Goal: Task Accomplishment & Management: Complete application form

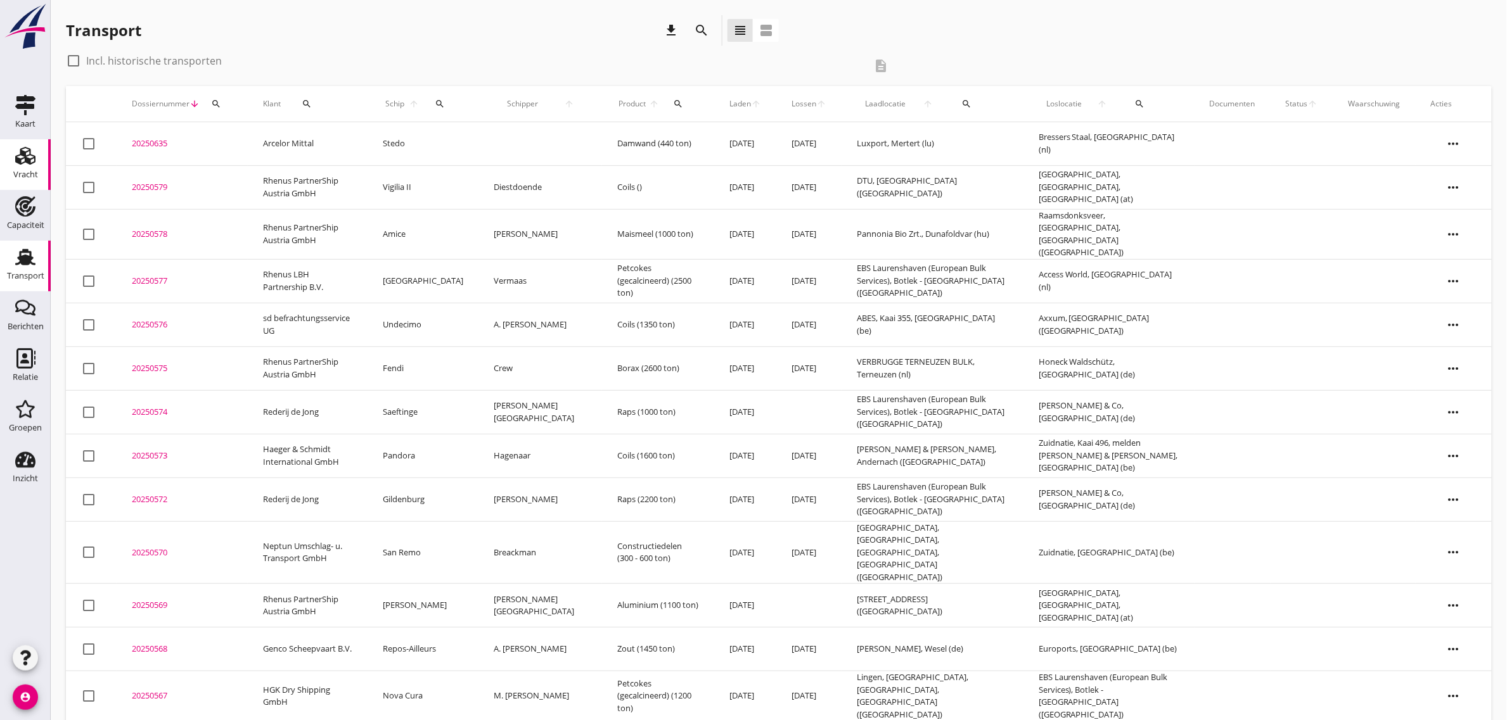
drag, startPoint x: 24, startPoint y: 163, endPoint x: 38, endPoint y: 168, distance: 14.6
click at [24, 163] on icon "Vracht" at bounding box center [25, 156] width 20 height 20
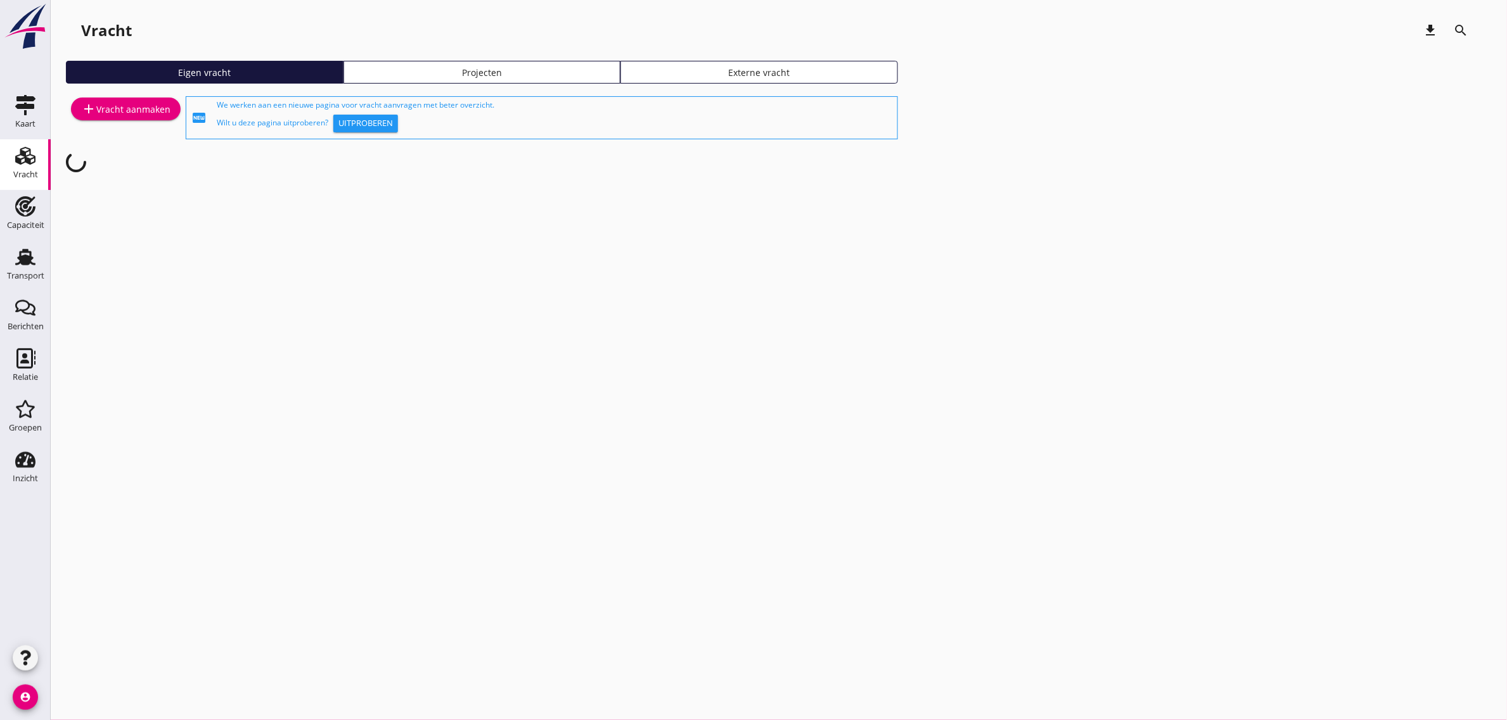
click at [139, 105] on div "add Vracht aanmaken" at bounding box center [125, 108] width 89 height 15
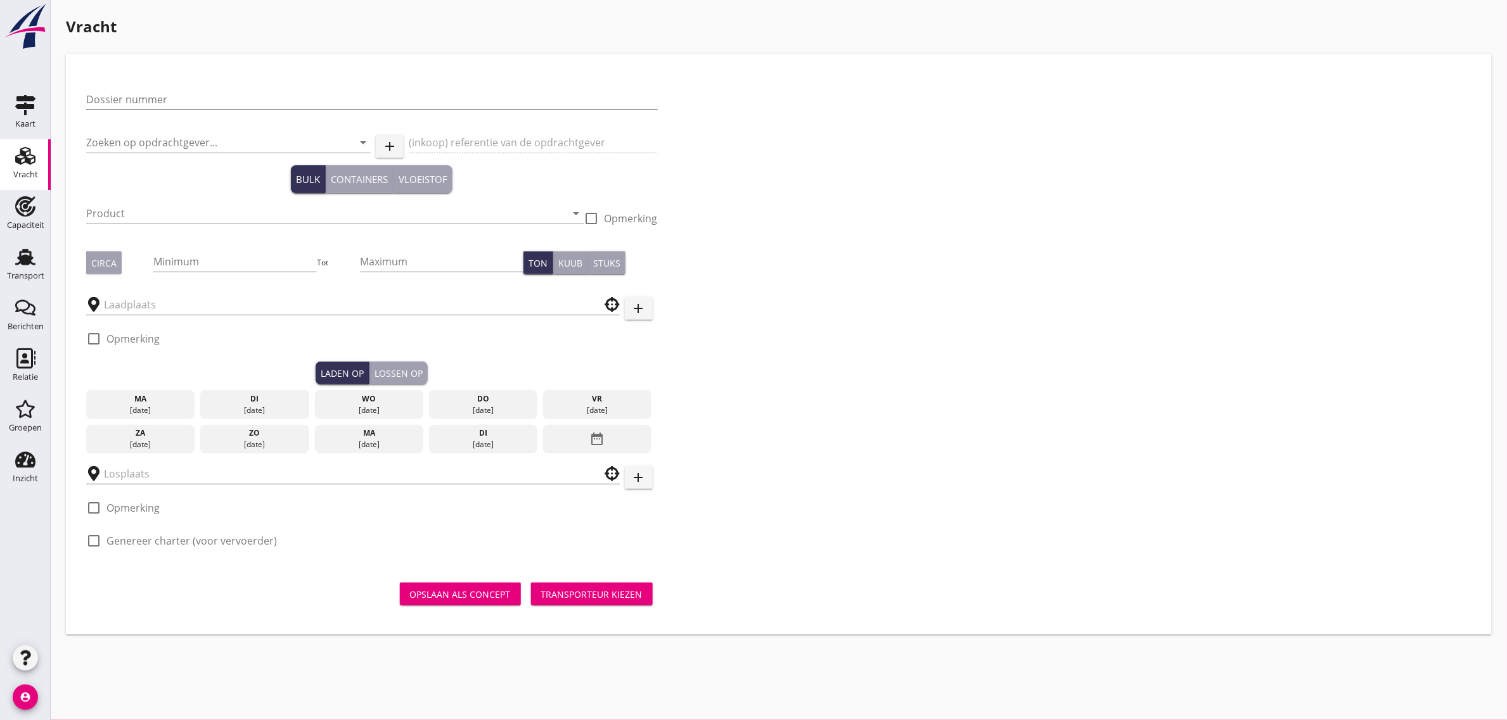
click at [138, 105] on input "Dossier nummer" at bounding box center [371, 99] width 571 height 20
type input "20250580"
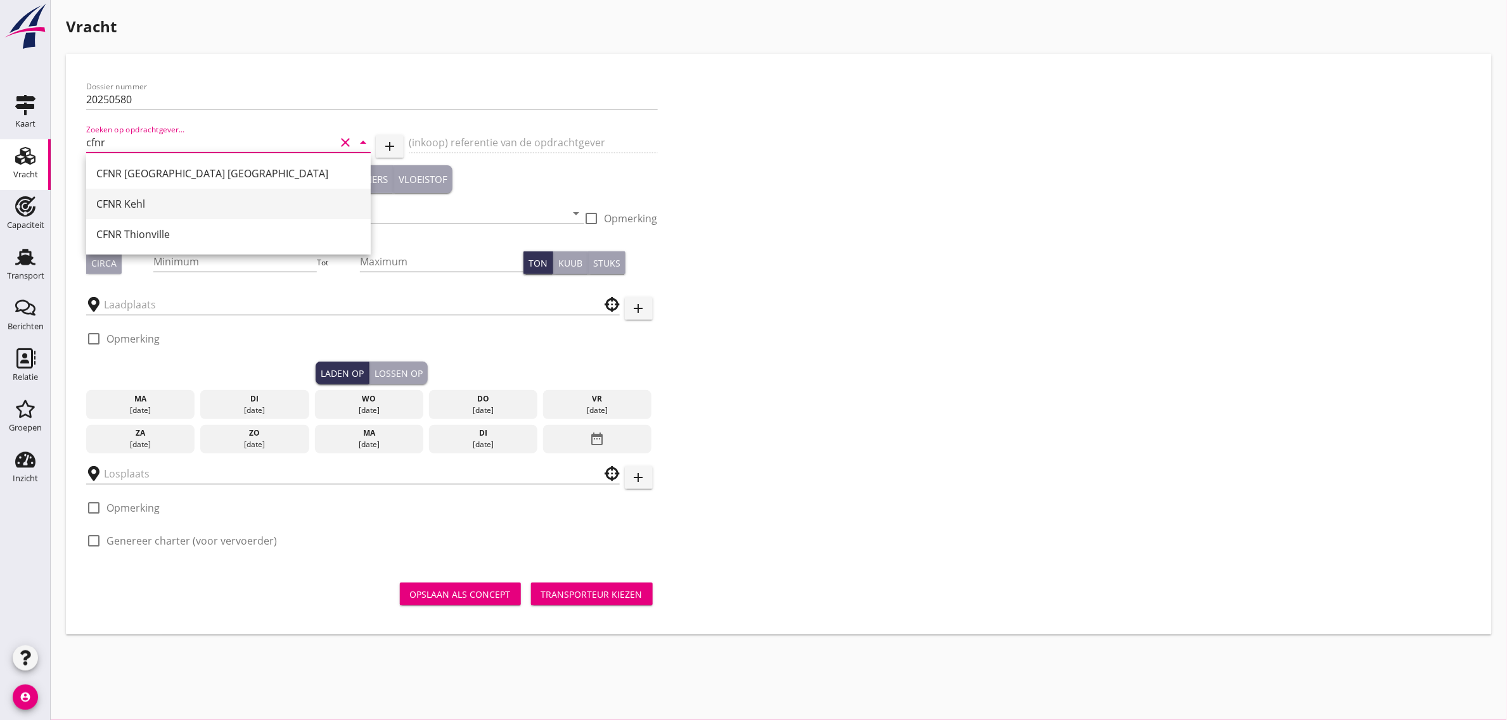
click at [131, 192] on div "CFNR Kehl" at bounding box center [228, 204] width 264 height 30
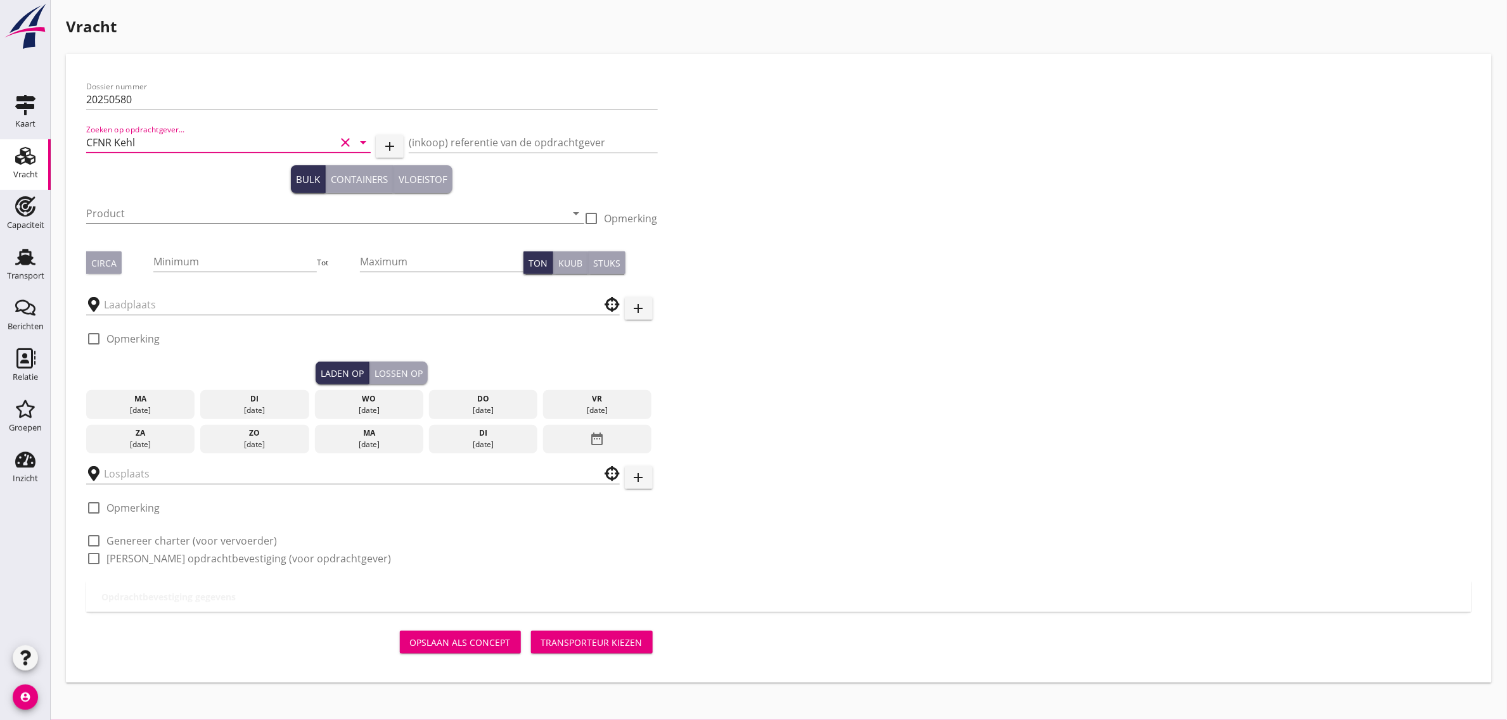
type input "CFNR Kehl"
click at [127, 210] on input "Product" at bounding box center [326, 213] width 480 height 20
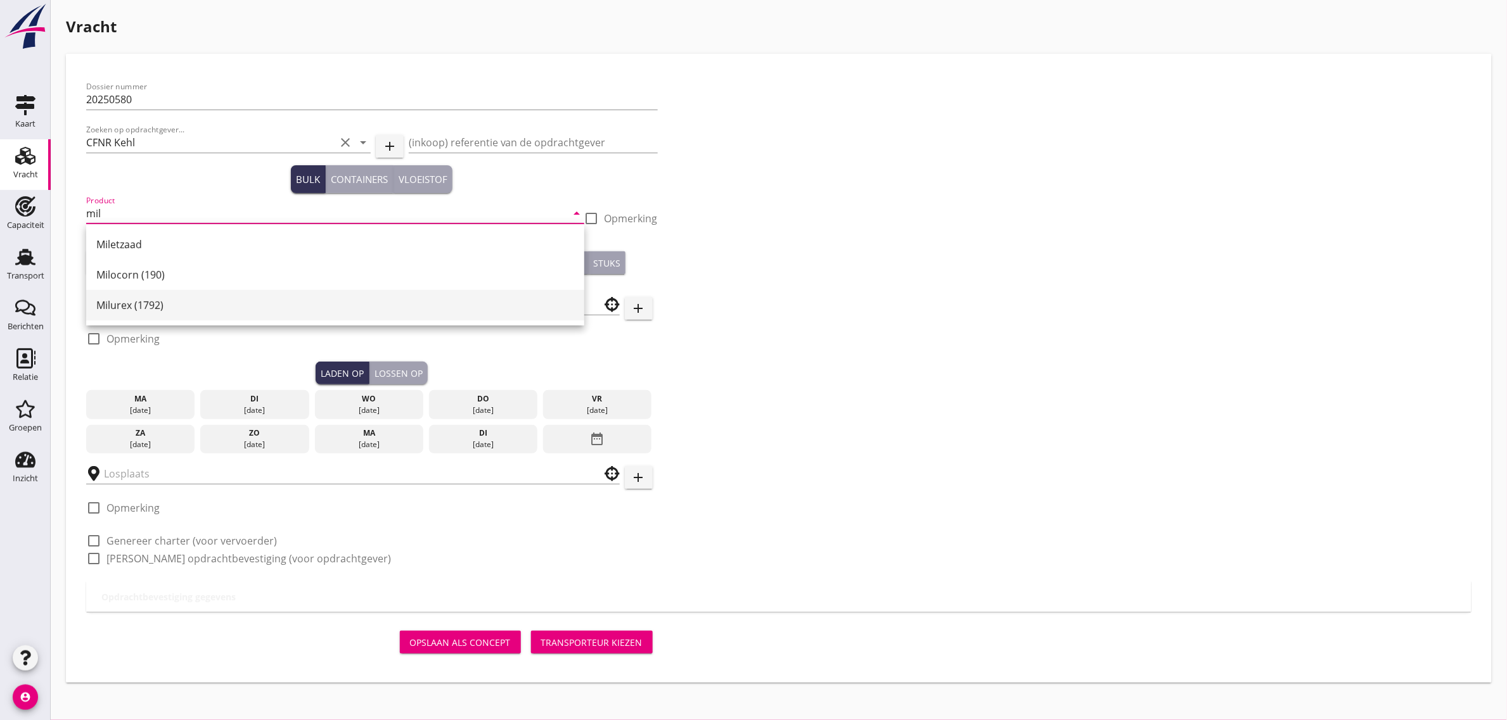
click at [131, 295] on div "Milurex (1792)" at bounding box center [335, 305] width 478 height 30
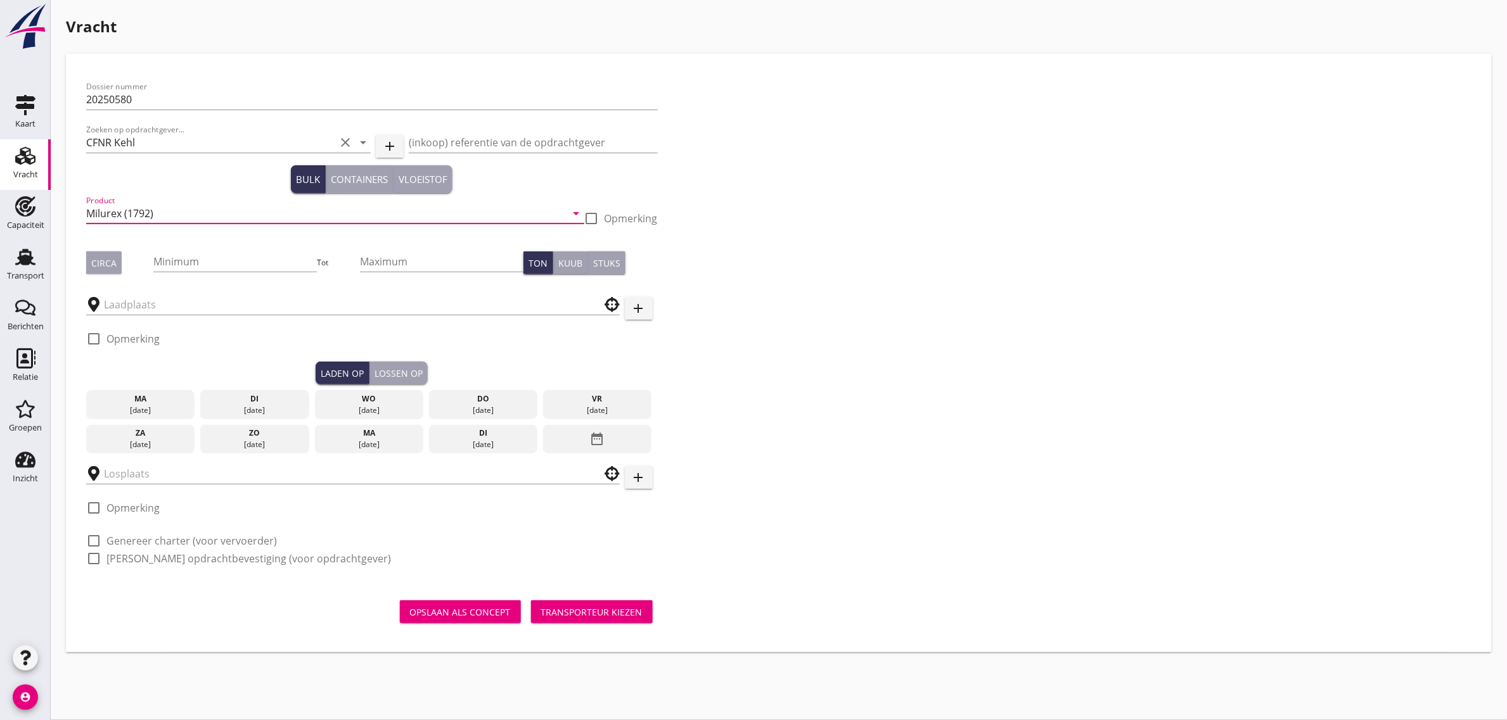
type input "Milurex (1792)"
click at [111, 264] on div "Circa" at bounding box center [103, 263] width 25 height 13
click at [407, 267] on input "Maximum" at bounding box center [441, 262] width 163 height 20
type input "550"
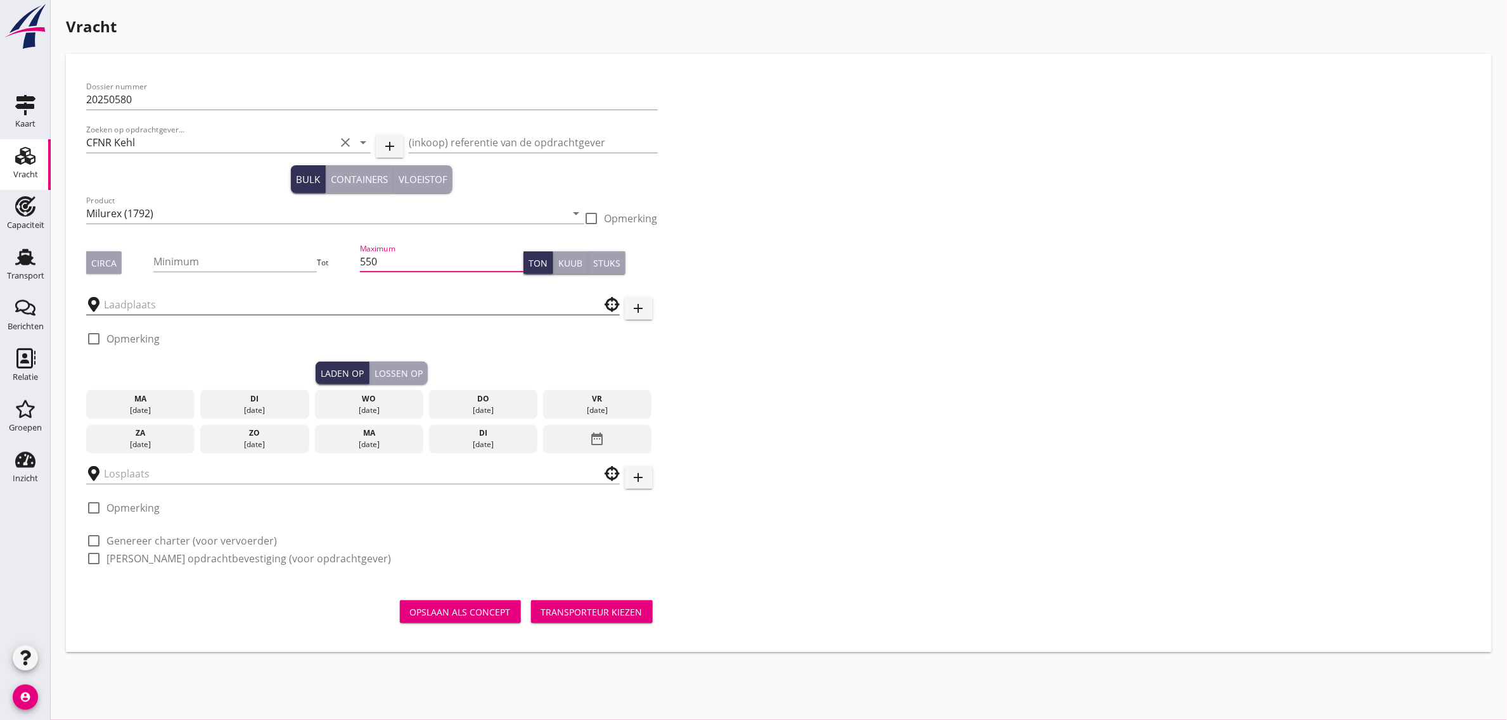
click at [179, 306] on input "text" at bounding box center [344, 305] width 480 height 20
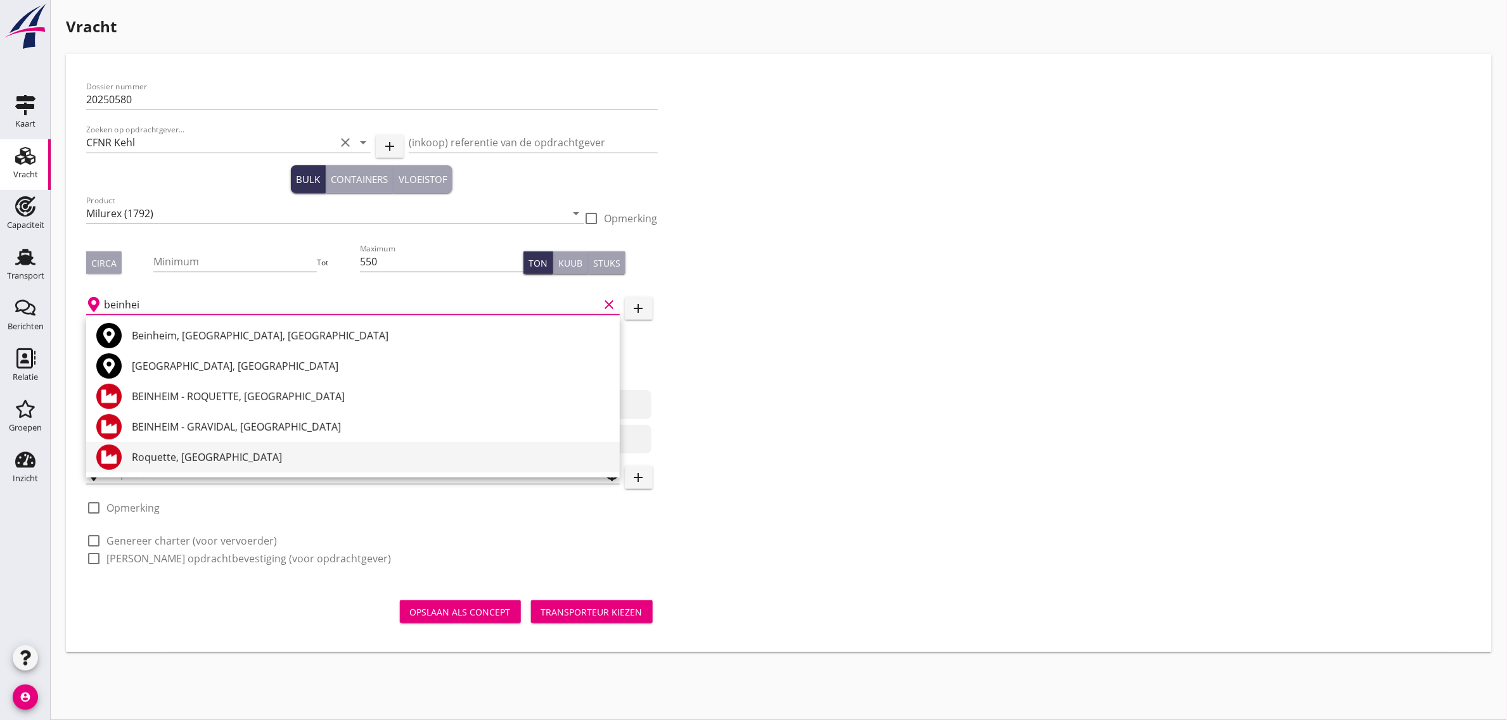
click at [213, 457] on div "Roquette, [GEOGRAPHIC_DATA]" at bounding box center [371, 457] width 478 height 15
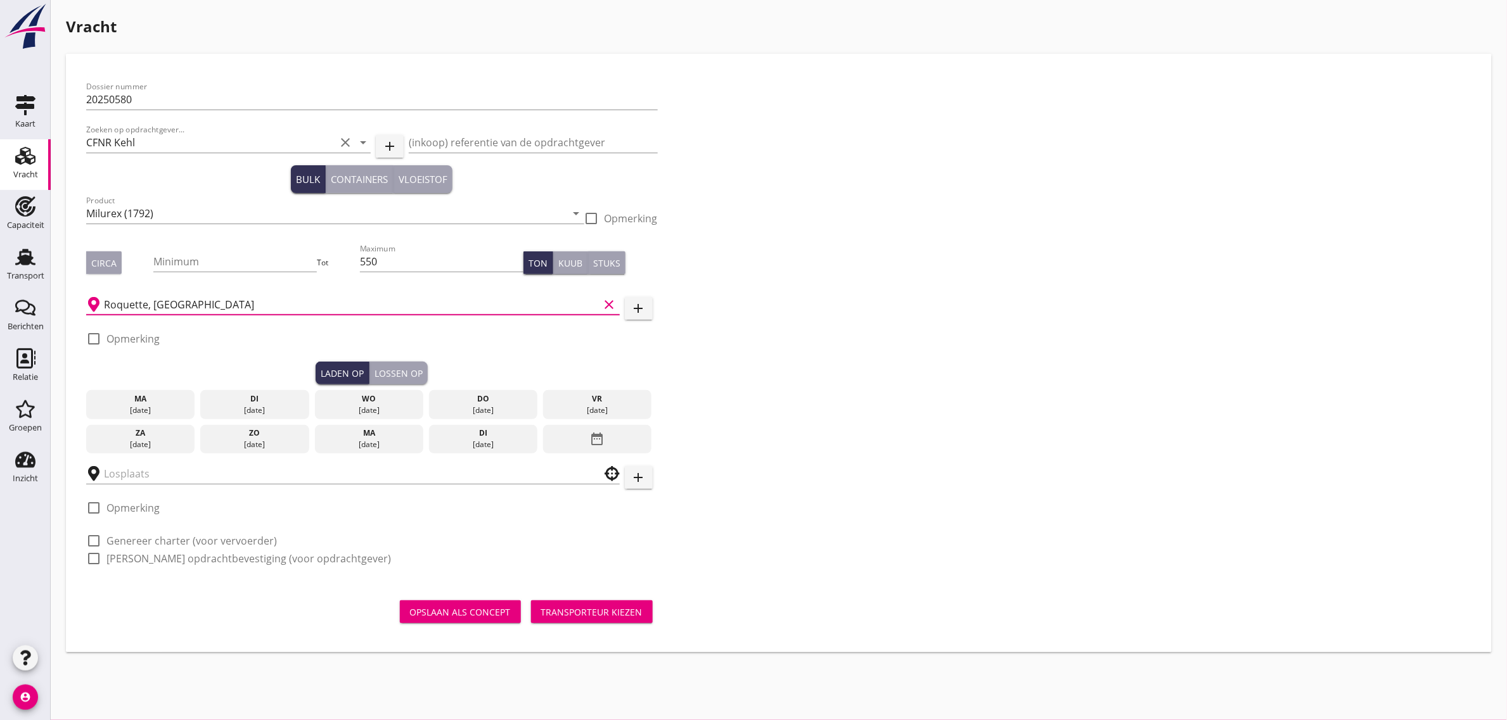
type input "Roquette, [GEOGRAPHIC_DATA]"
click at [744, 435] on div "Dossier nummer 20250580 Zoeken op opdrachtgever... CFNR Kehl clear arrow_drop_d…" at bounding box center [778, 327] width 1395 height 507
click at [476, 435] on div "di" at bounding box center [483, 433] width 103 height 11
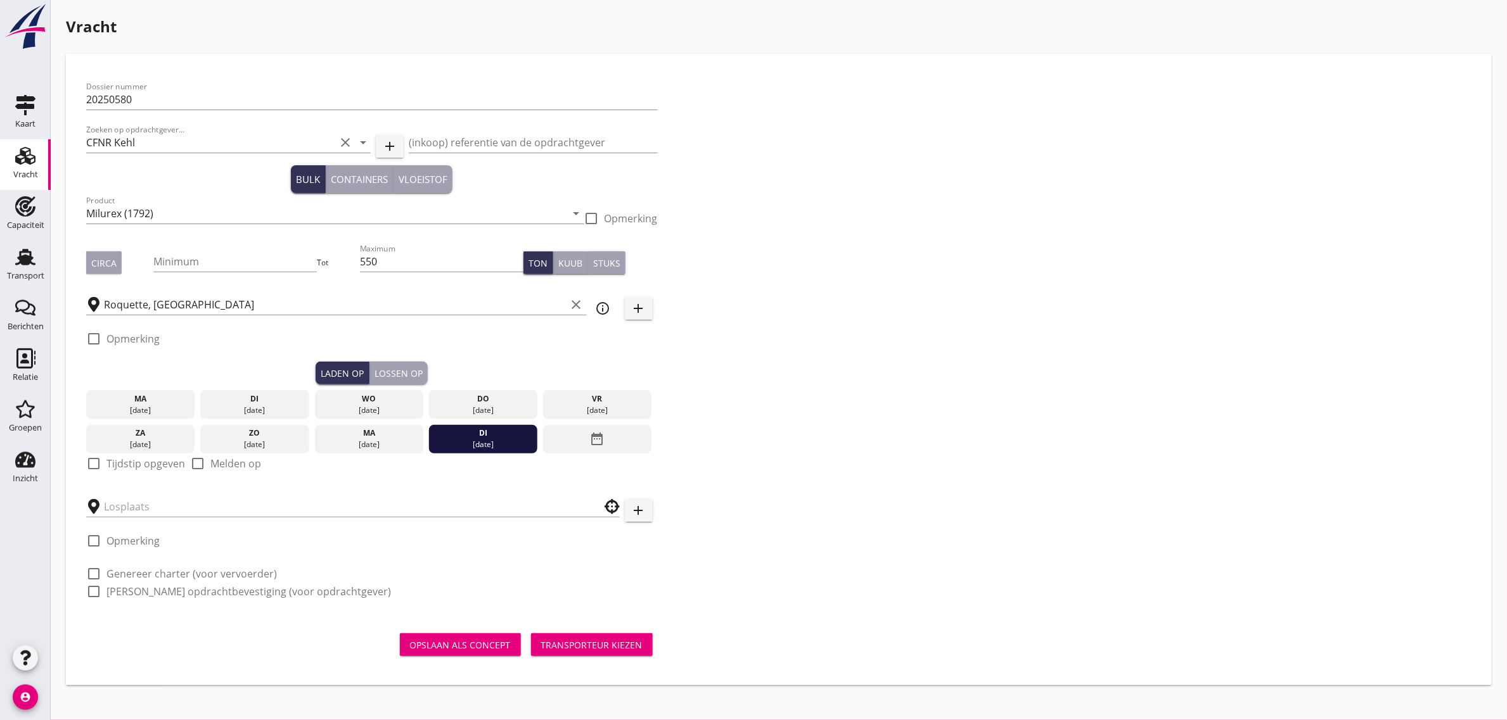
click at [138, 464] on label "Tijdstip opgeven" at bounding box center [145, 463] width 79 height 13
checkbox input "true"
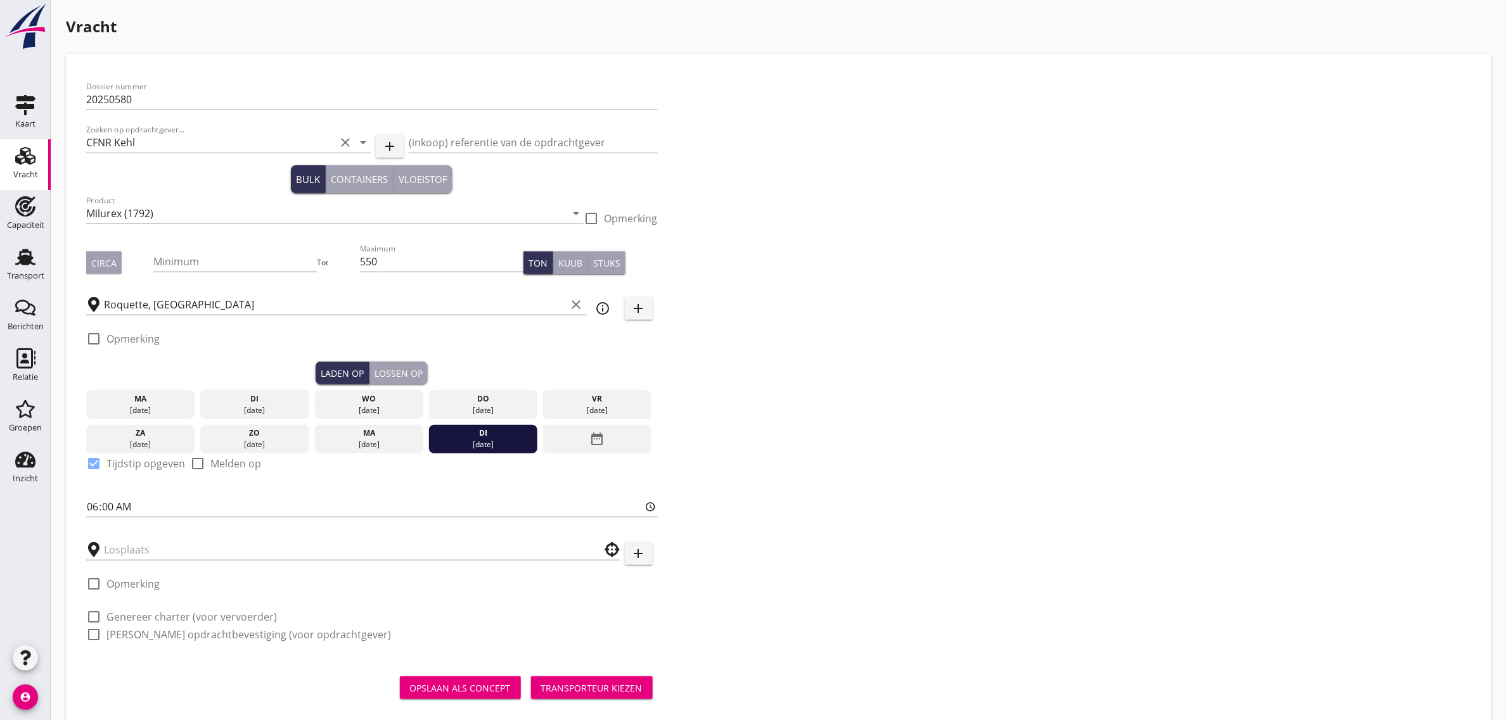
click at [397, 368] on div "Lossen op" at bounding box center [398, 373] width 48 height 13
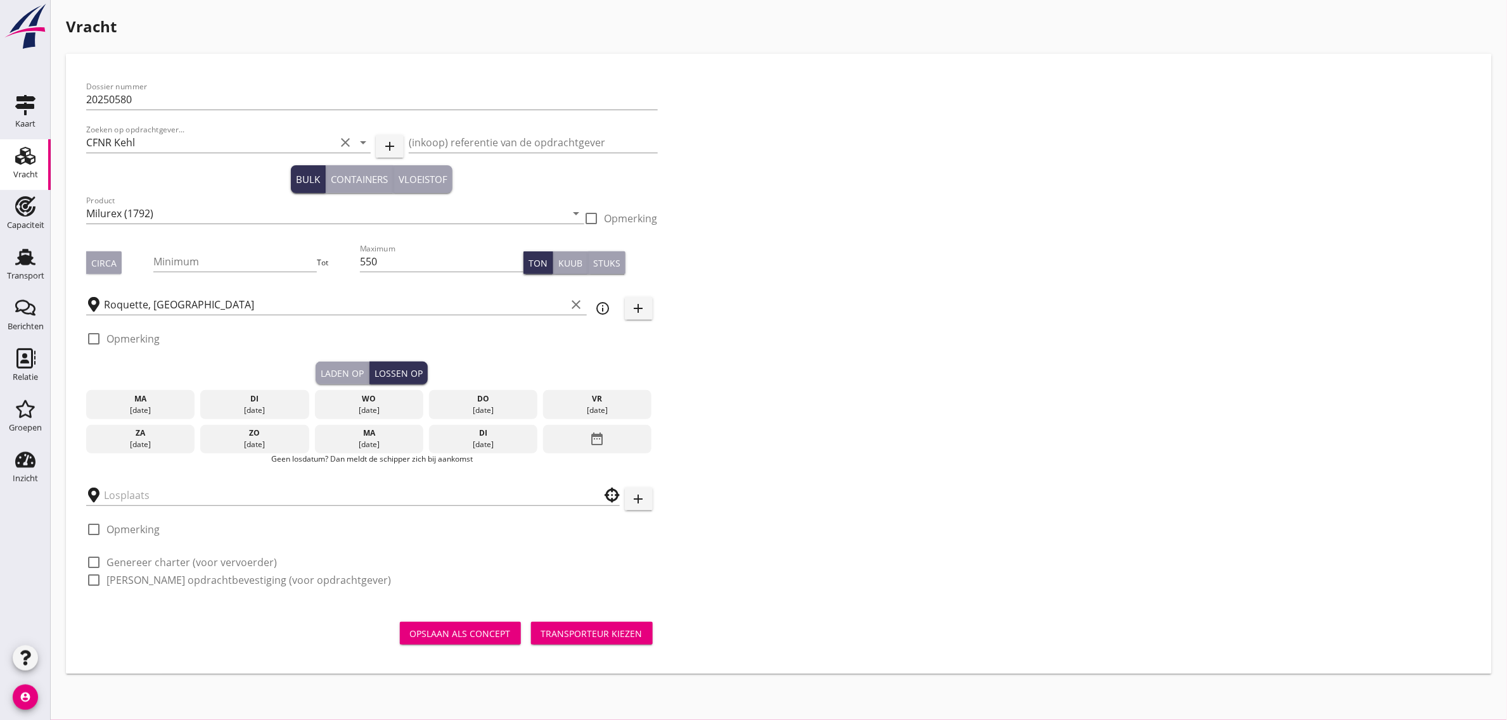
click at [592, 431] on icon "date_range" at bounding box center [597, 439] width 15 height 23
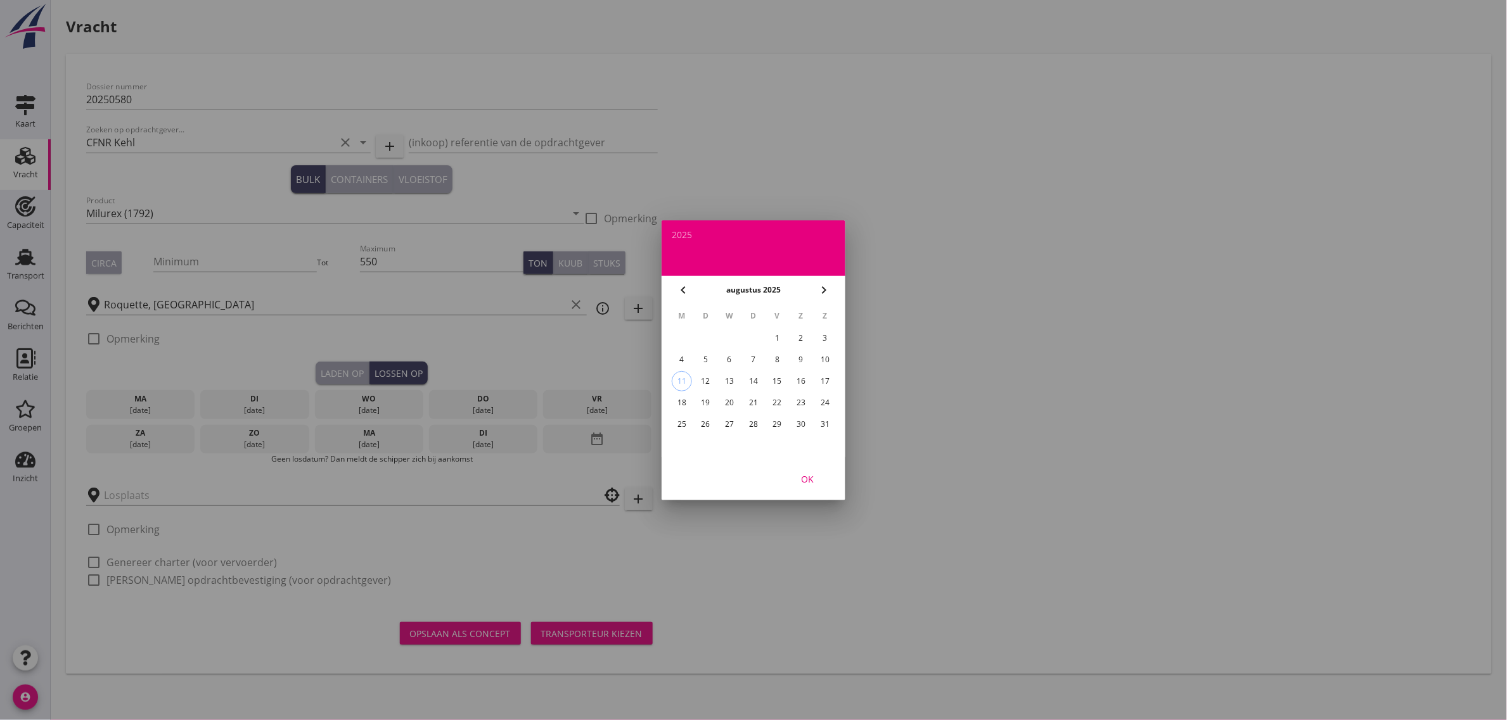
click at [680, 421] on div "25" at bounding box center [682, 424] width 20 height 20
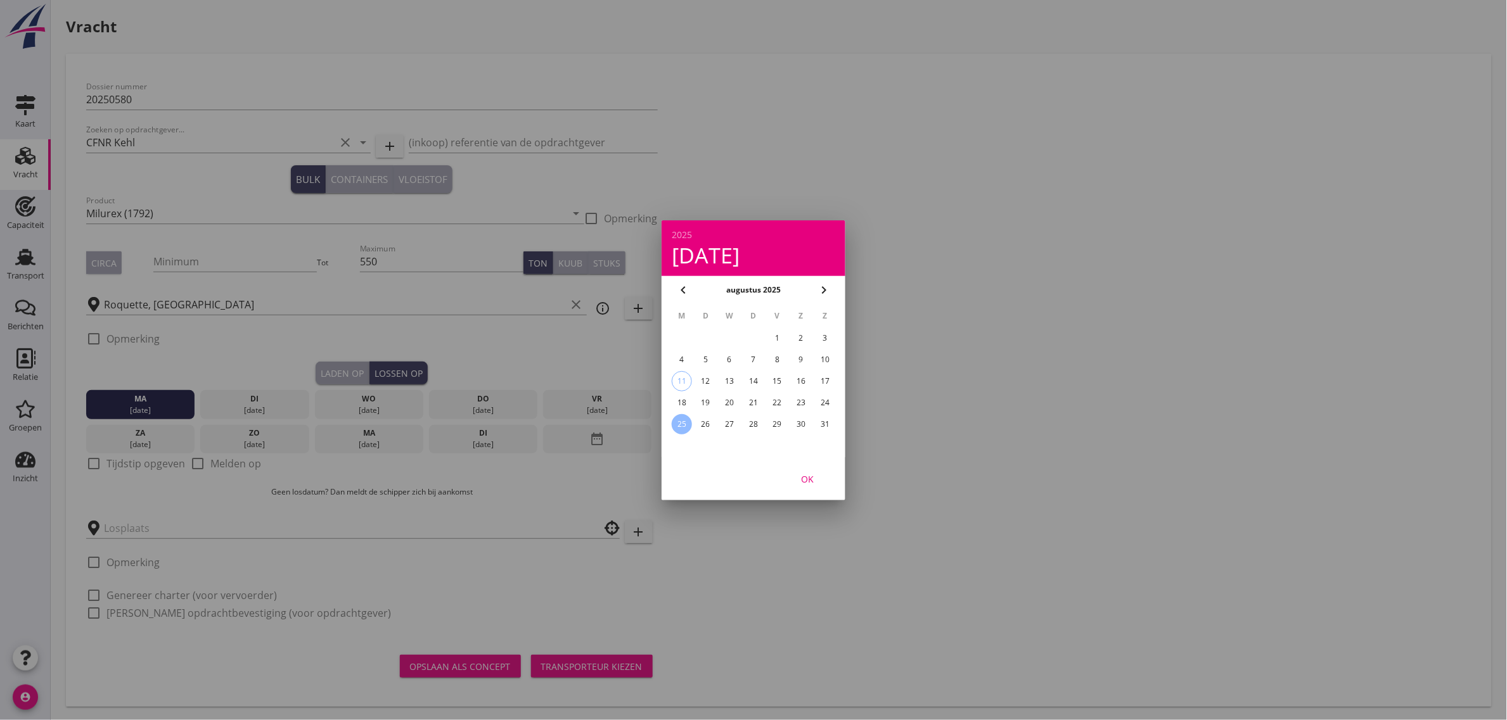
click at [784, 479] on button "OK" at bounding box center [807, 479] width 56 height 23
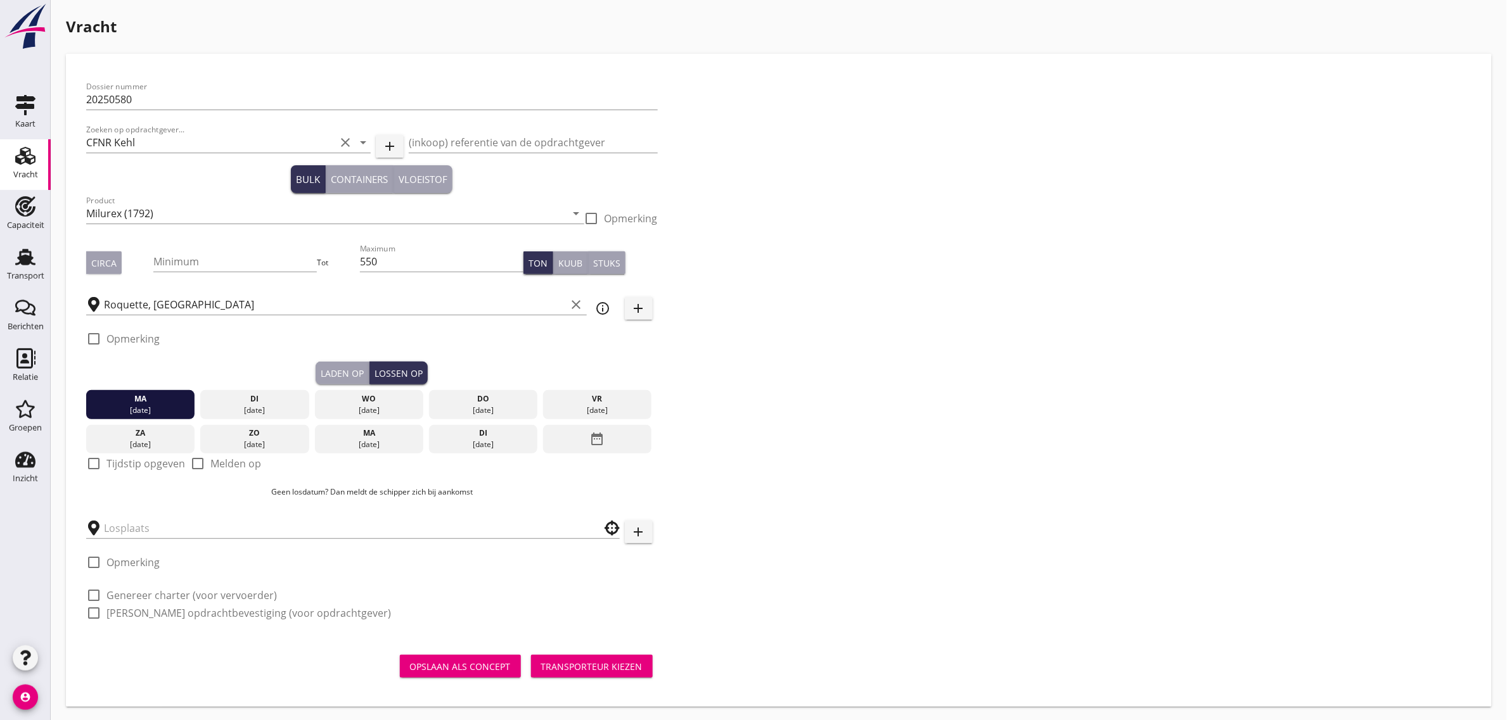
click at [140, 460] on label "Tijdstip opgeven" at bounding box center [145, 463] width 79 height 13
checkbox input "true"
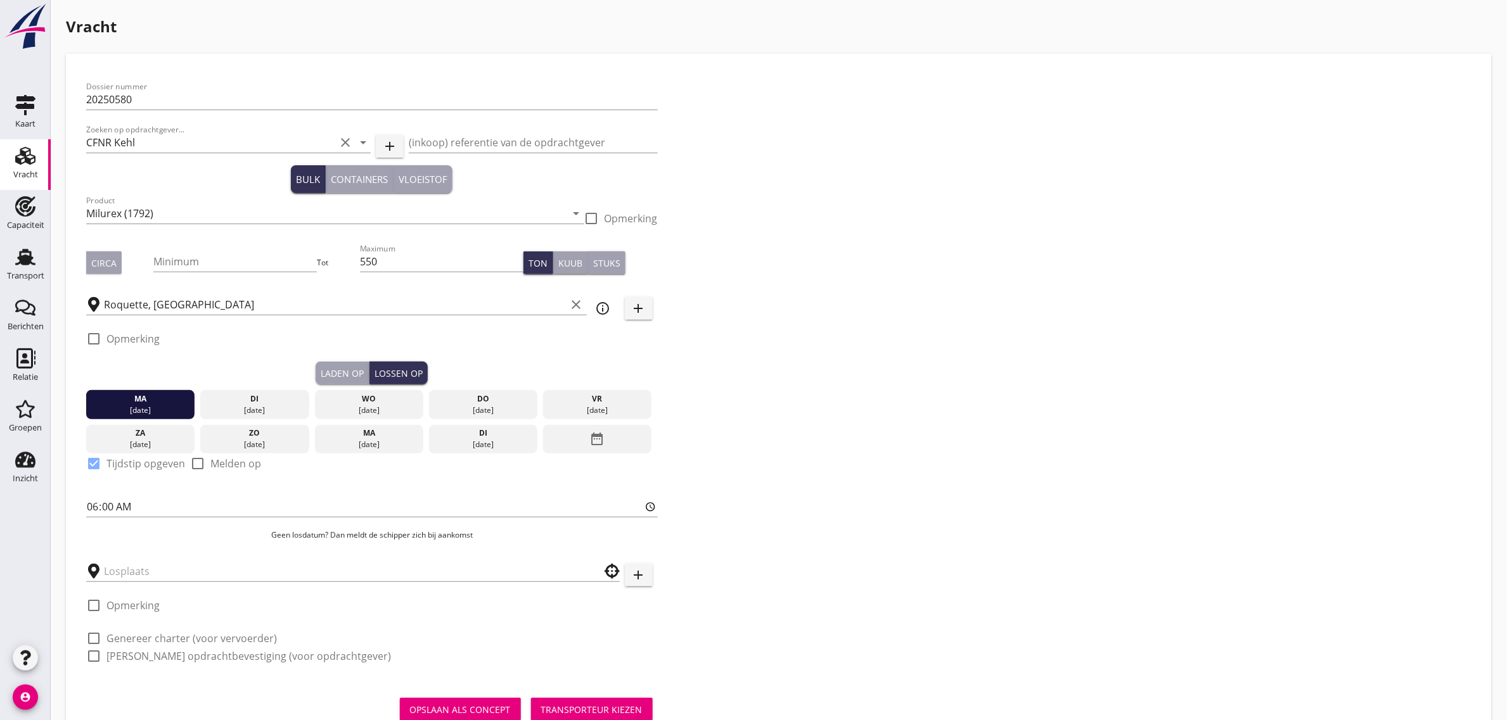
click at [127, 542] on div "[DATE] [DATE] [DATE] [DATE] [DATE] [DATE] [DATE] [DATE] [DATE] date_range check…" at bounding box center [371, 468] width 571 height 167
click at [131, 567] on input "text" at bounding box center [344, 571] width 480 height 20
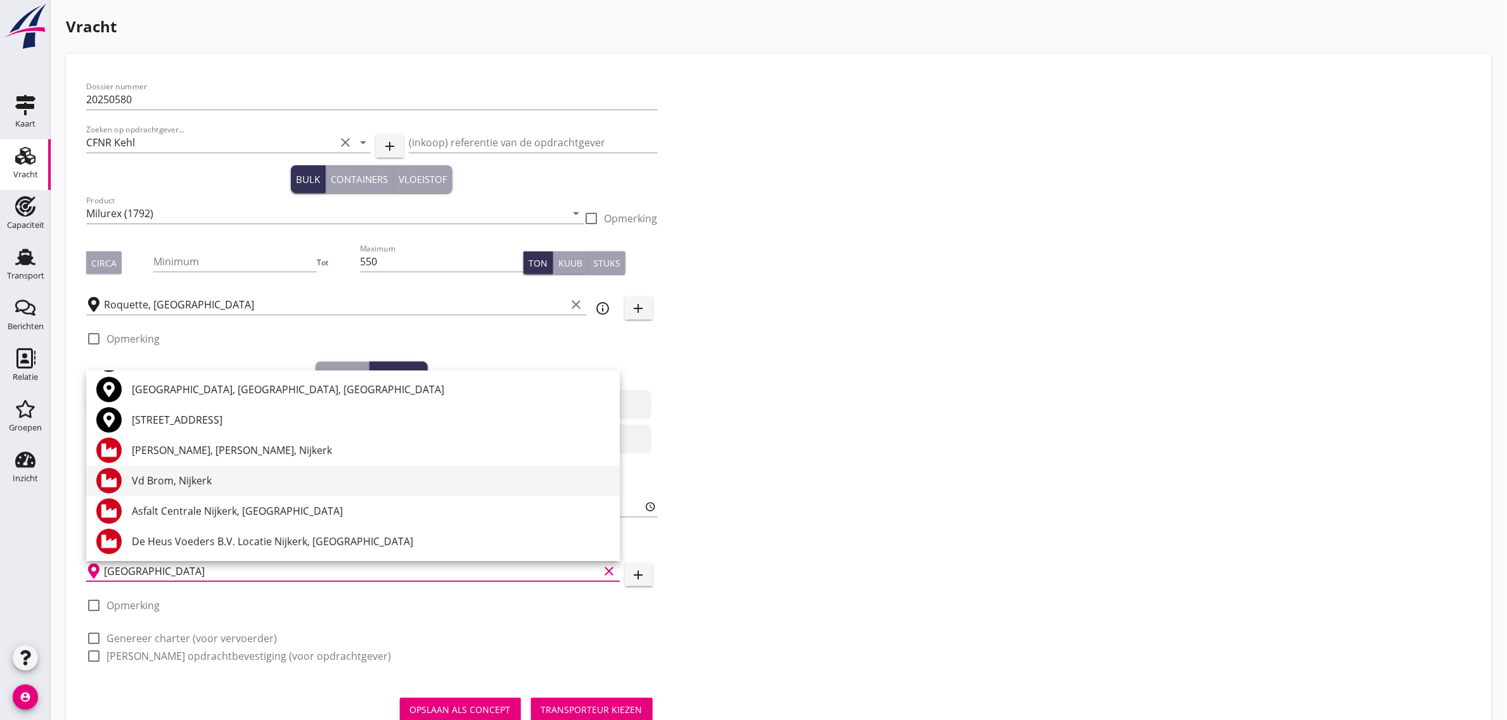
scroll to position [33, 0]
click at [258, 539] on div "De Heus Voeders B.V. Locatie Nijkerk, [GEOGRAPHIC_DATA]" at bounding box center [371, 540] width 478 height 15
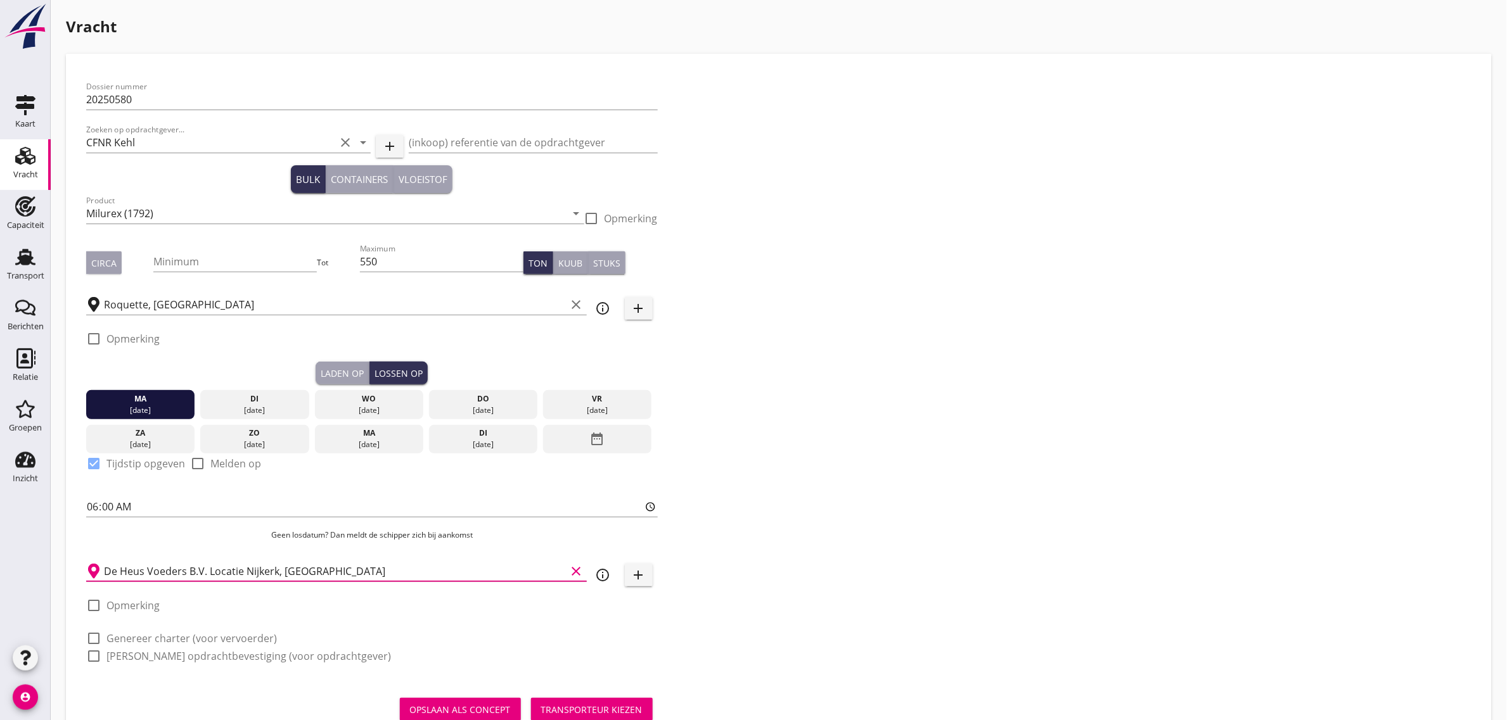
type input "De Heus Voeders B.V. Locatie Nijkerk, [GEOGRAPHIC_DATA]"
drag, startPoint x: 882, startPoint y: 547, endPoint x: 514, endPoint y: 549, distance: 367.5
click at [882, 548] on div "Dossier nummer 20250580 Zoeken op opdrachtgever... CFNR Kehl clear arrow_drop_d…" at bounding box center [778, 376] width 1395 height 605
click at [135, 637] on label "Genereer charter (voor vervoerder)" at bounding box center [191, 638] width 170 height 13
click at [139, 653] on label "[PERSON_NAME] opdrachtbevestiging (voor opdrachtgever)" at bounding box center [248, 656] width 284 height 13
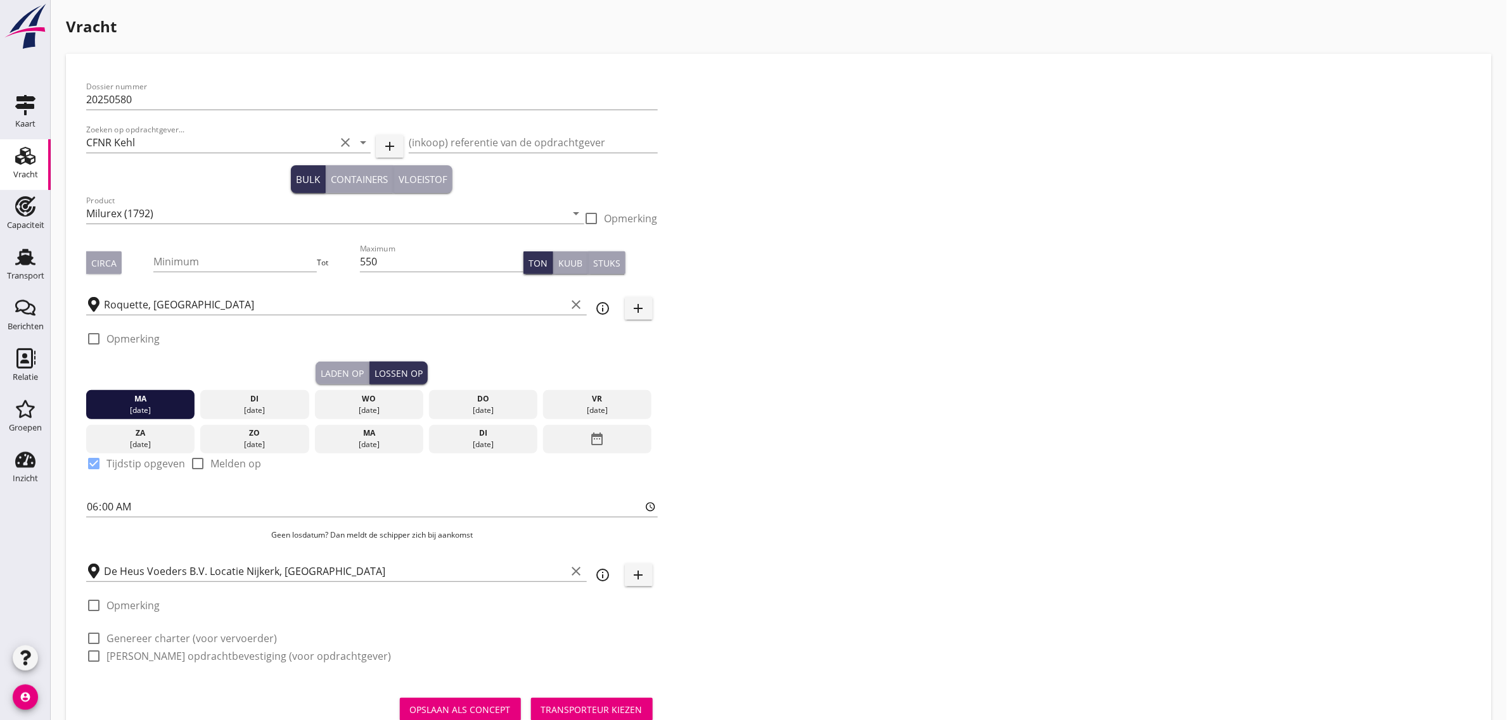
checkbox input "true"
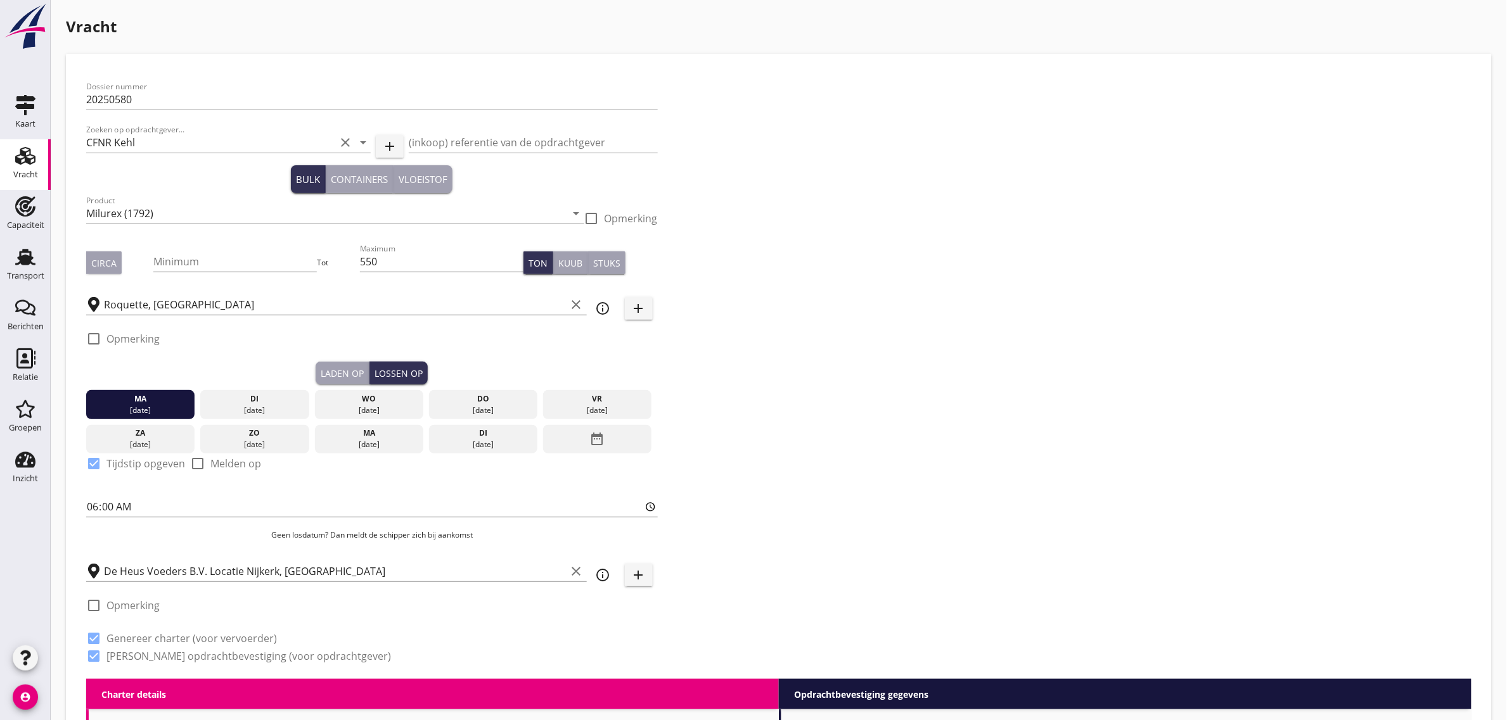
click at [135, 339] on label "Opmerking" at bounding box center [132, 339] width 53 height 13
checkbox input "true"
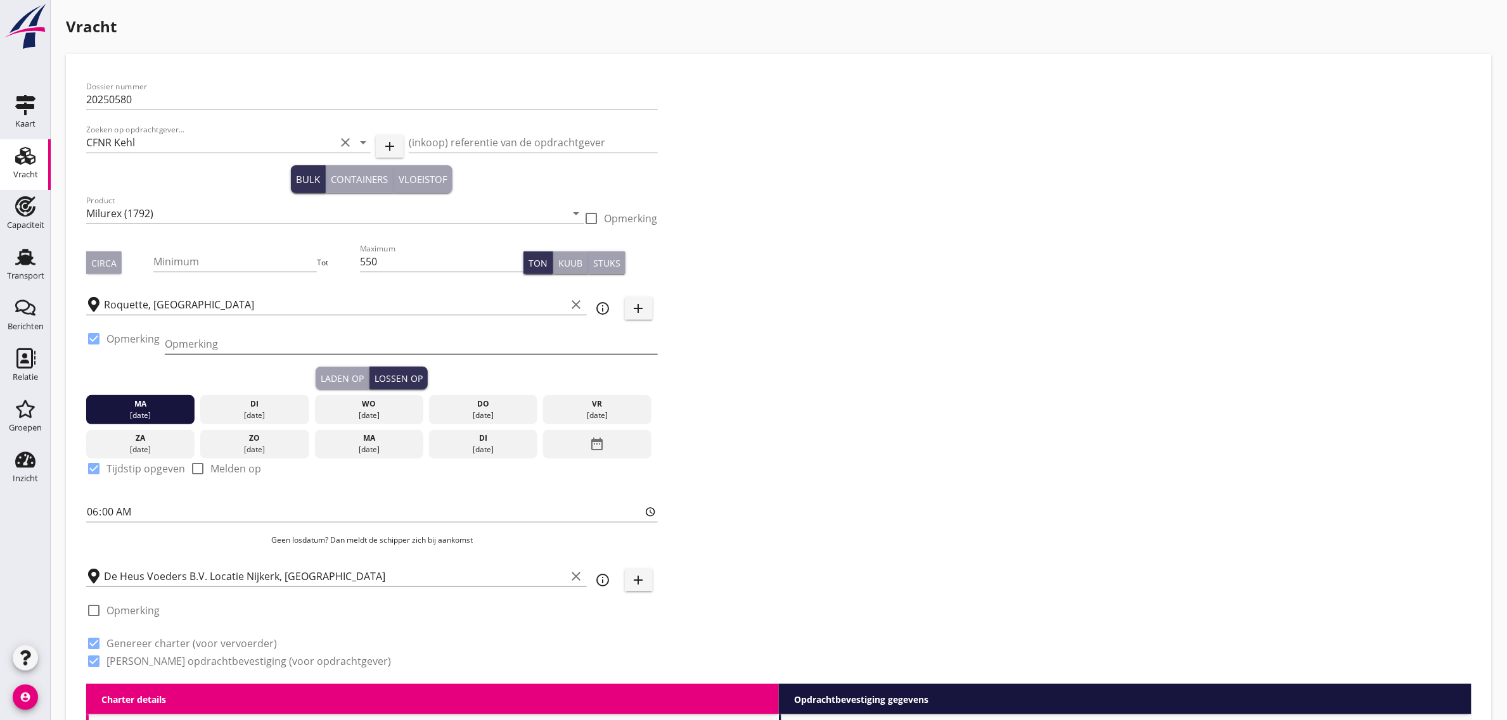
click at [254, 348] on input "Opmerking" at bounding box center [411, 344] width 493 height 20
type input "[PHONE_NUMBER]"
click at [855, 356] on div "Dossier nummer 20250580 Zoeken op opdrachtgever... CFNR Kehl clear arrow_drop_d…" at bounding box center [778, 379] width 1395 height 610
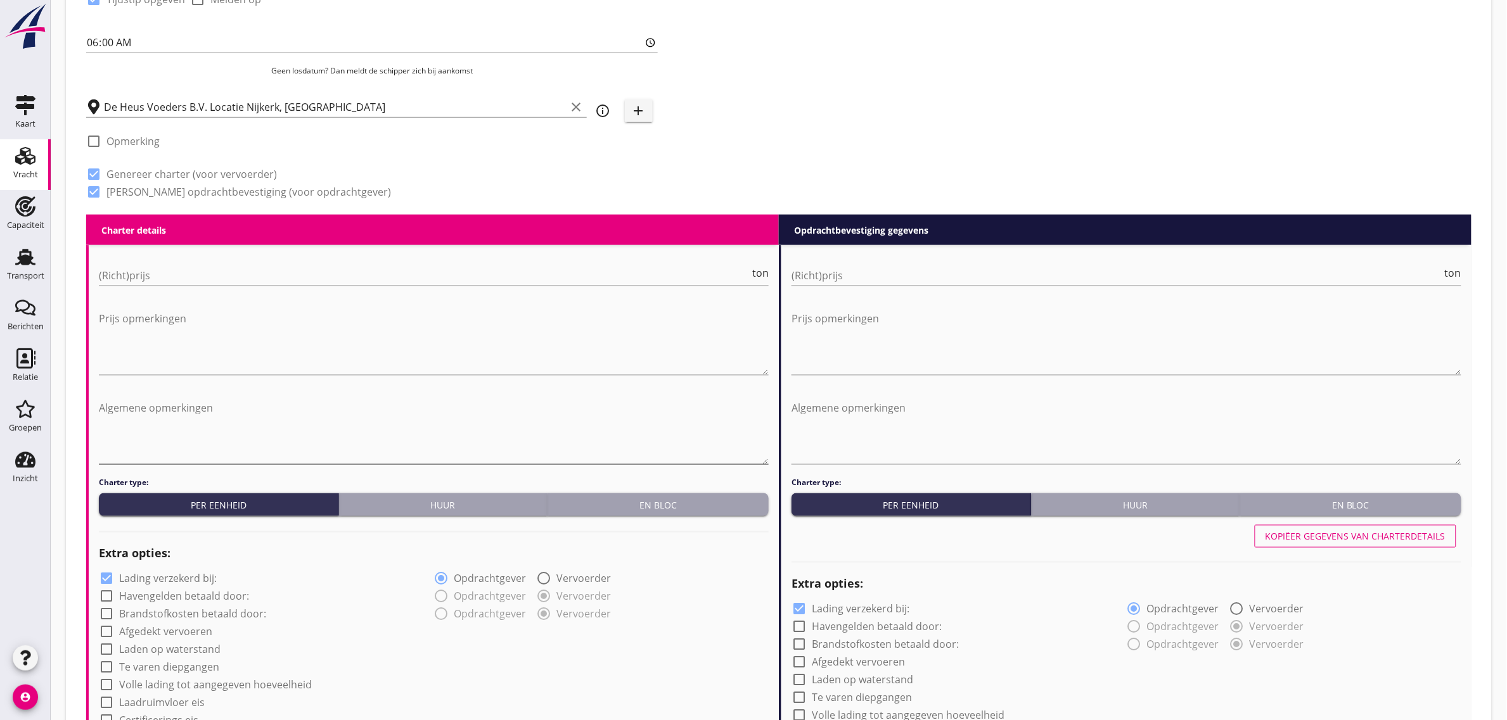
scroll to position [475, 0]
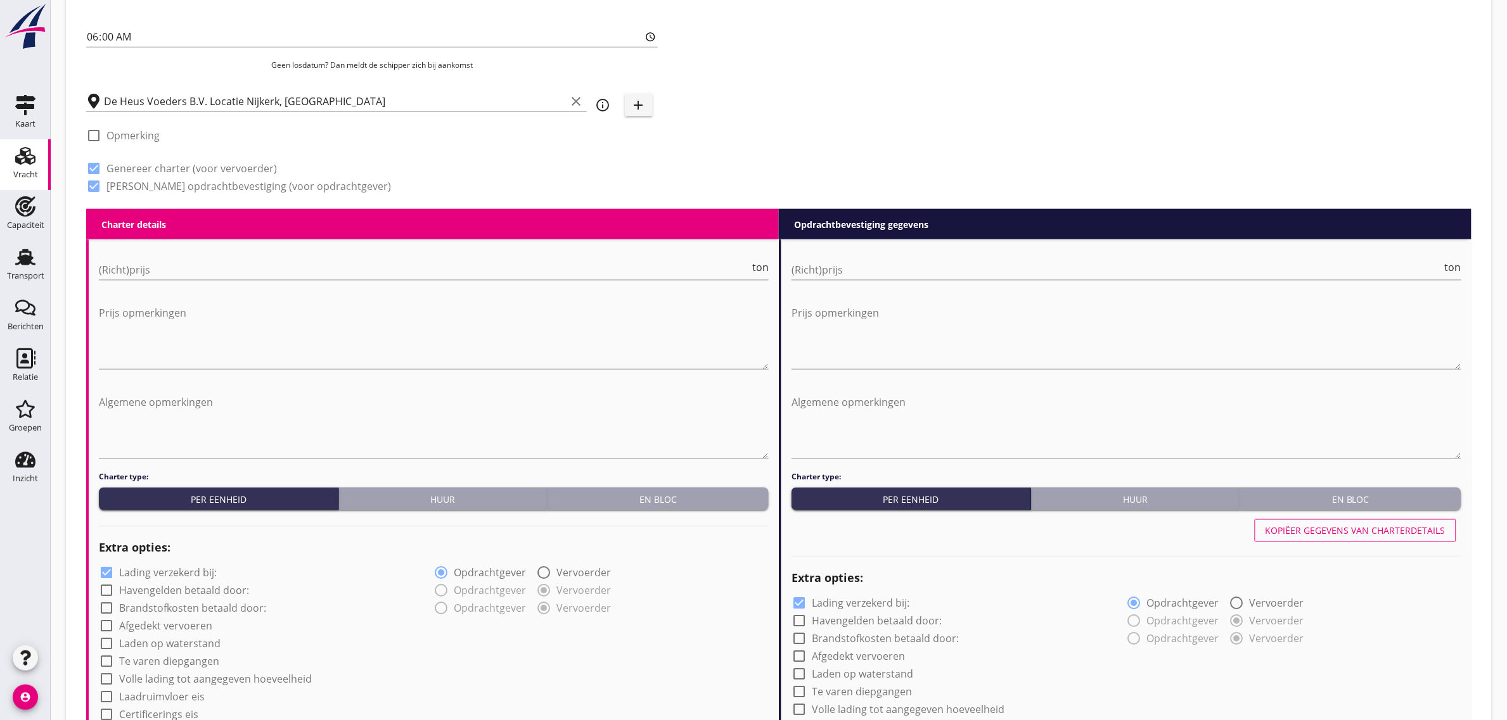
click at [597, 490] on button "En bloc" at bounding box center [657, 499] width 221 height 23
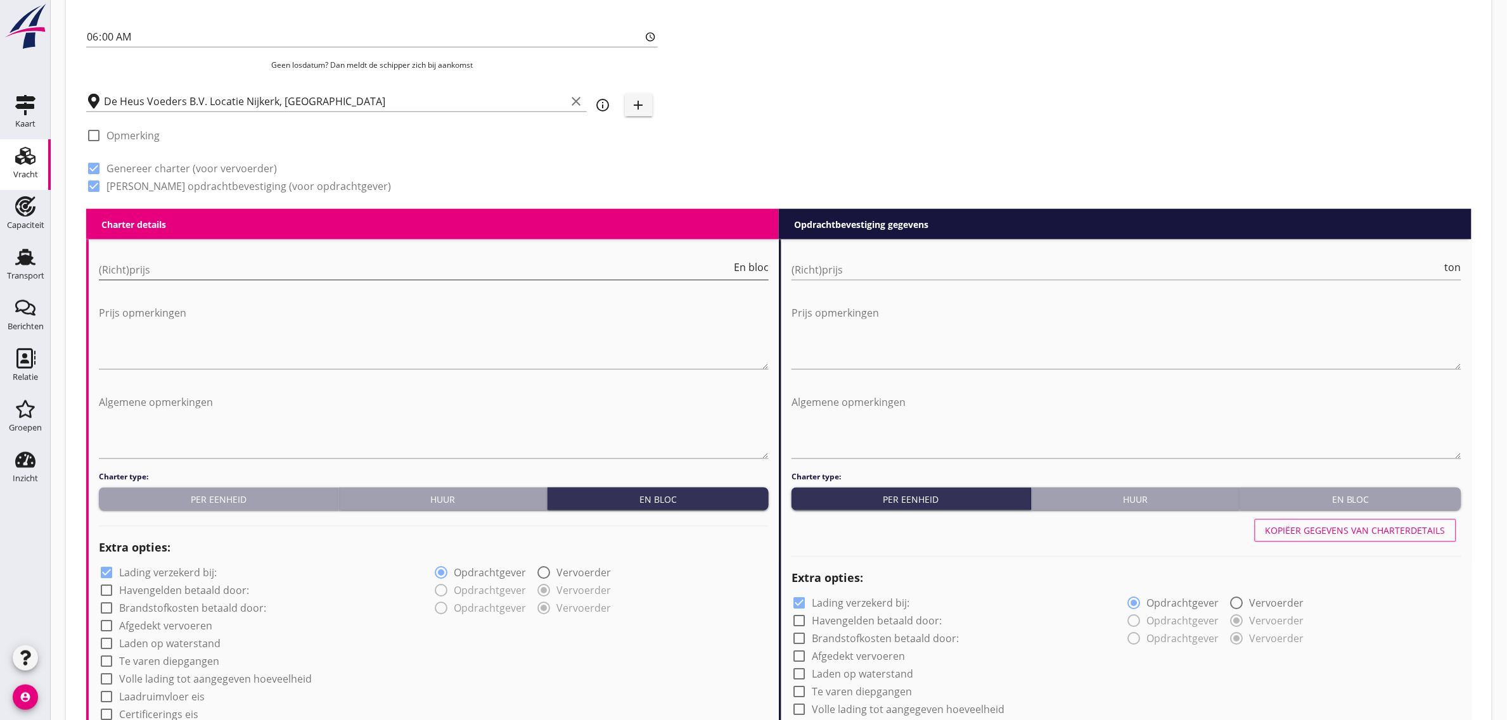
click at [118, 276] on input "(Richt)prijs" at bounding box center [415, 270] width 632 height 20
type input "16500"
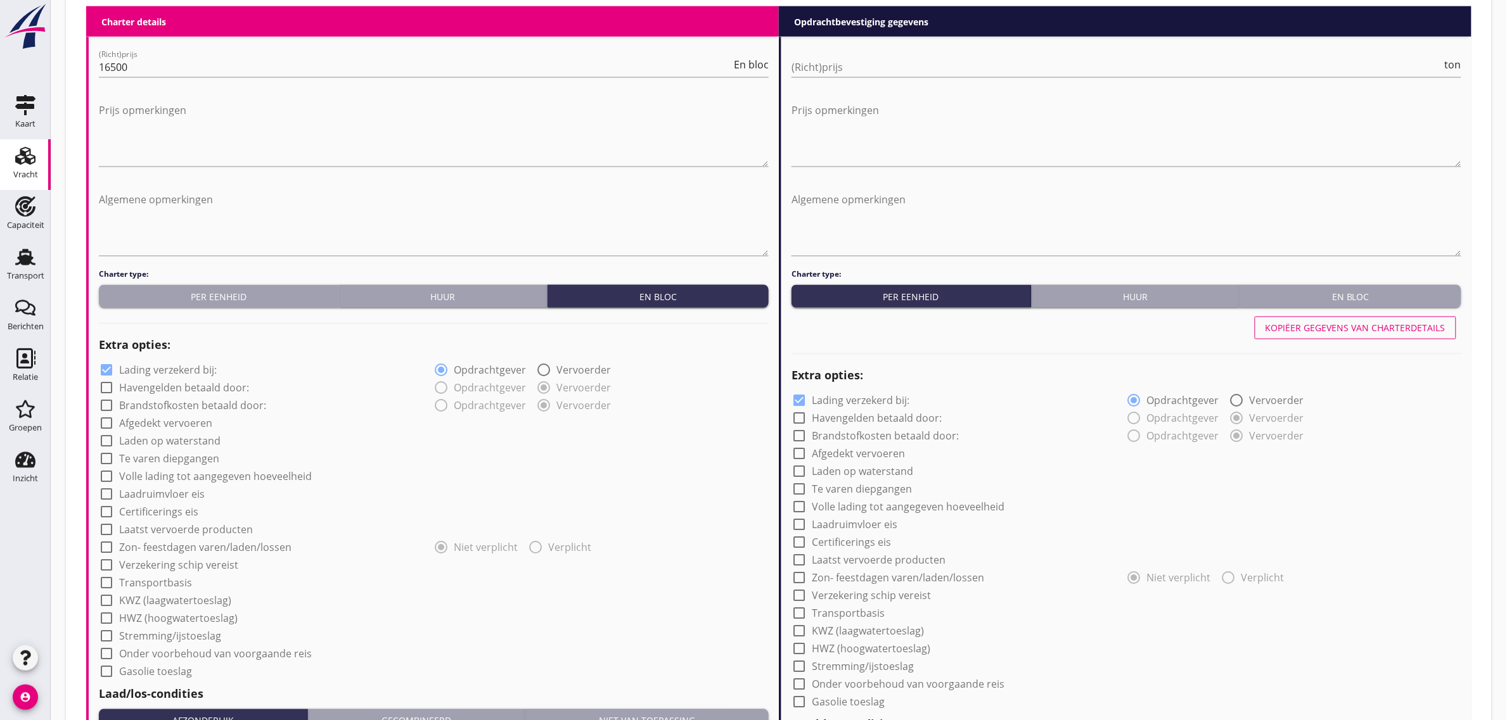
scroll to position [713, 0]
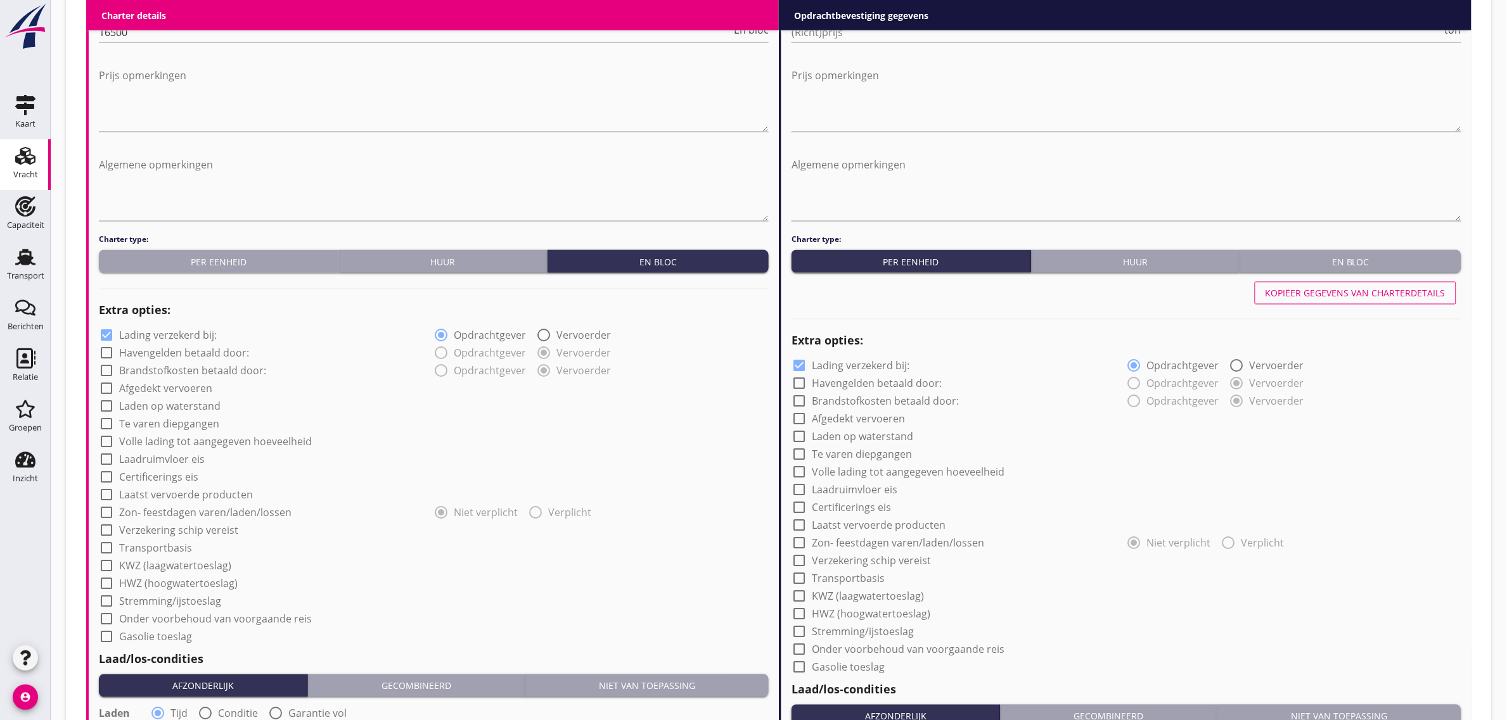
click at [172, 409] on label "Laden op waterstand" at bounding box center [169, 406] width 101 height 13
checkbox input "true"
click at [162, 419] on label "Te varen diepgangen" at bounding box center [169, 424] width 100 height 13
checkbox input "true"
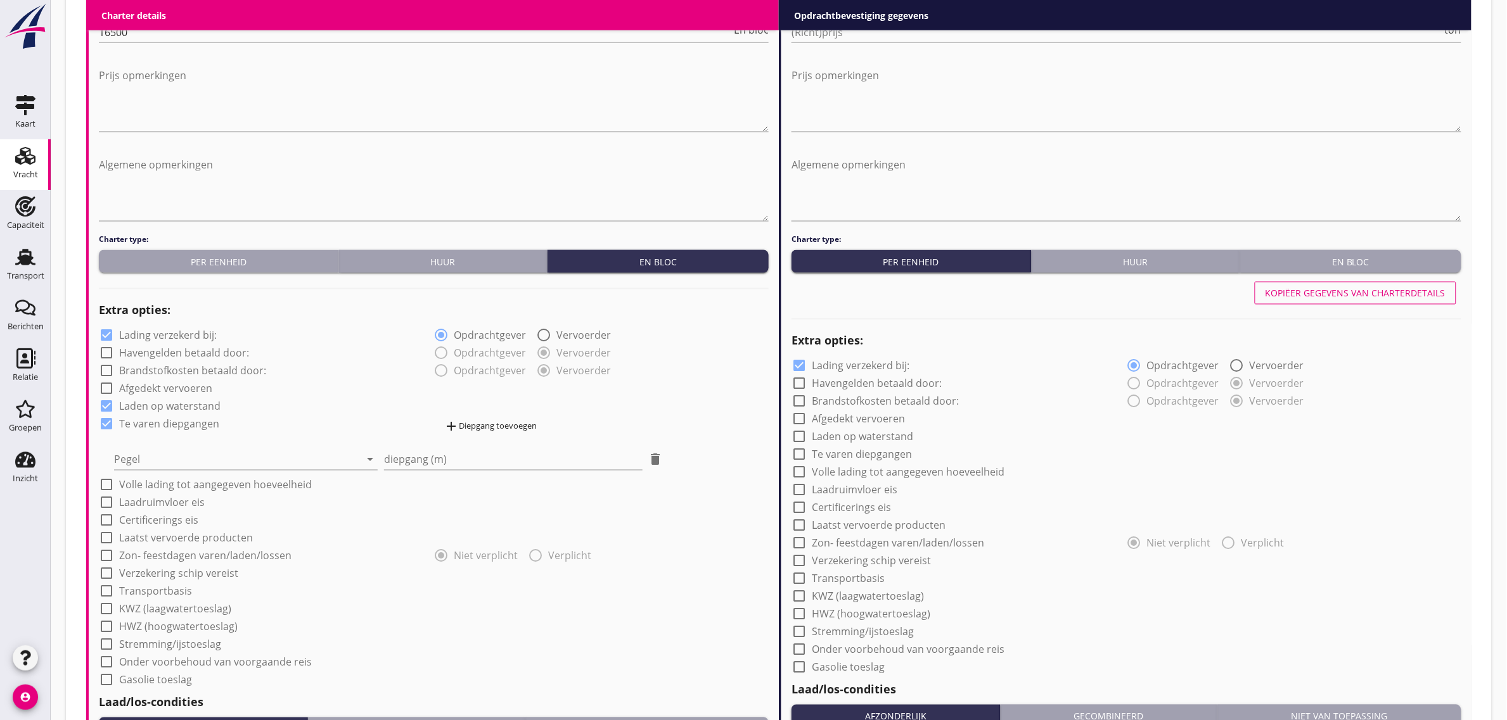
click at [156, 459] on div at bounding box center [237, 460] width 246 height 20
click at [172, 474] on div "Kaub" at bounding box center [246, 469] width 244 height 15
click at [425, 454] on input "diepgang (m)" at bounding box center [513, 460] width 258 height 20
type input "1"
click at [457, 423] on icon "add" at bounding box center [451, 426] width 15 height 15
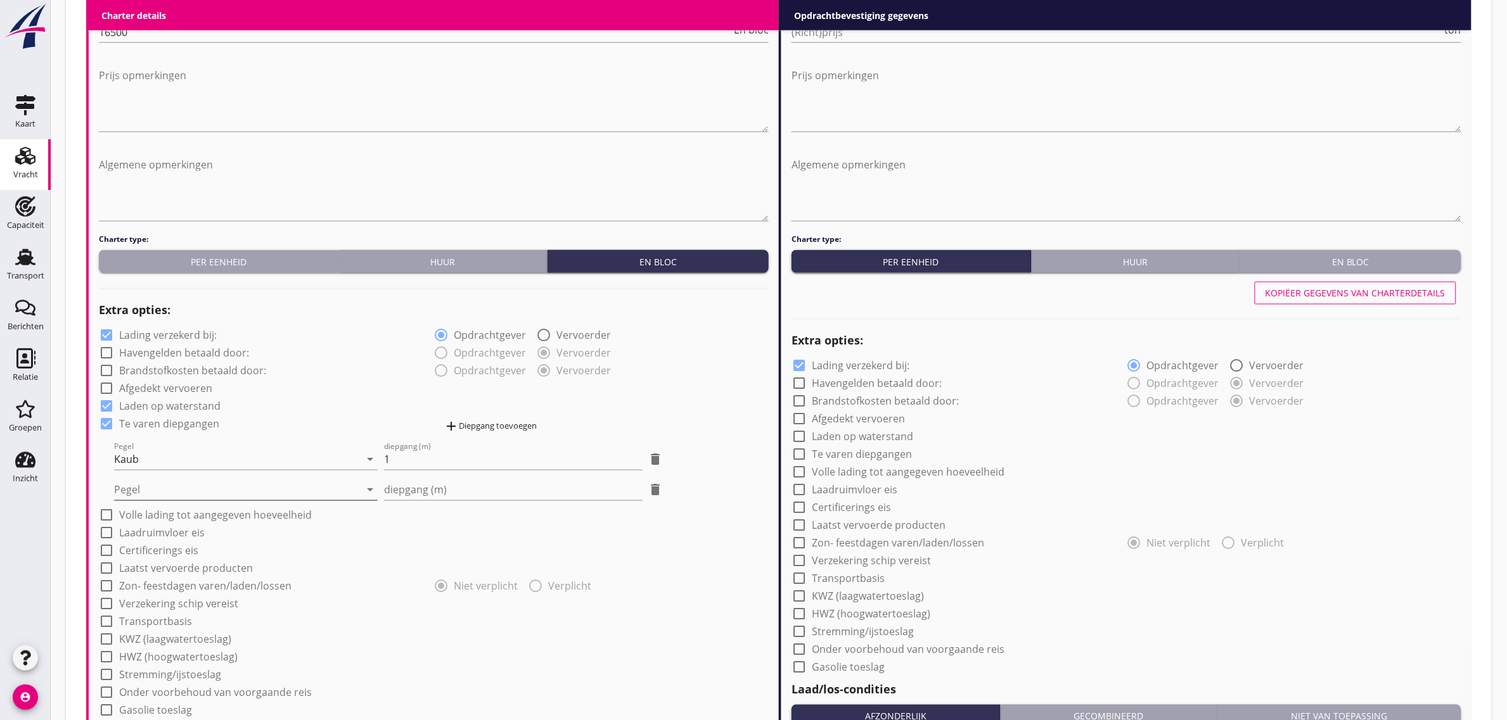
click at [163, 496] on div at bounding box center [237, 490] width 246 height 20
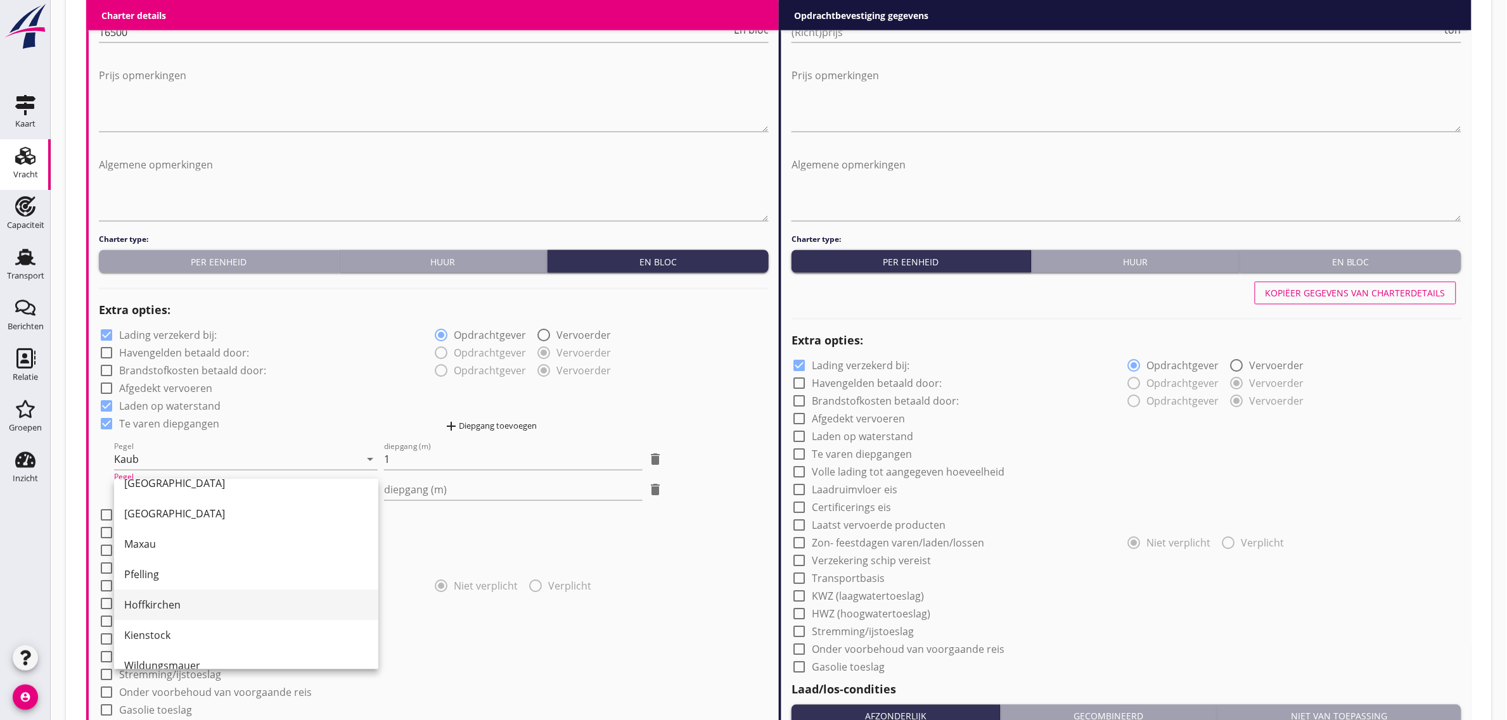
scroll to position [79, 0]
click at [167, 545] on div "Maxau" at bounding box center [246, 542] width 244 height 15
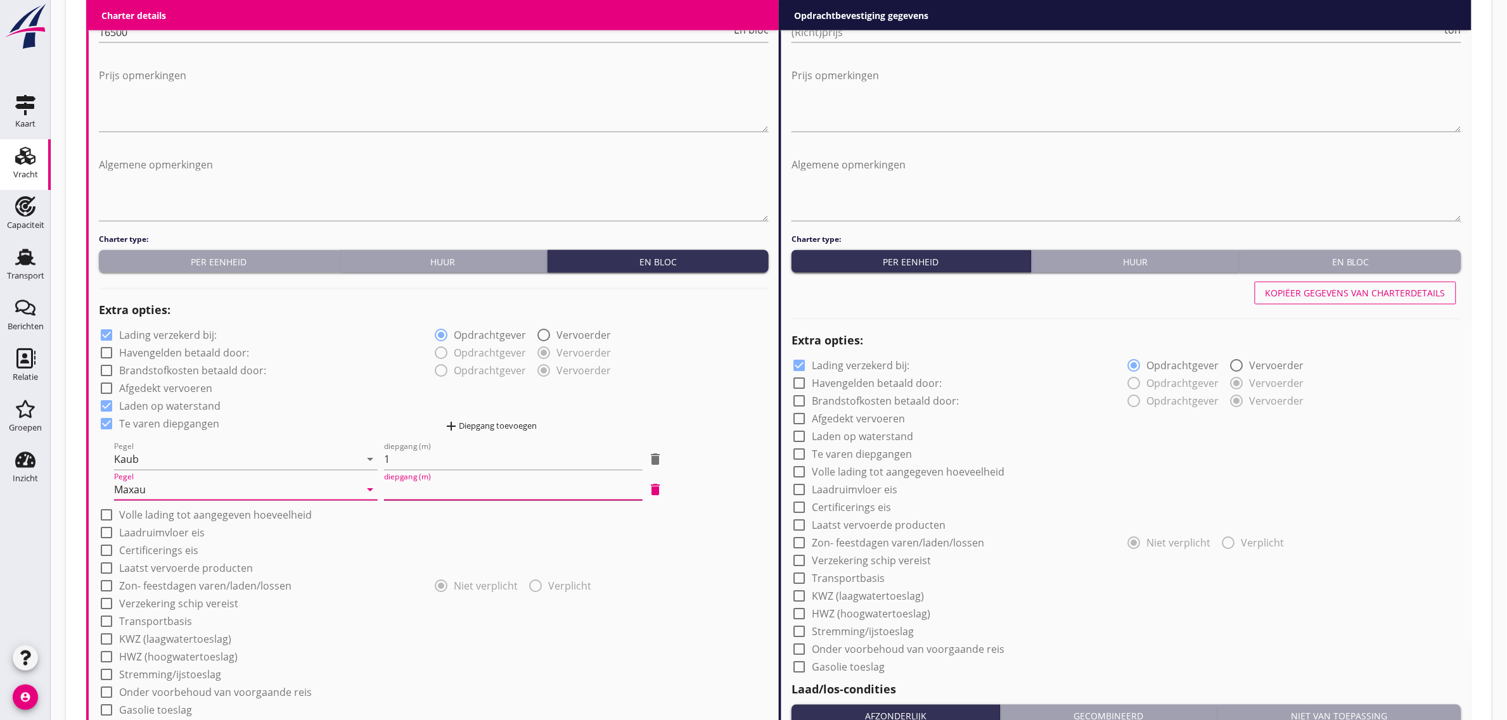
click at [430, 499] on input "diepgang (m)" at bounding box center [513, 490] width 258 height 20
type input "-2"
click at [369, 395] on div "check_box_outline_blank Afgedekt vervoeren" at bounding box center [434, 388] width 670 height 18
click at [182, 531] on label "Laadruimvloer eis" at bounding box center [162, 533] width 86 height 13
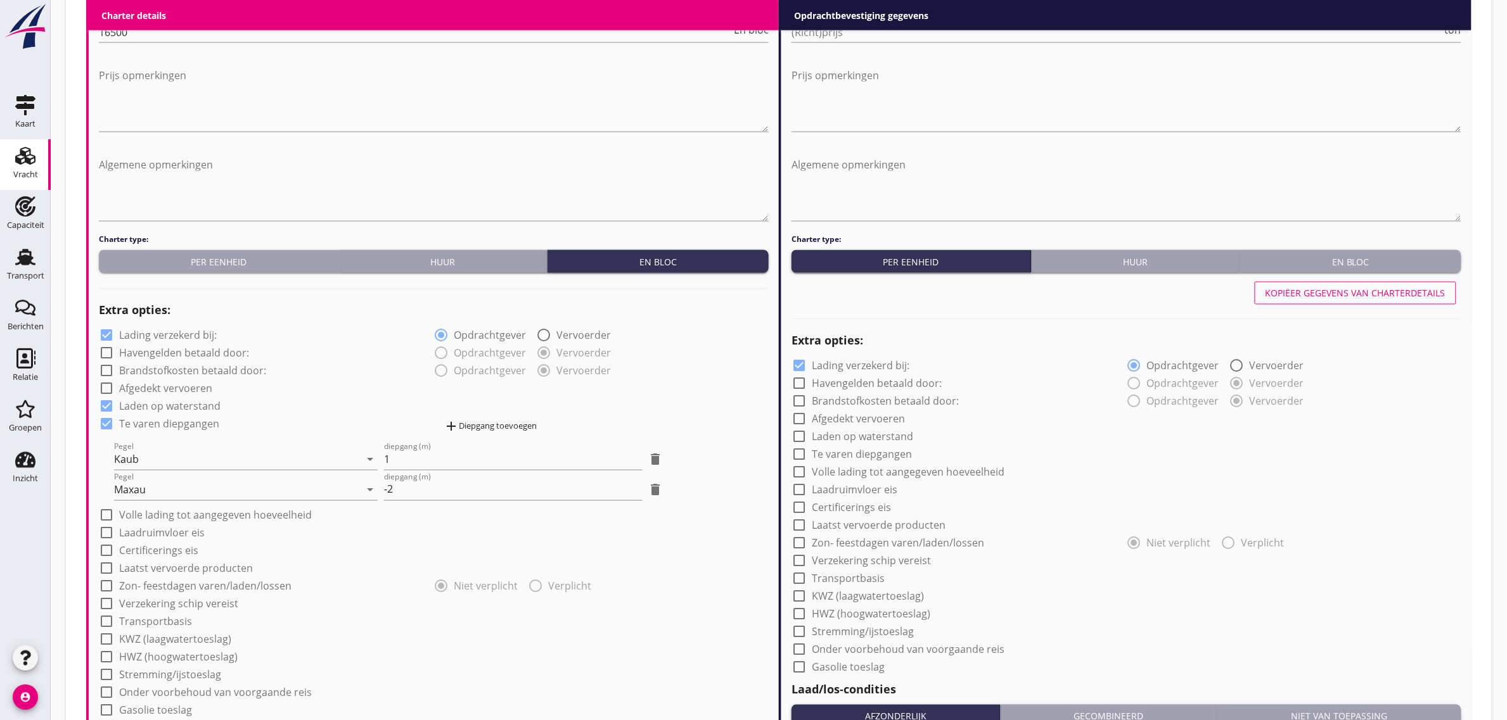
checkbox input "true"
click at [158, 556] on div at bounding box center [425, 561] width 652 height 20
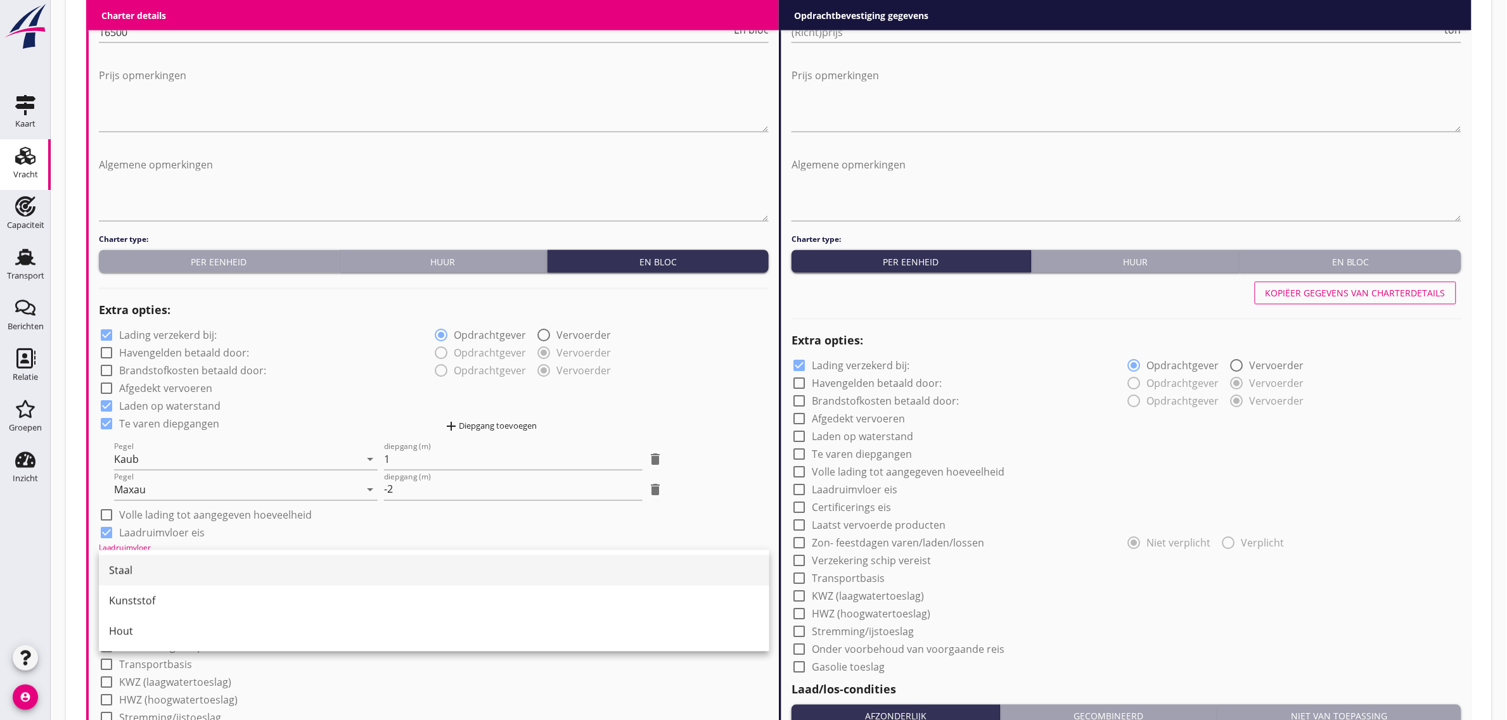
click at [152, 571] on div "Staal" at bounding box center [434, 570] width 650 height 15
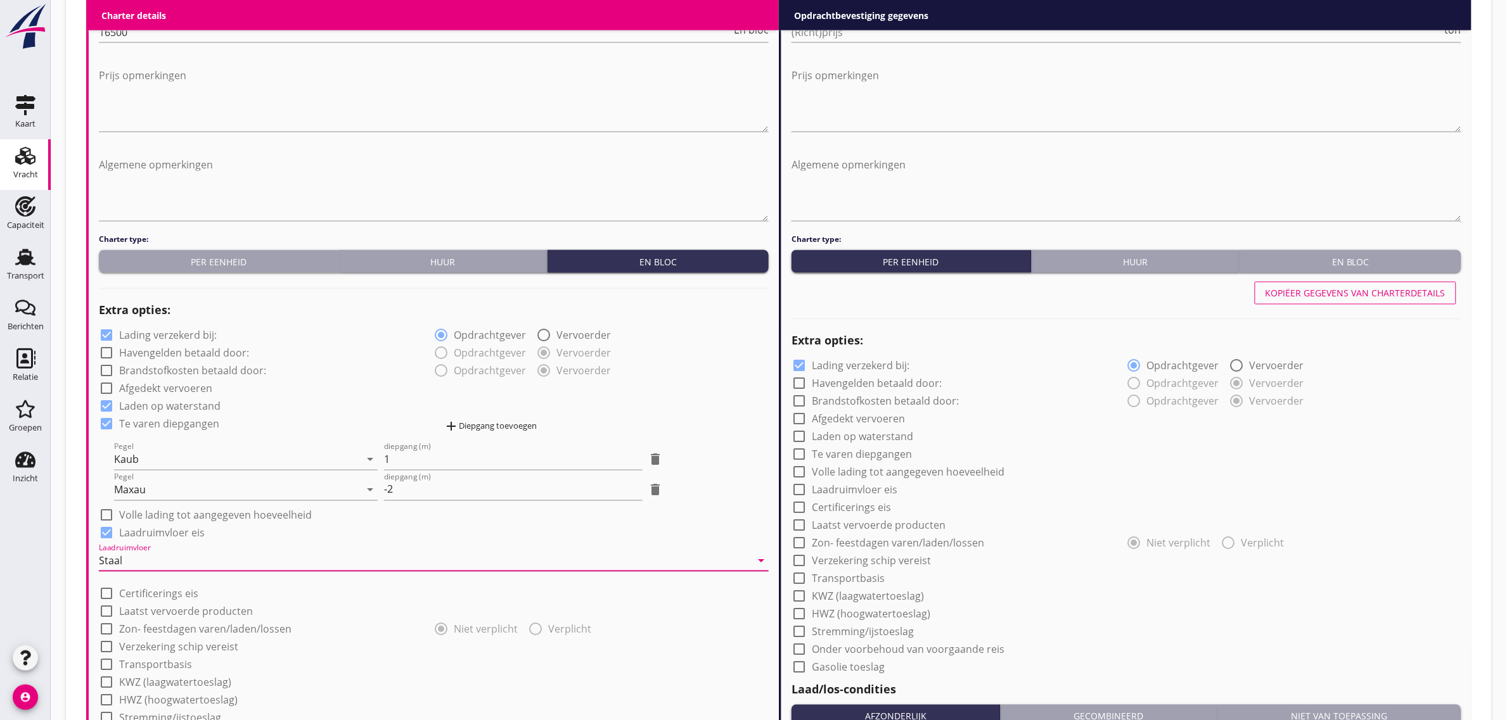
click at [250, 394] on div "check_box_outline_blank Afgedekt vervoeren" at bounding box center [434, 388] width 670 height 18
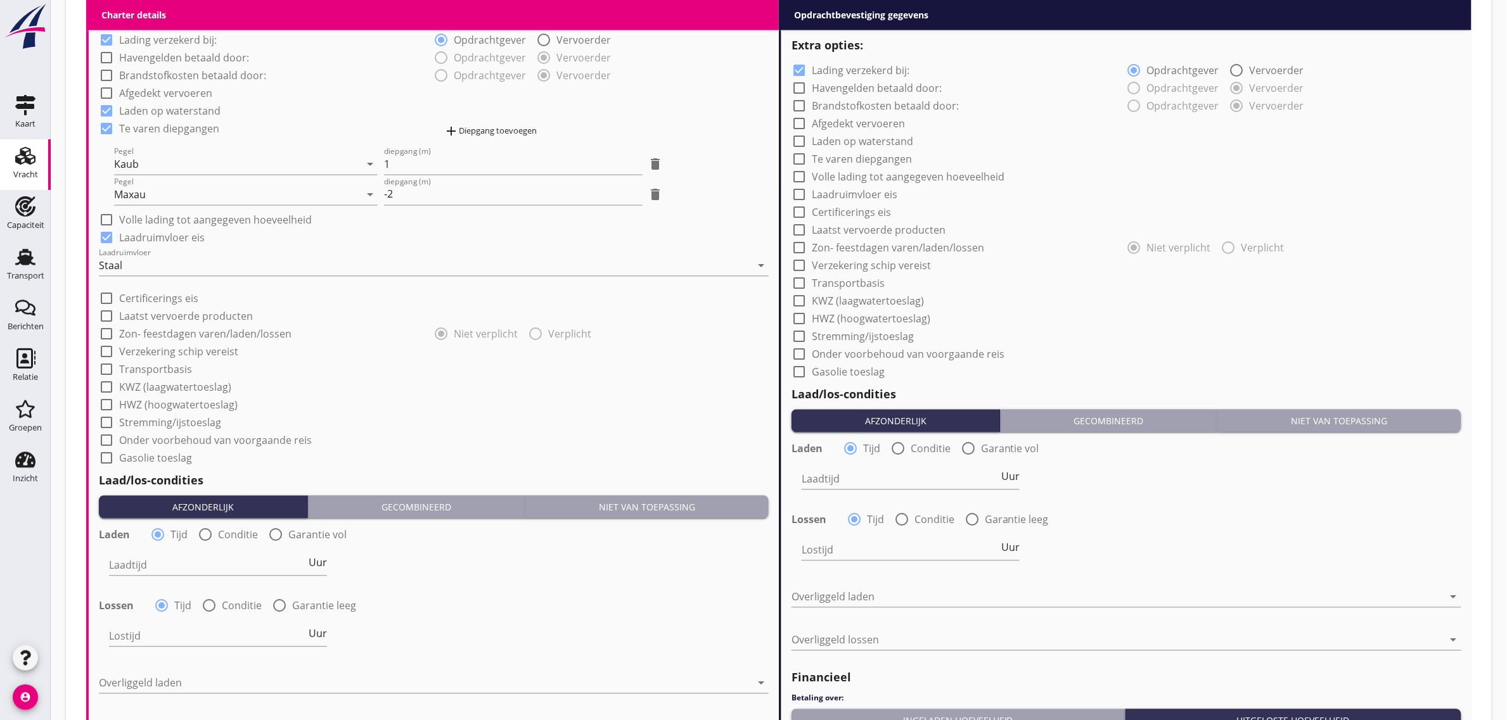
scroll to position [1029, 0]
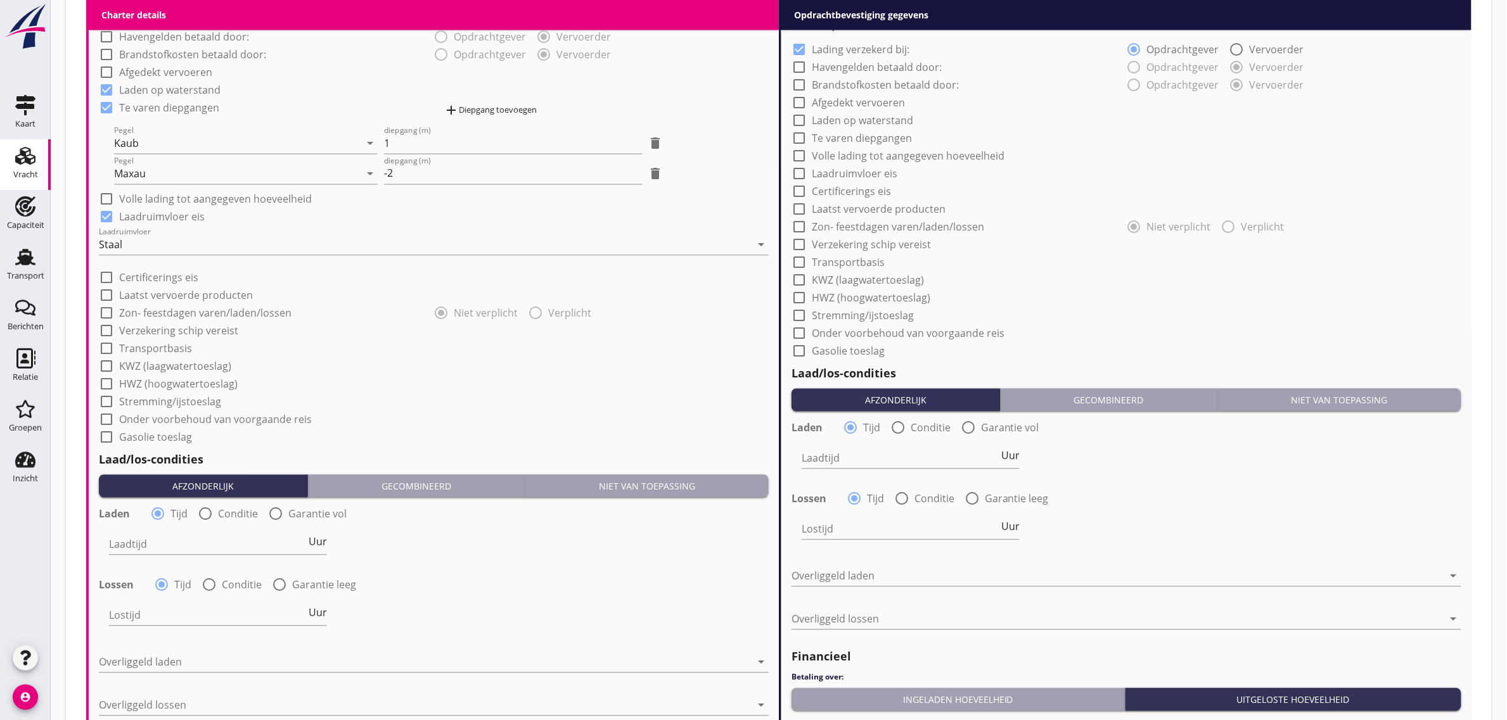
click at [156, 343] on label "Transportbasis" at bounding box center [155, 348] width 73 height 13
checkbox input "true"
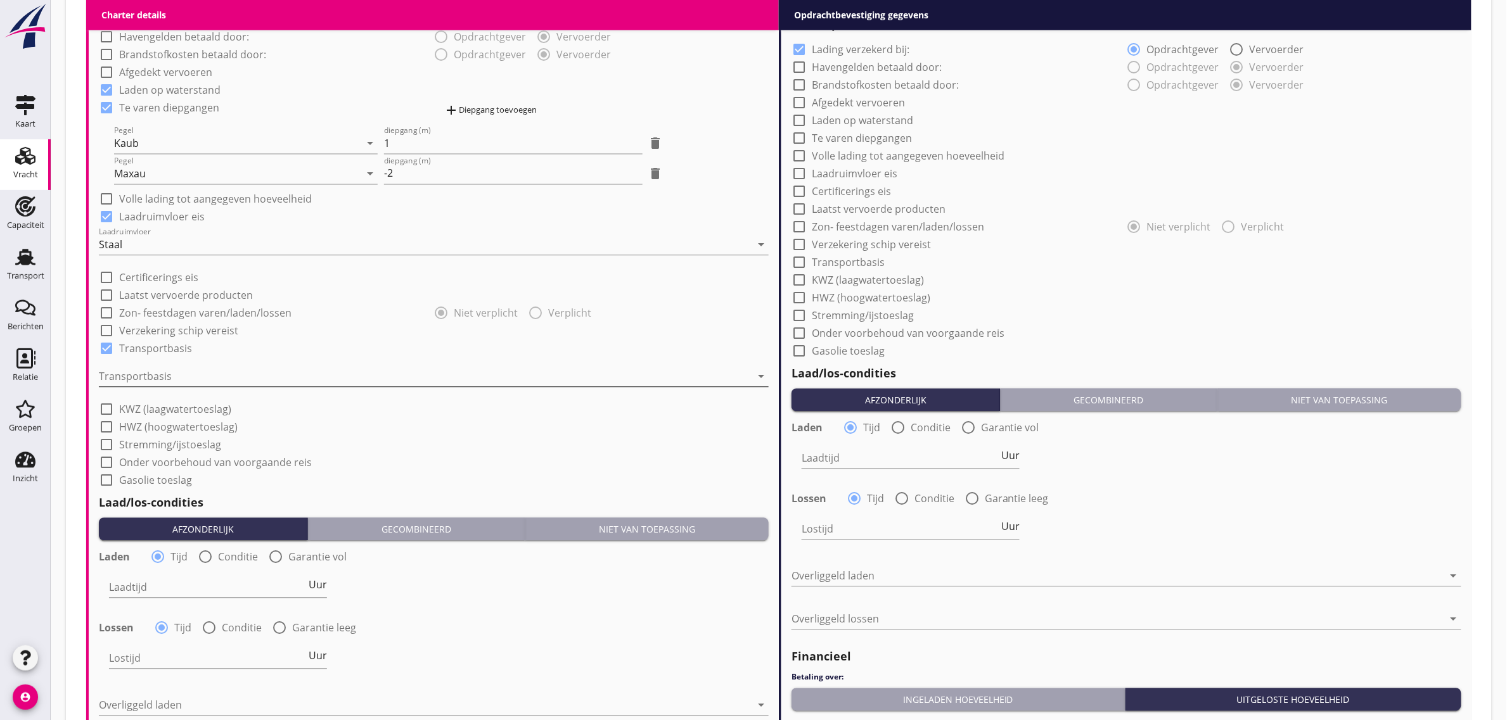
click at [157, 379] on div at bounding box center [425, 376] width 652 height 20
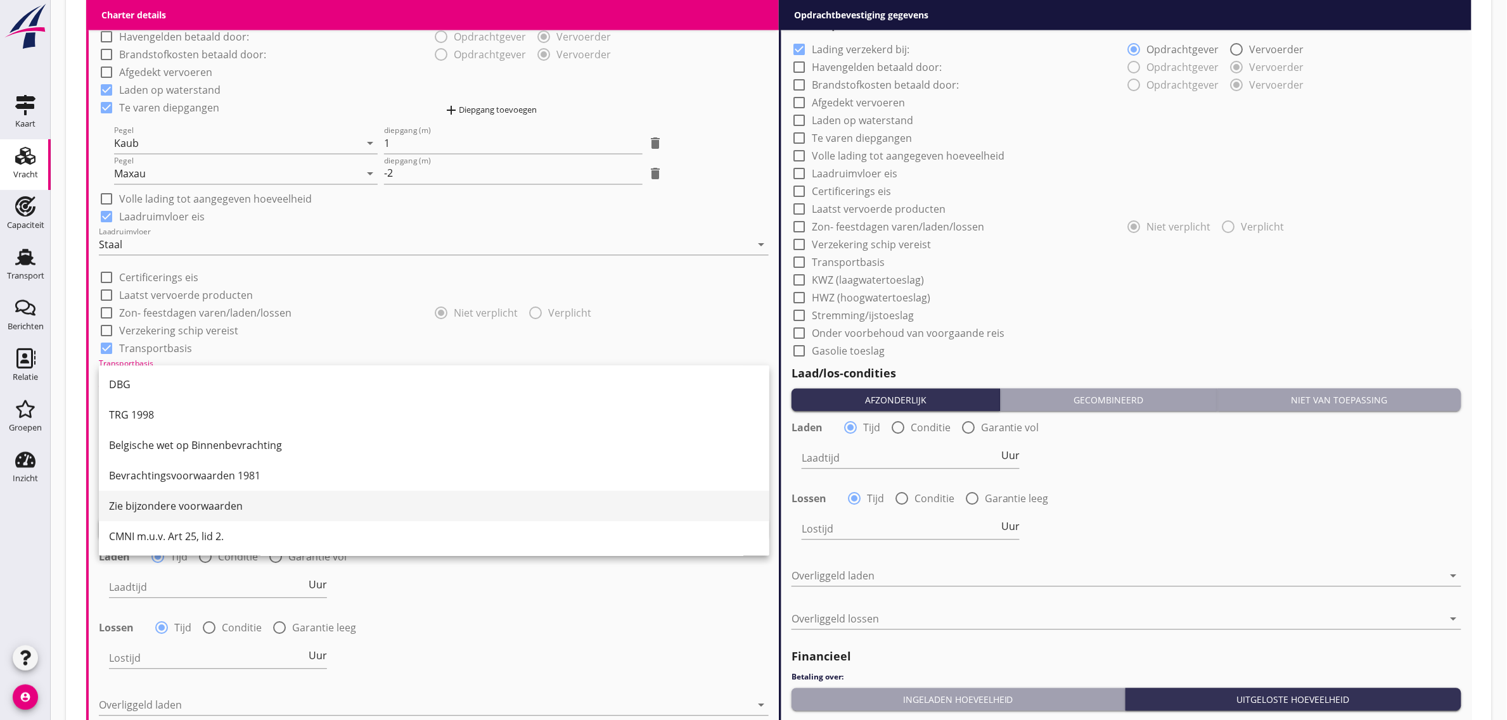
scroll to position [33, 0]
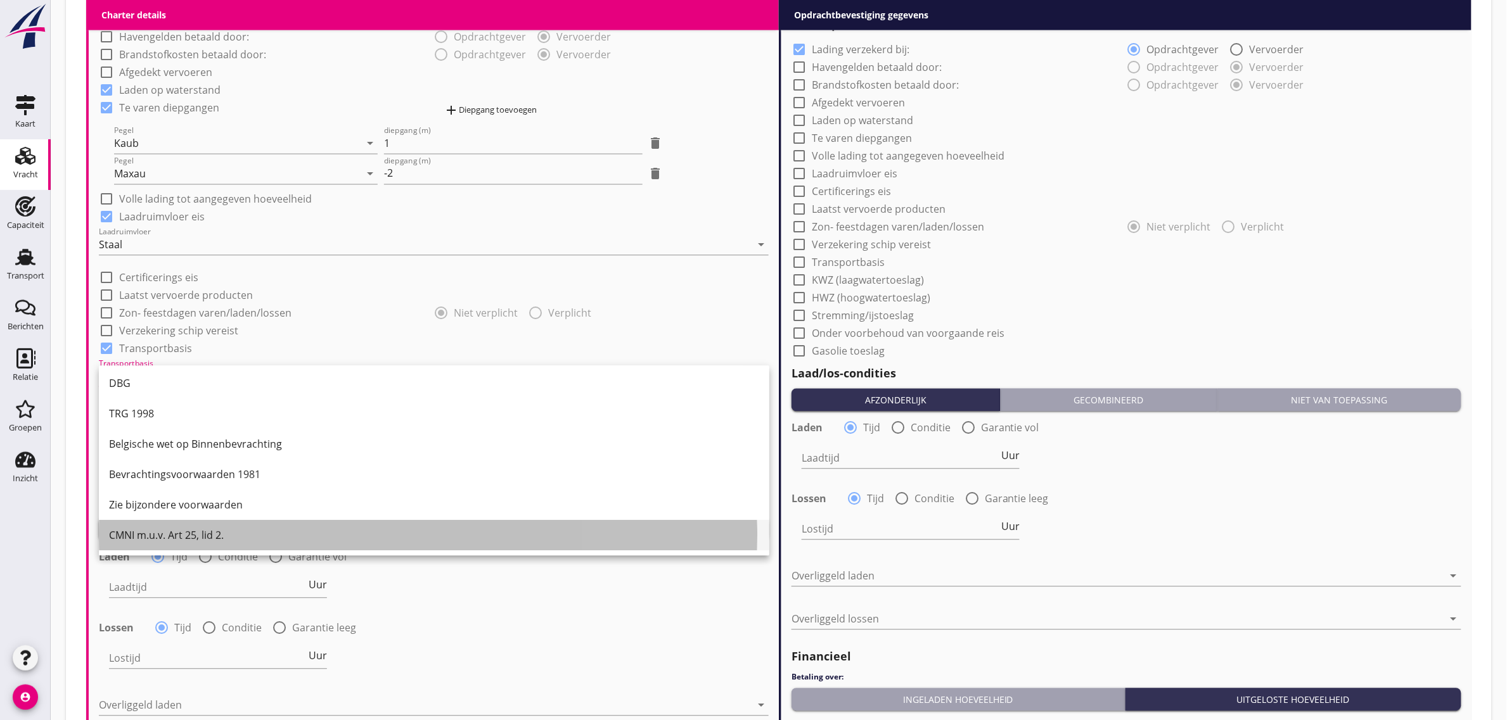
click at [179, 526] on div "CMNI m.u.v. Art 25, lid 2." at bounding box center [434, 535] width 650 height 30
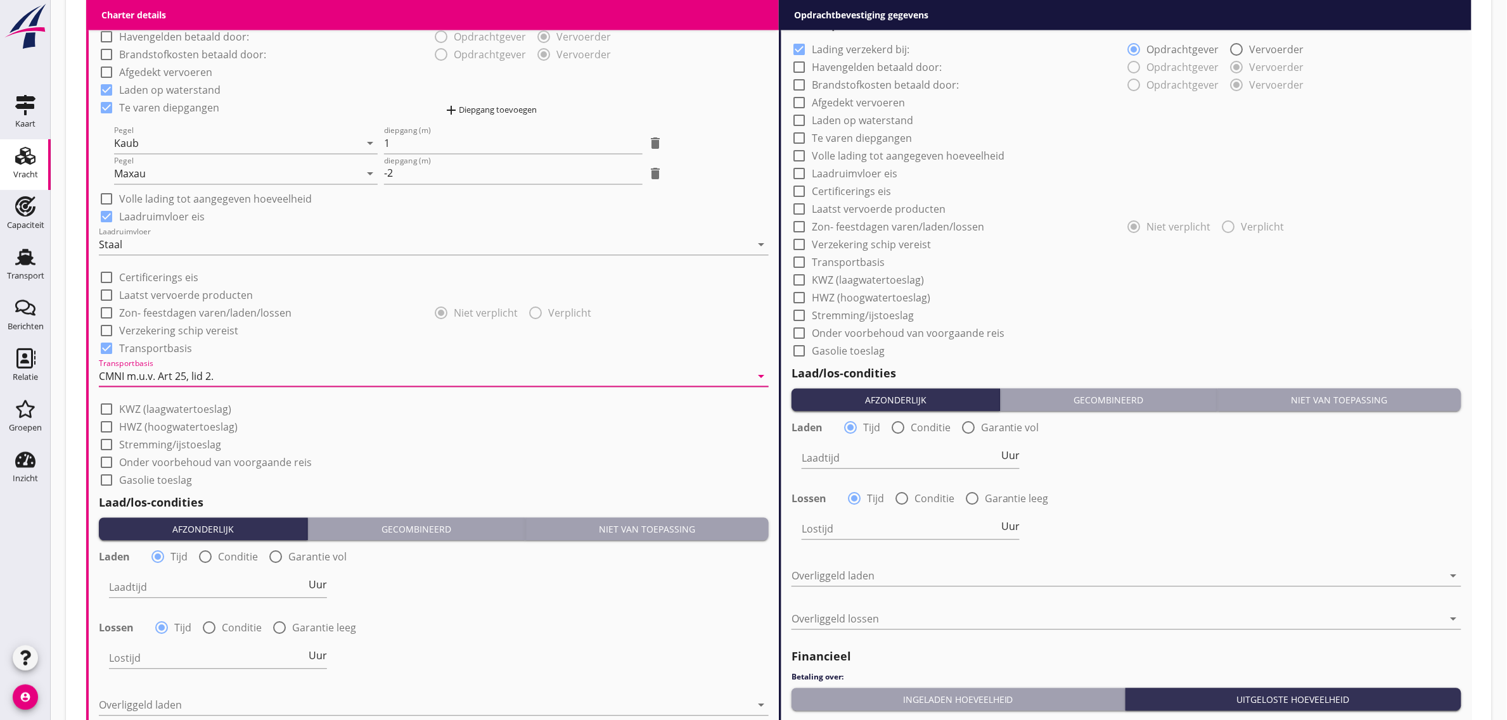
click at [479, 431] on div "check_box_outline_blank HWZ (hoogwatertoeslag)" at bounding box center [434, 426] width 670 height 18
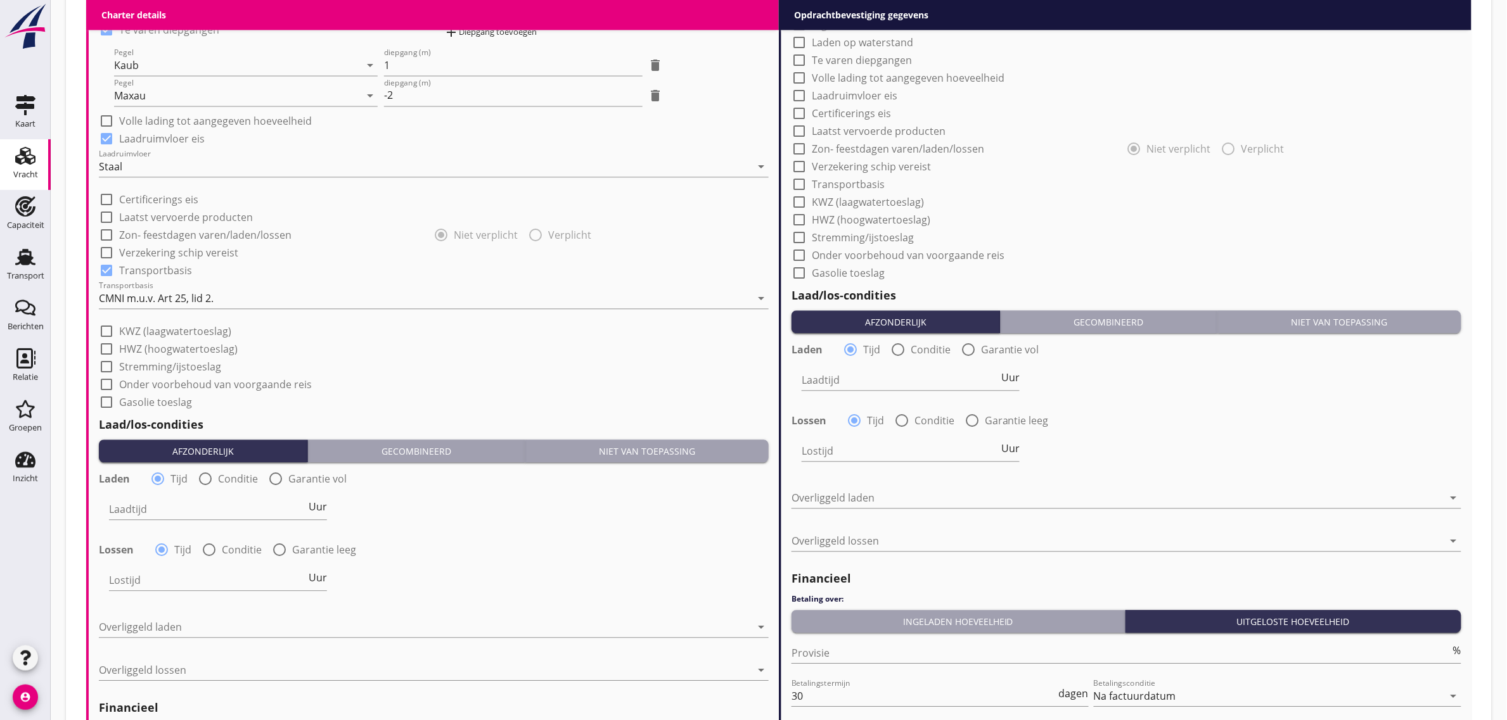
scroll to position [1109, 0]
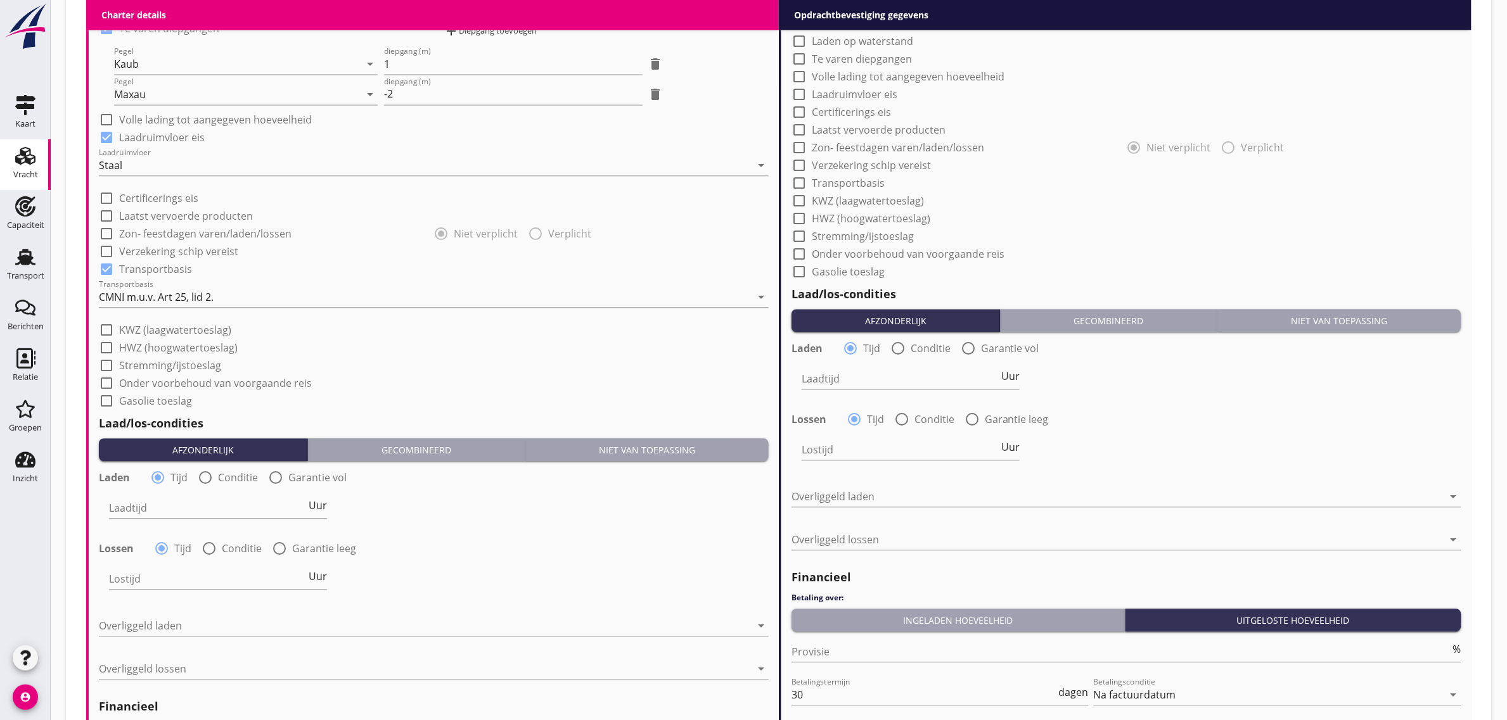
click at [165, 519] on div "Laadtijd Uur" at bounding box center [218, 514] width 218 height 33
click at [165, 508] on input "Laadtijd" at bounding box center [207, 508] width 197 height 20
type input "24"
click at [157, 622] on div at bounding box center [425, 626] width 652 height 20
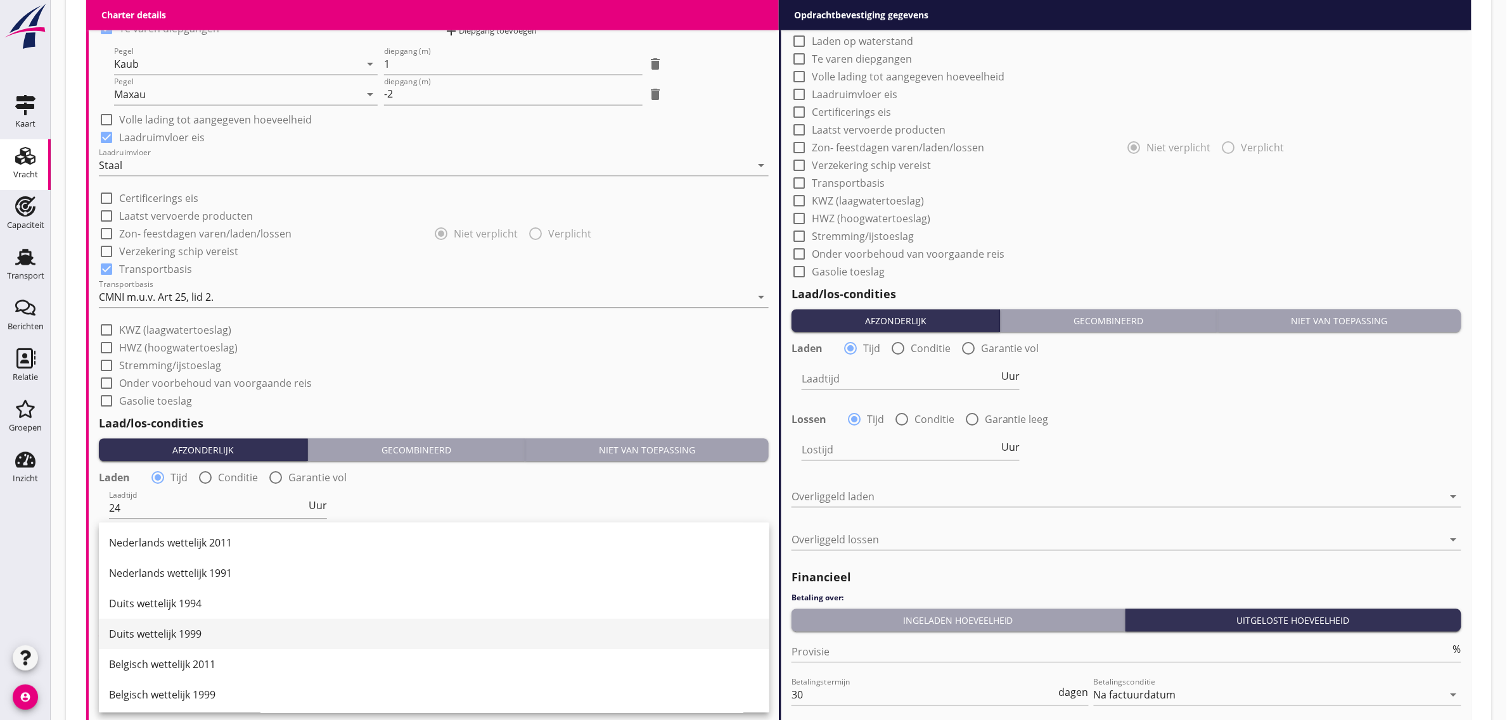
click at [219, 637] on div "Duits wettelijk 1999" at bounding box center [434, 634] width 650 height 15
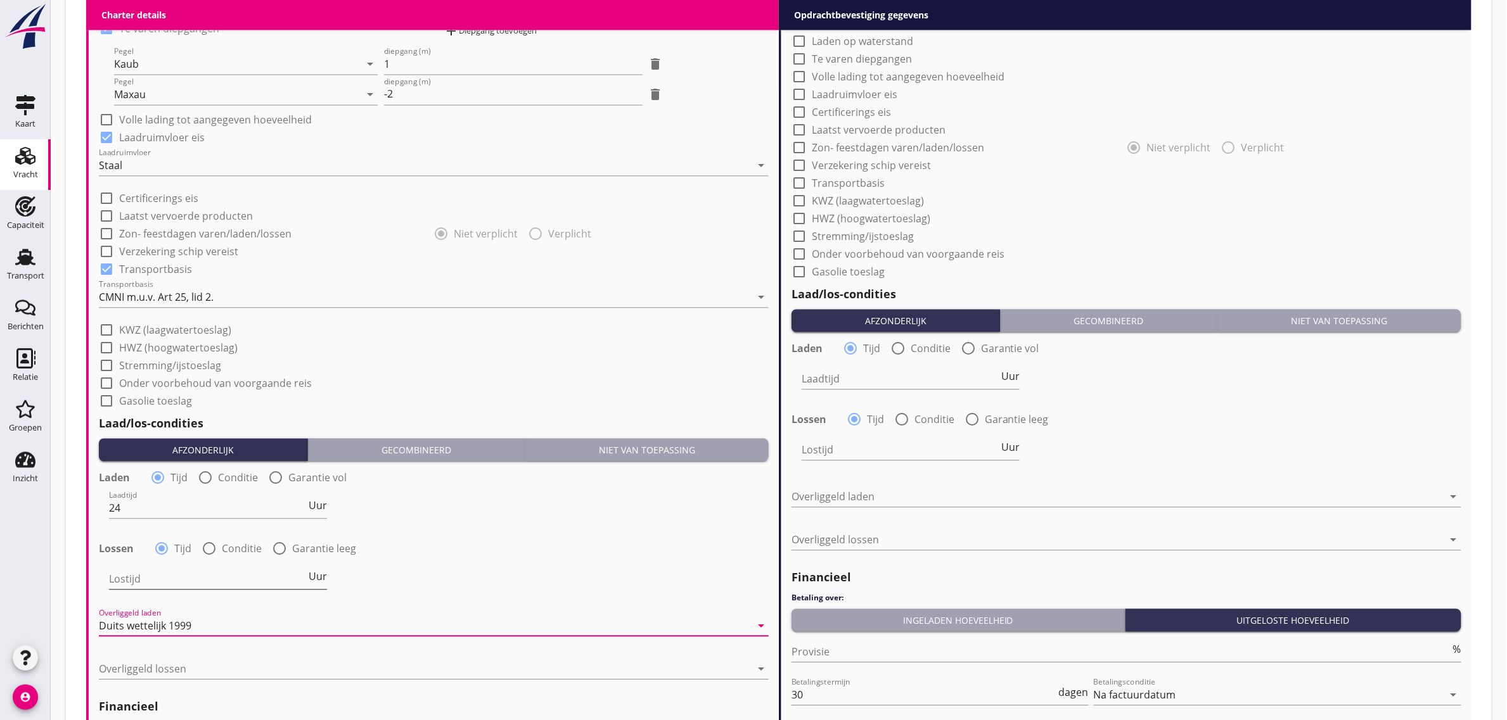
drag, startPoint x: 243, startPoint y: 540, endPoint x: 217, endPoint y: 572, distance: 41.1
click at [242, 549] on div "radio_button_unchecked Conditie" at bounding box center [231, 548] width 60 height 15
click at [207, 558] on div at bounding box center [209, 549] width 22 height 22
radio input "false"
radio input "true"
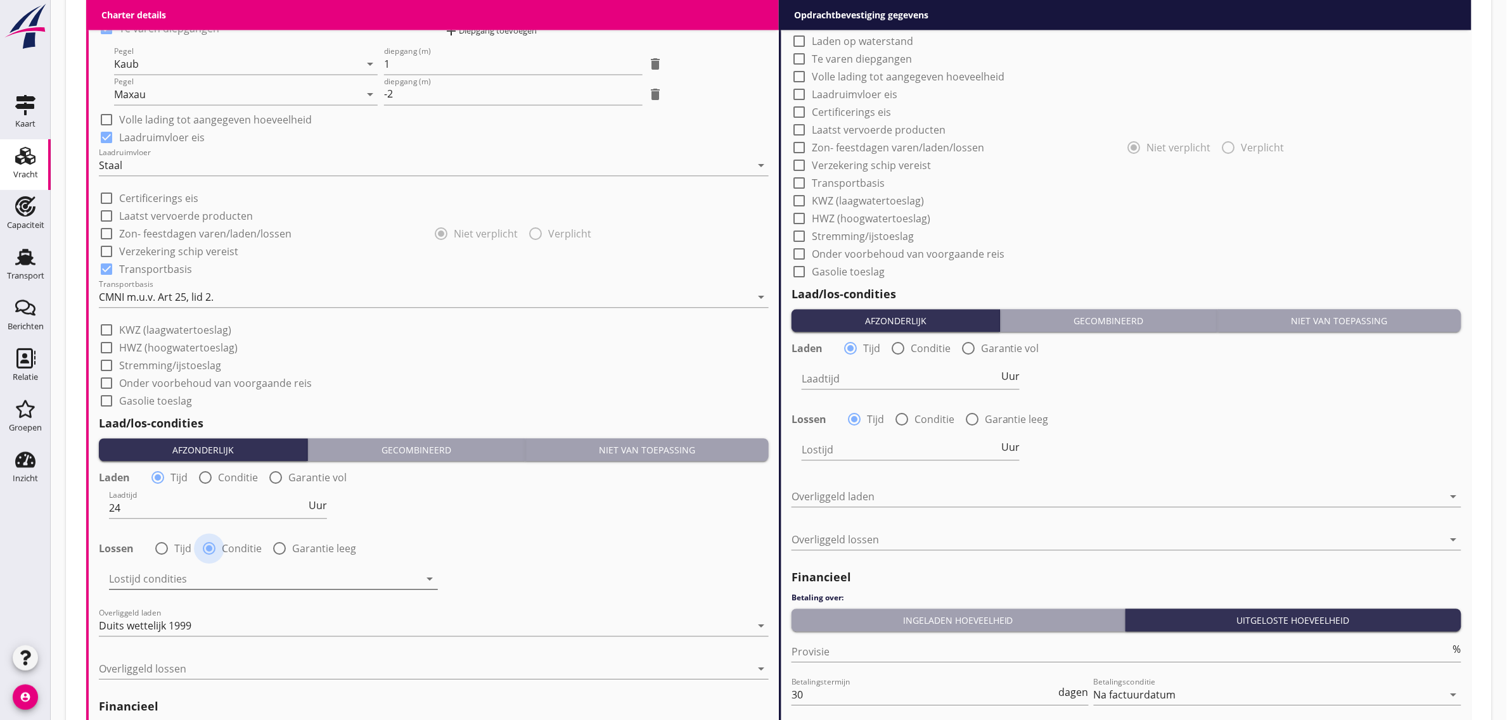
click at [200, 577] on div at bounding box center [264, 579] width 311 height 20
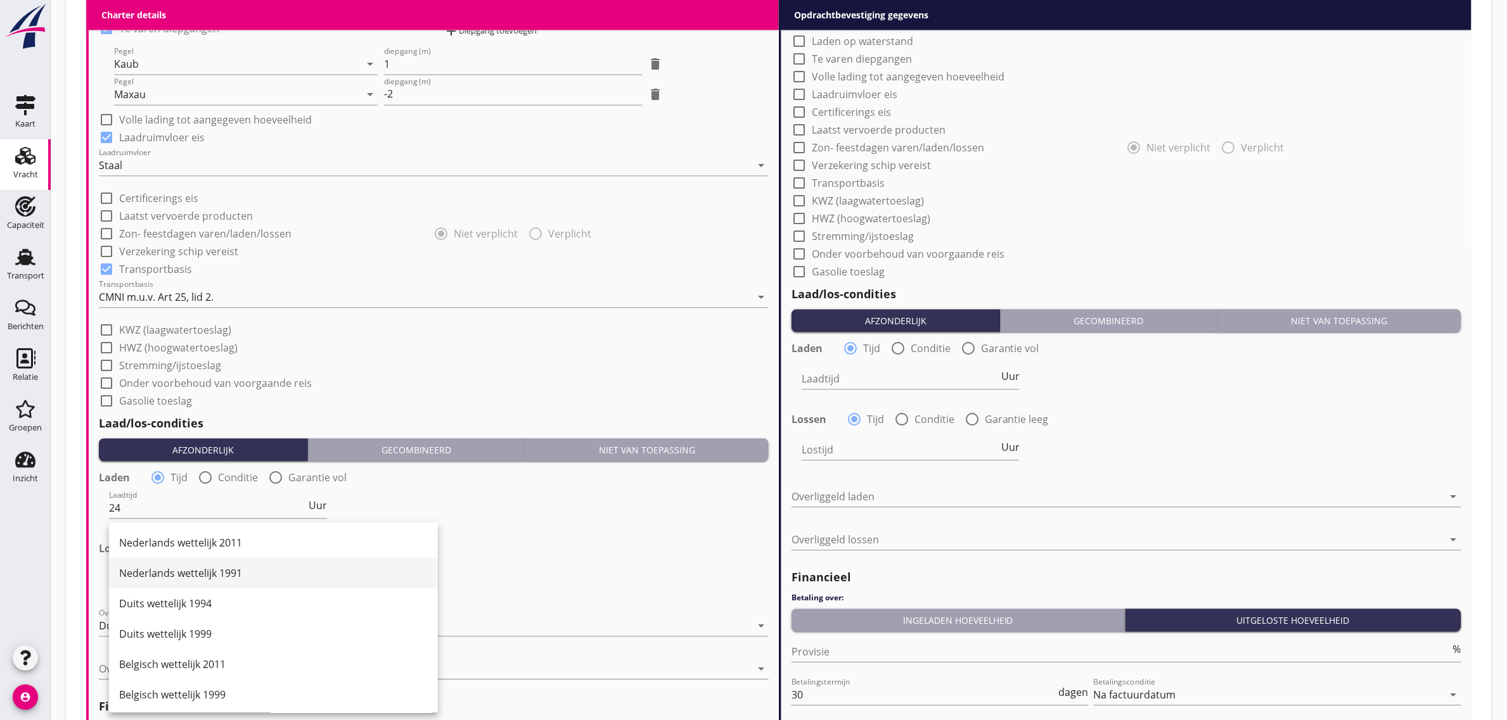
click at [198, 582] on div "Nederlands wettelijk 1991" at bounding box center [273, 573] width 309 height 30
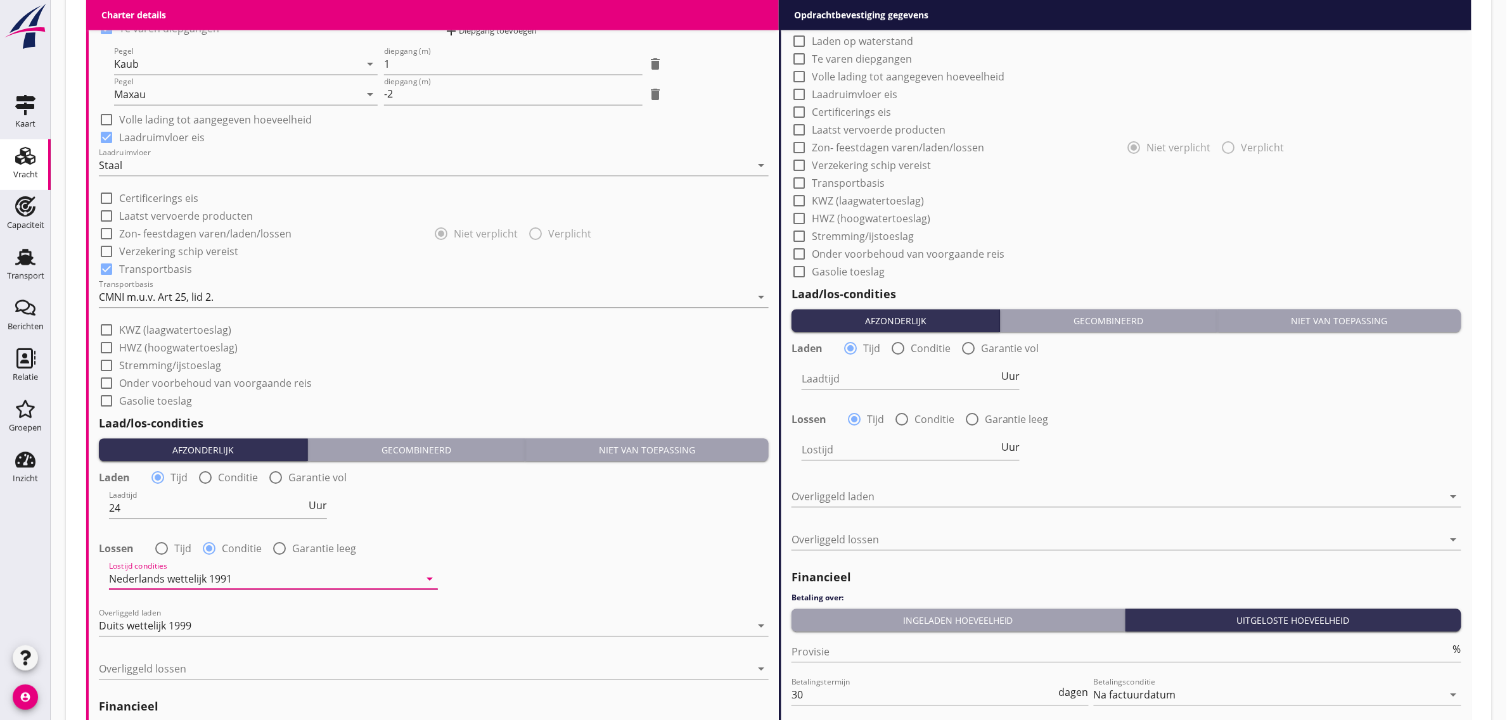
click at [206, 582] on div "Nederlands wettelijk 1991" at bounding box center [170, 578] width 123 height 11
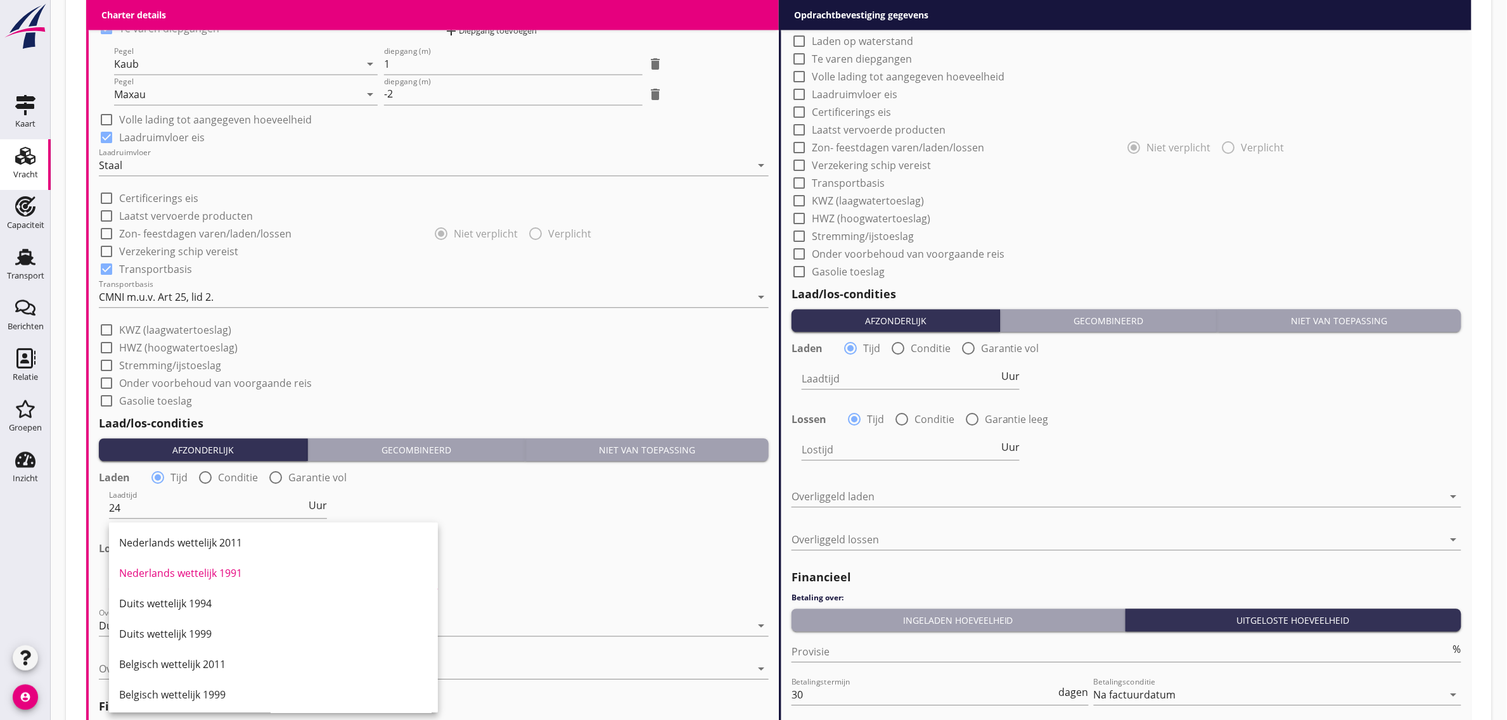
click at [215, 546] on div "Nederlands wettelijk 2011" at bounding box center [273, 542] width 309 height 15
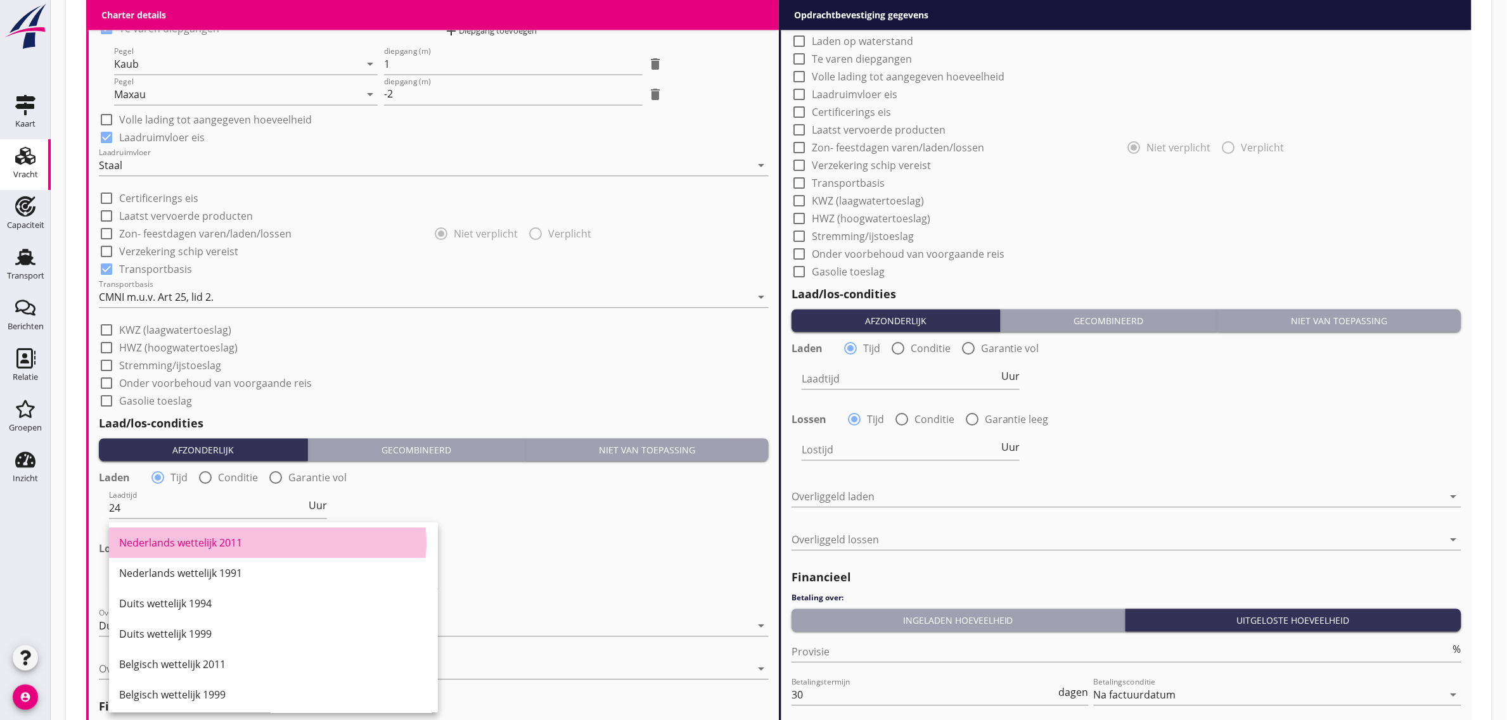
click at [507, 544] on div "Lossen radio_button_unchecked Tijd radio_button_checked Conditie radio_button_u…" at bounding box center [434, 548] width 670 height 18
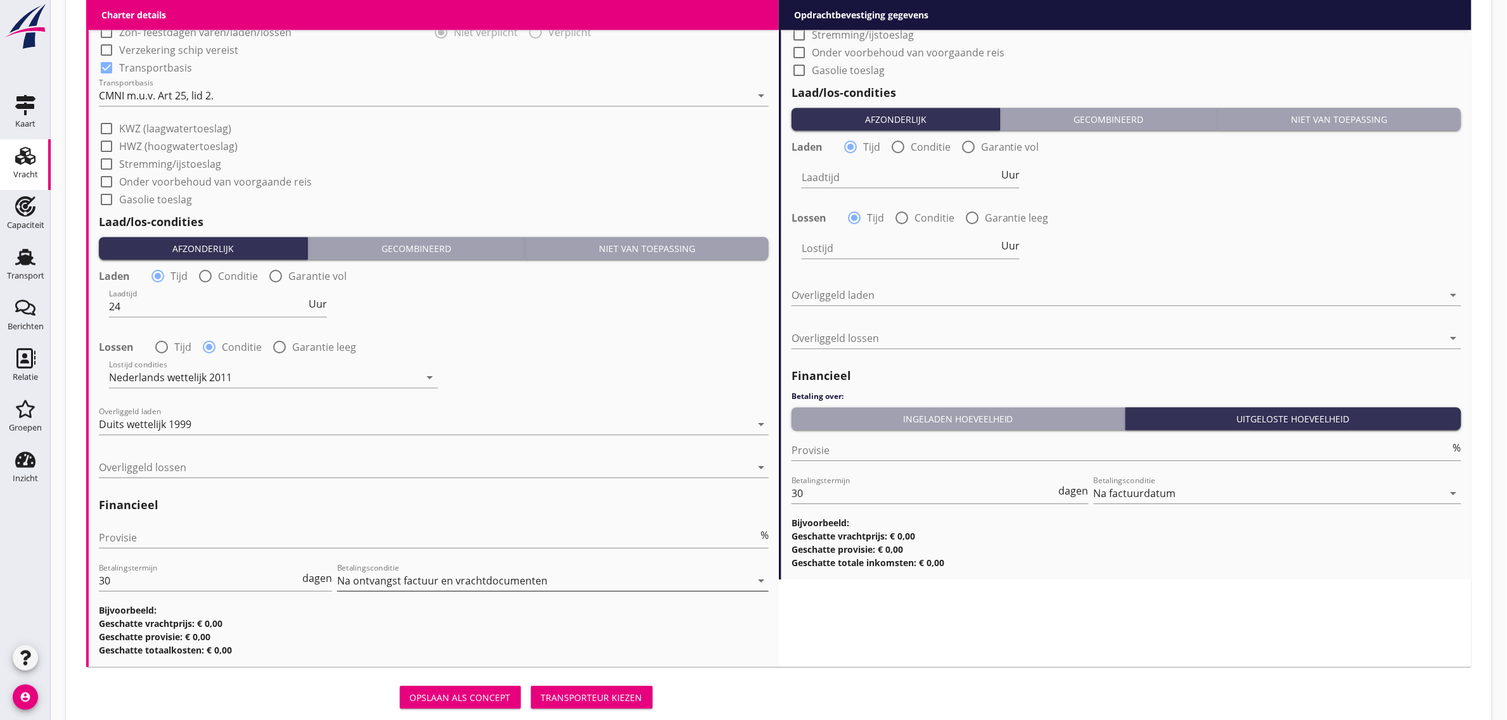
scroll to position [1342, 0]
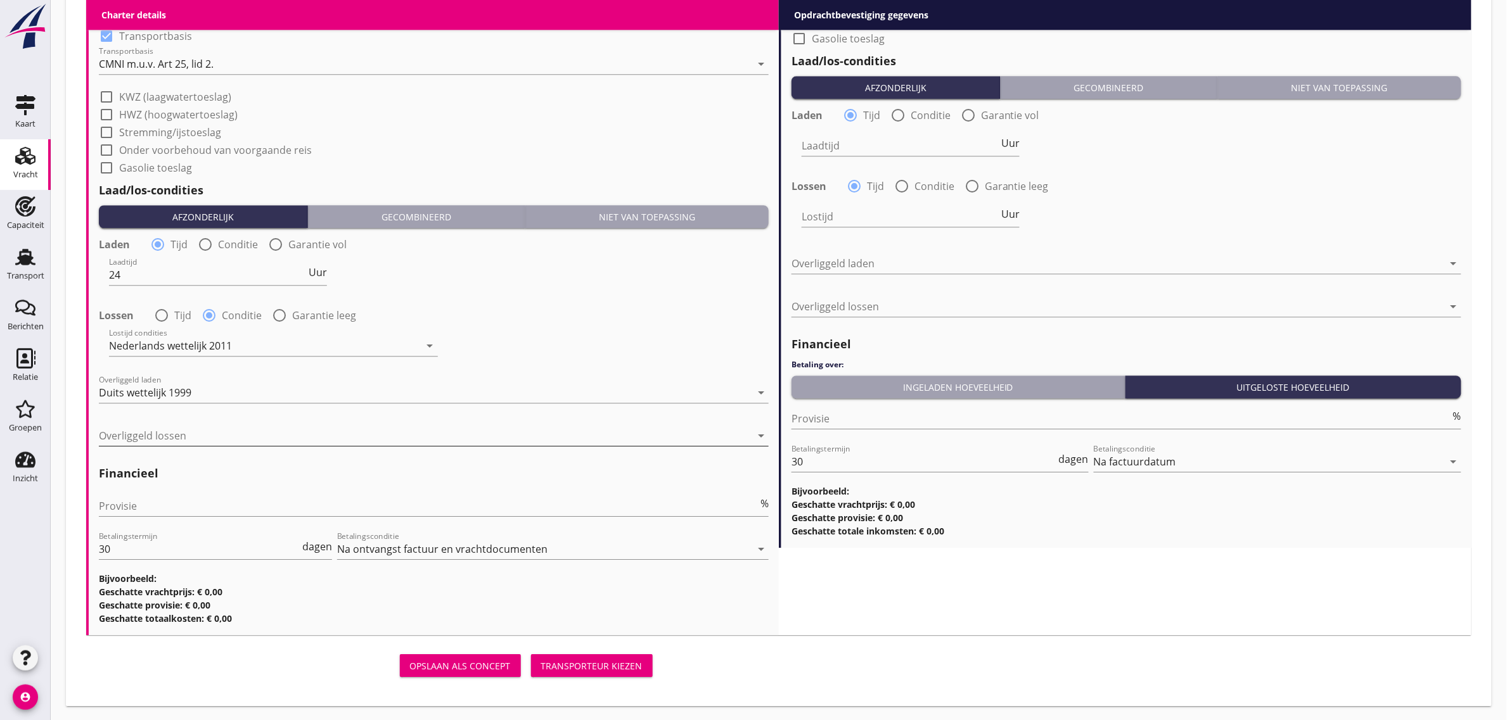
click at [188, 435] on div at bounding box center [425, 436] width 652 height 20
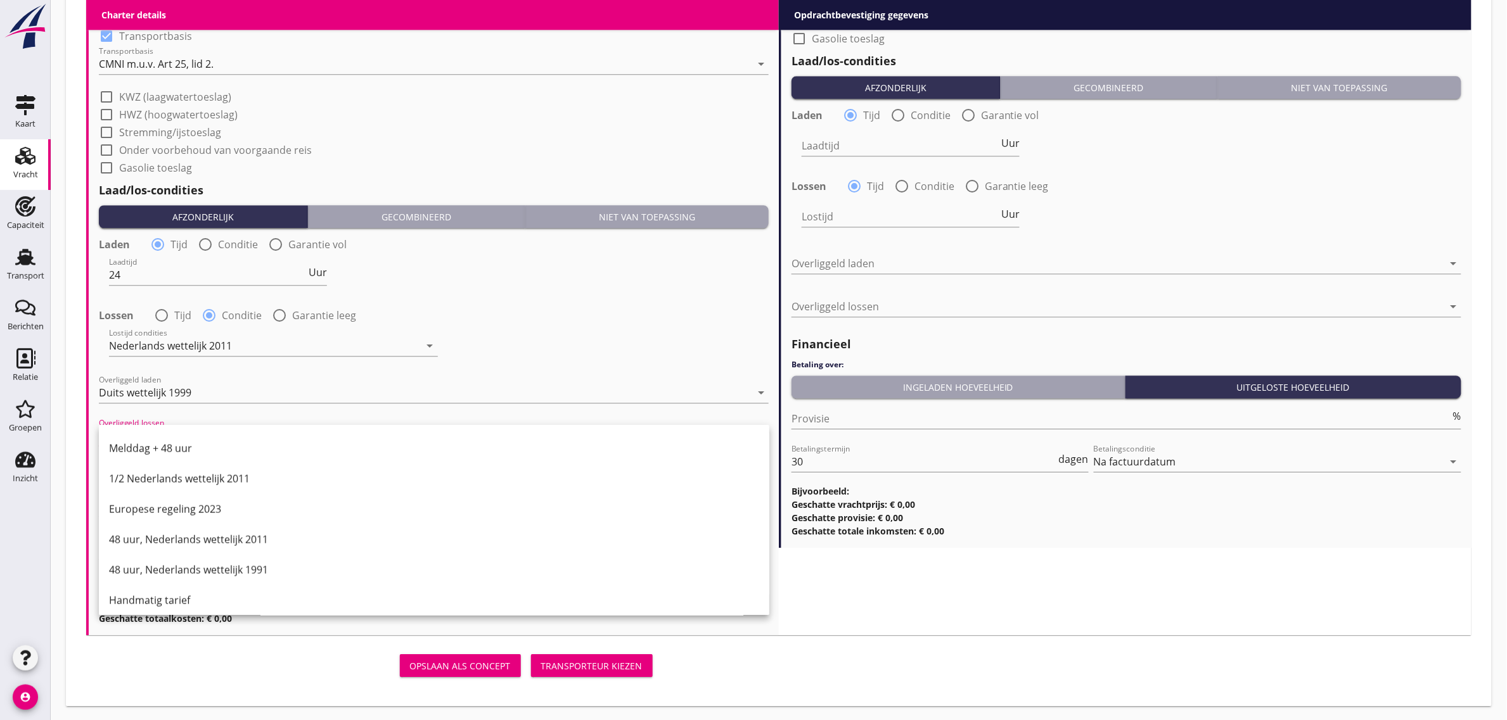
scroll to position [641, 0]
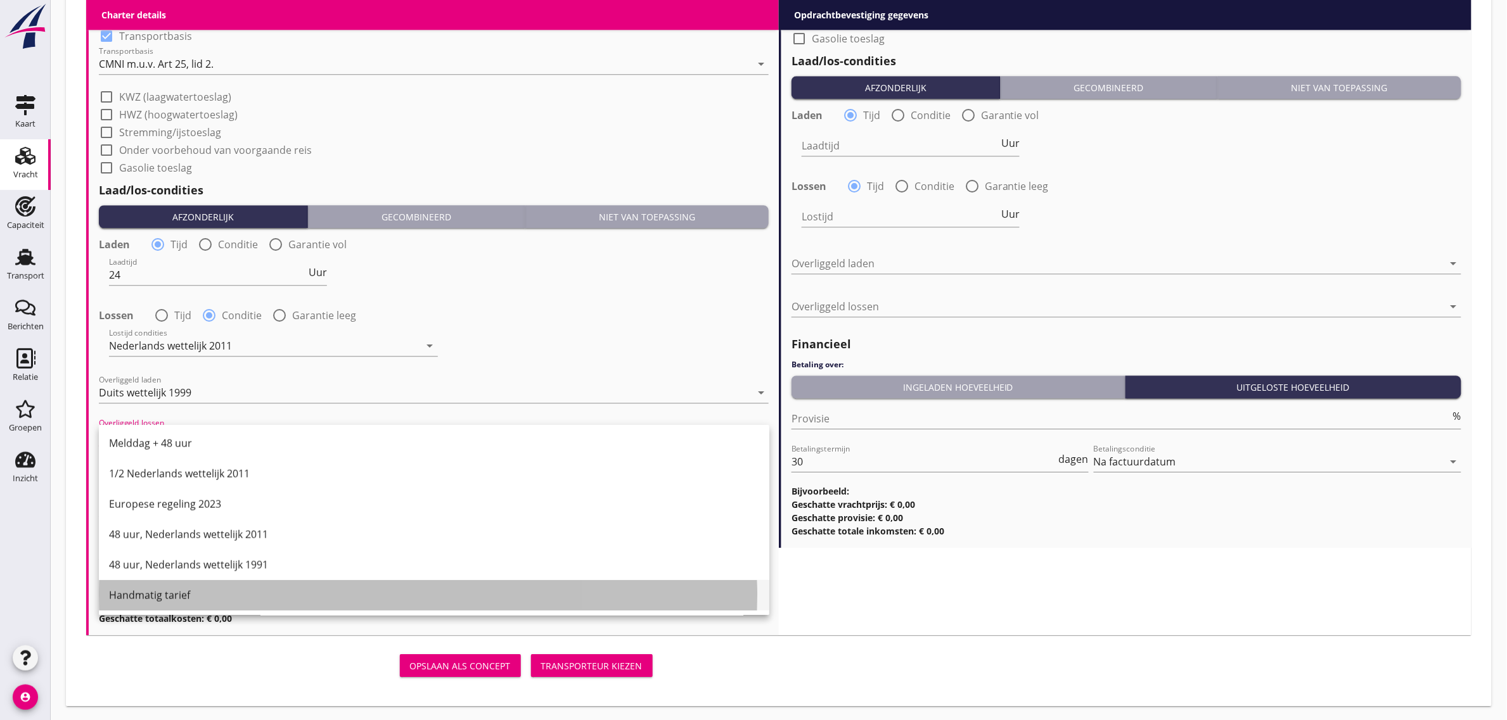
click at [207, 586] on div "Handmatig tarief" at bounding box center [434, 595] width 650 height 30
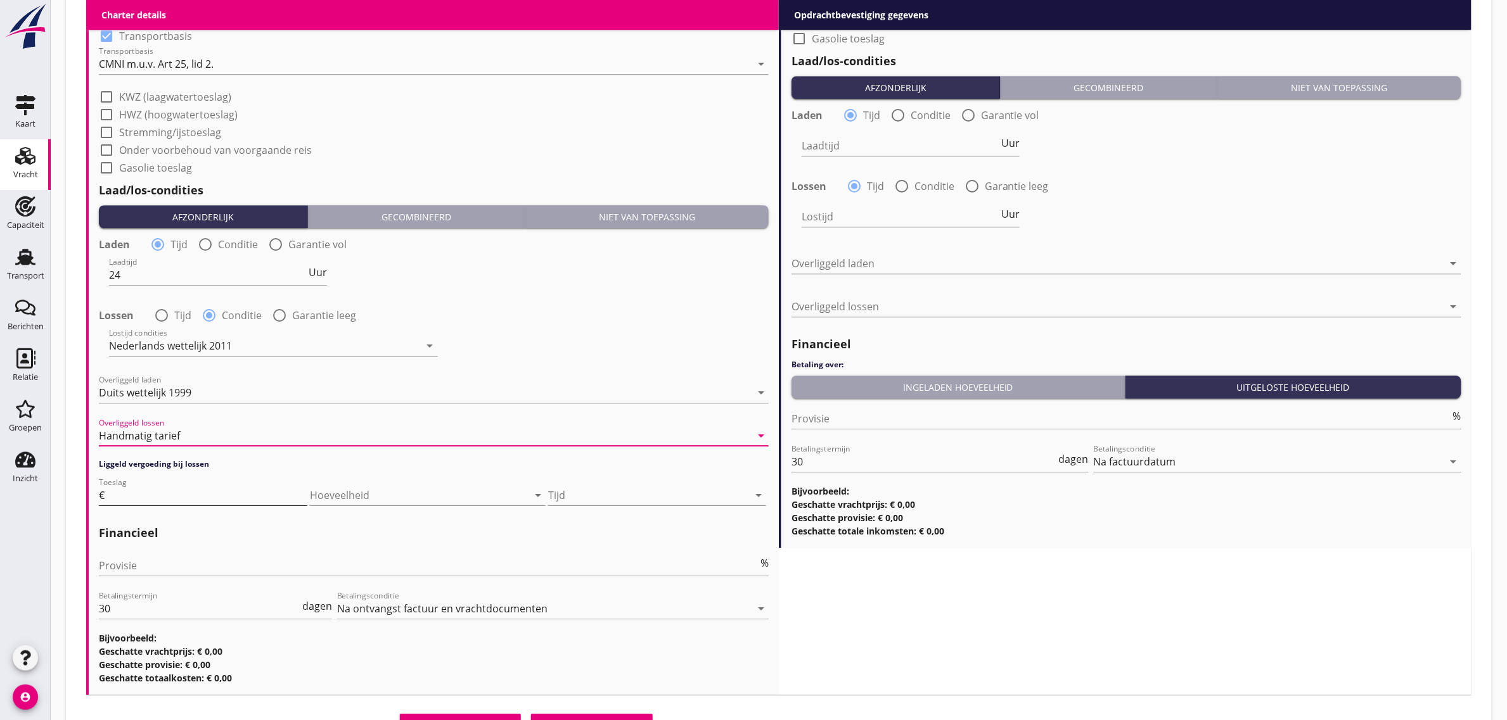
click at [146, 486] on input "Toeslag" at bounding box center [207, 495] width 200 height 20
type input "30"
click at [348, 505] on div "Hoeveelheid arrow_drop_down" at bounding box center [428, 501] width 236 height 33
click at [385, 485] on div at bounding box center [410, 495] width 200 height 20
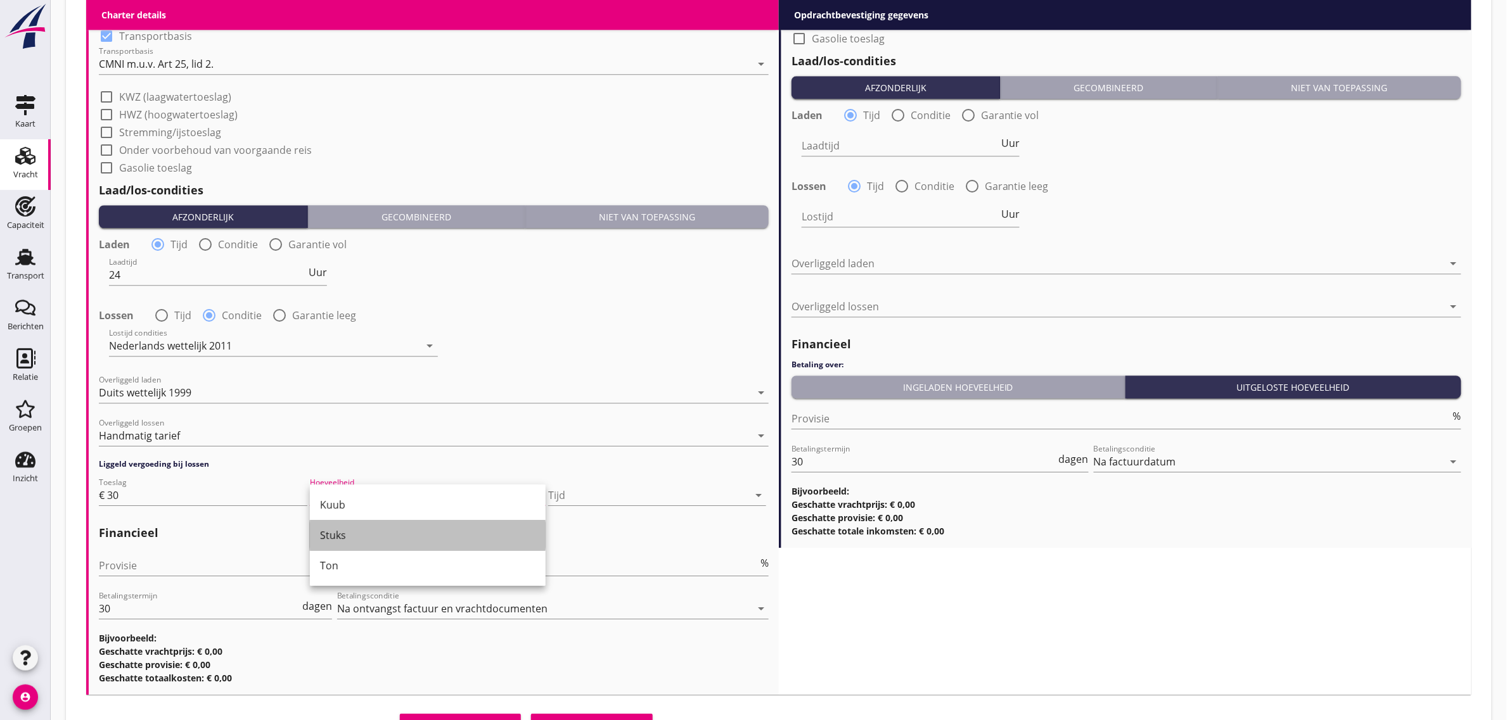
click at [376, 521] on div "Stuks" at bounding box center [427, 535] width 215 height 30
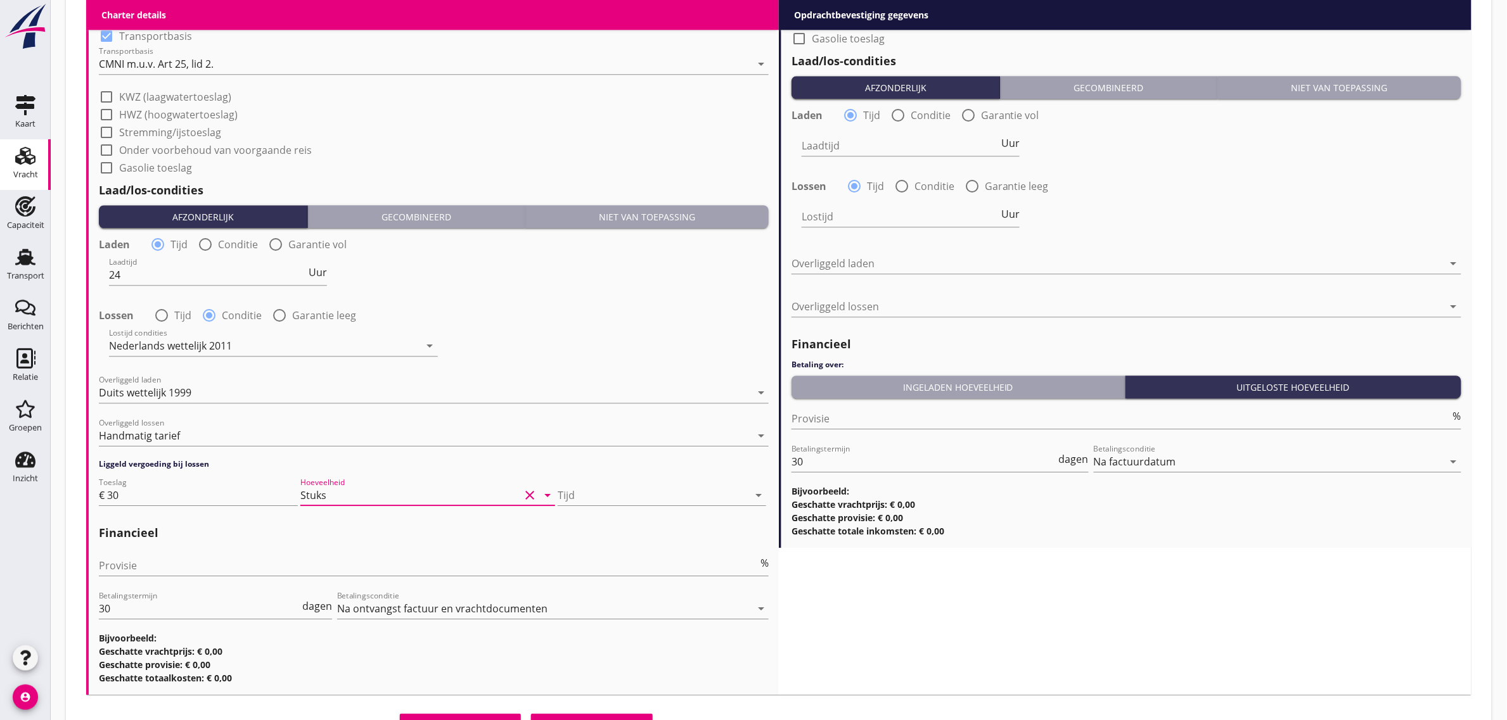
click at [596, 511] on div at bounding box center [662, 515] width 208 height 8
click at [602, 492] on div at bounding box center [653, 495] width 191 height 20
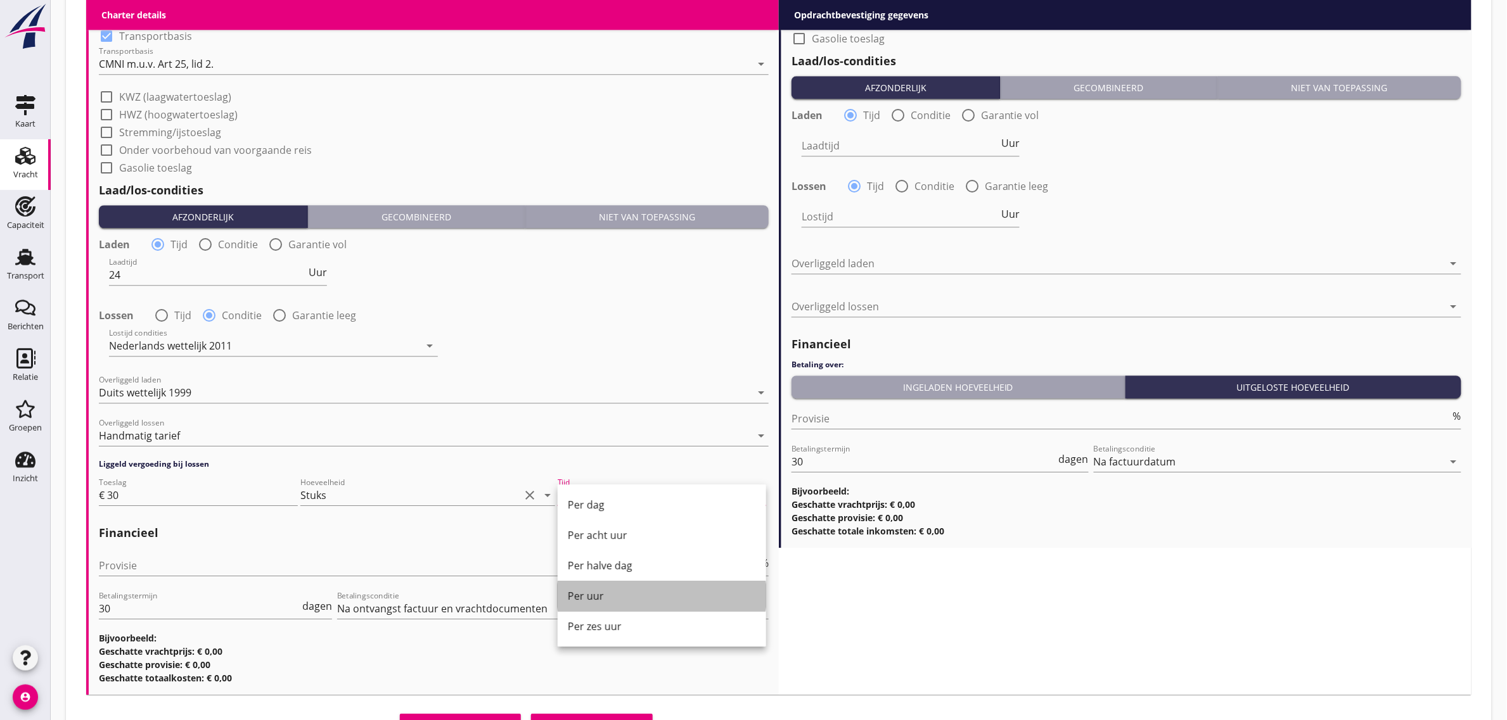
click at [606, 596] on div "Per uur" at bounding box center [662, 596] width 188 height 15
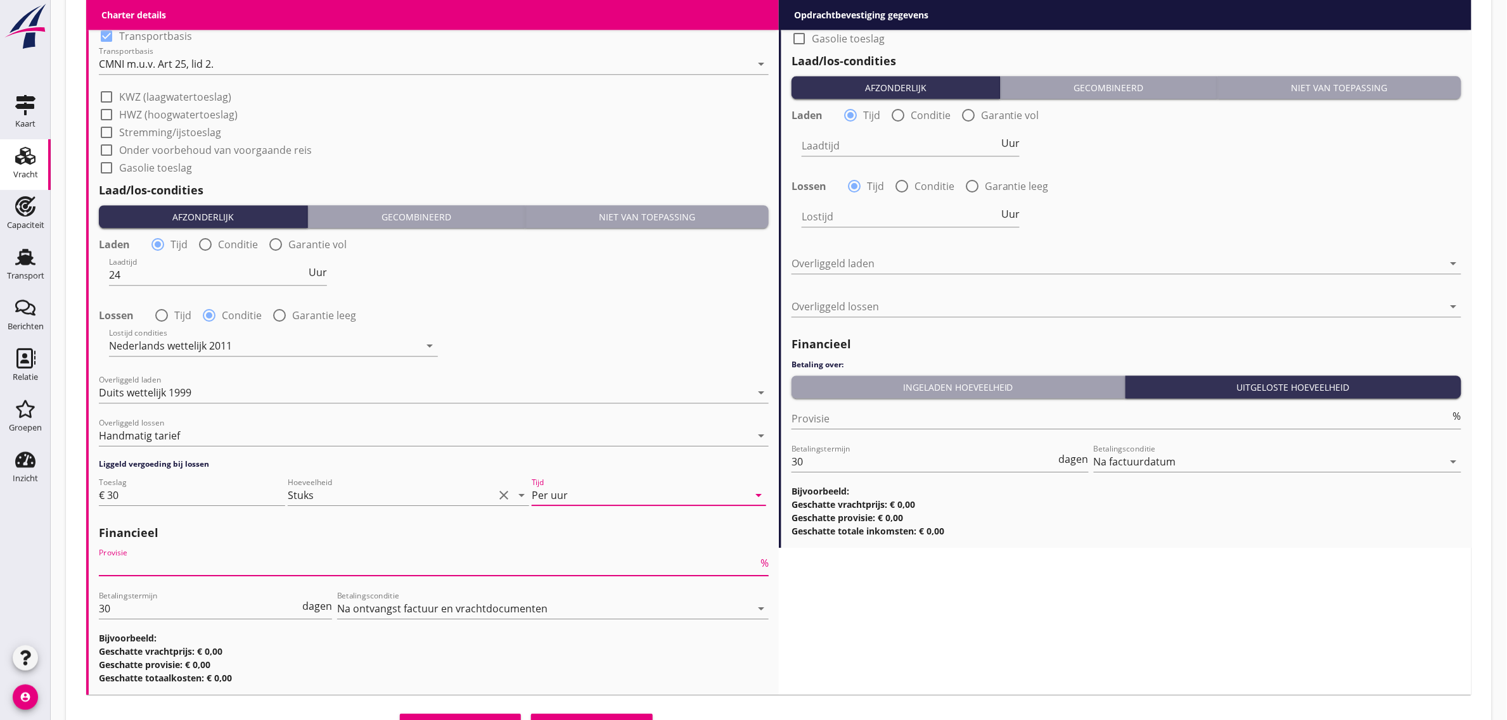
click at [117, 568] on input "Provisie" at bounding box center [428, 566] width 659 height 20
type input "5"
click at [601, 326] on div "Lostijd condities Nederlands wettelijk 2011 arrow_drop_down" at bounding box center [434, 347] width 672 height 46
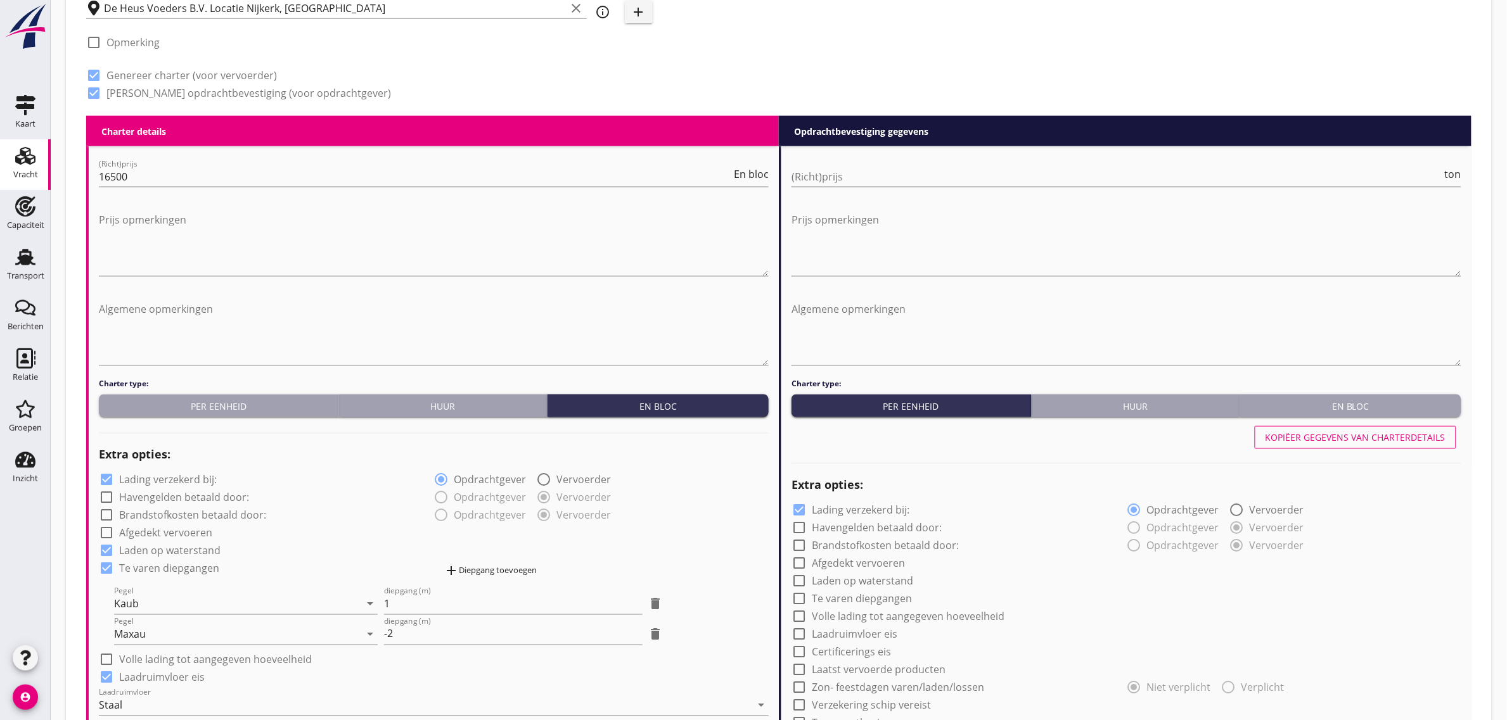
scroll to position [550, 0]
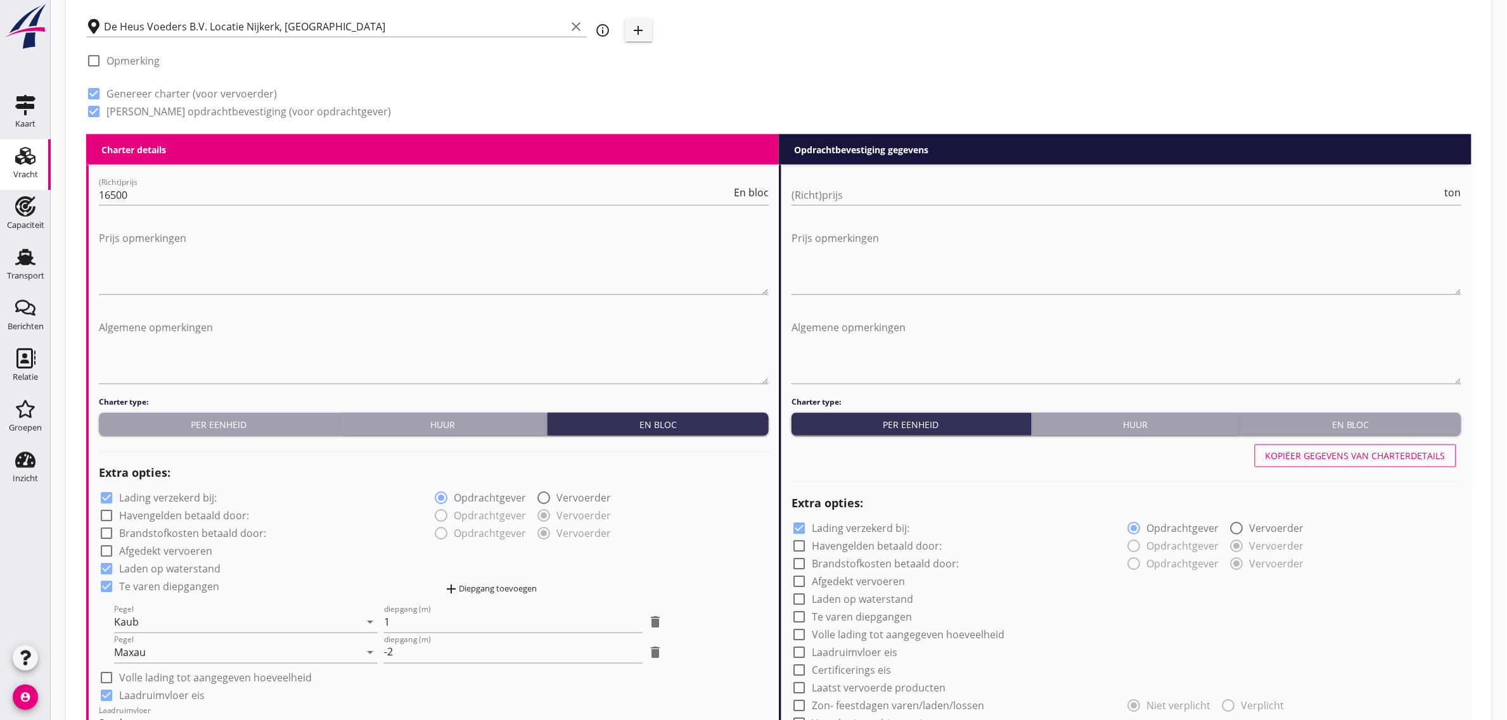
click at [1363, 442] on div "Kopiëer gegevens van charterdetails" at bounding box center [1126, 456] width 670 height 30
click at [1356, 419] on div "En bloc" at bounding box center [1350, 424] width 211 height 13
click at [1359, 455] on div "Kopiëer gegevens van charterdetails" at bounding box center [1355, 456] width 180 height 13
checkbox input "true"
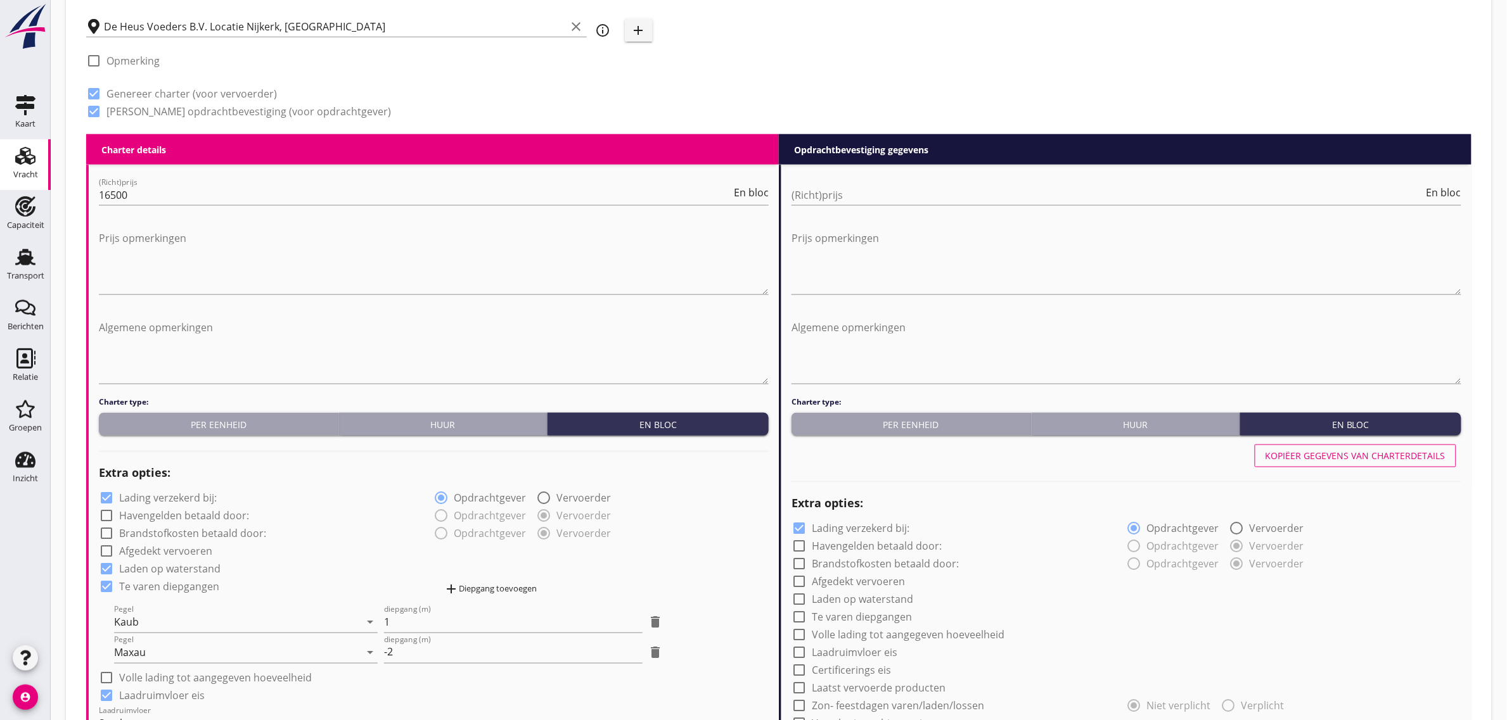
checkbox input "true"
type input "24"
radio input "false"
radio input "true"
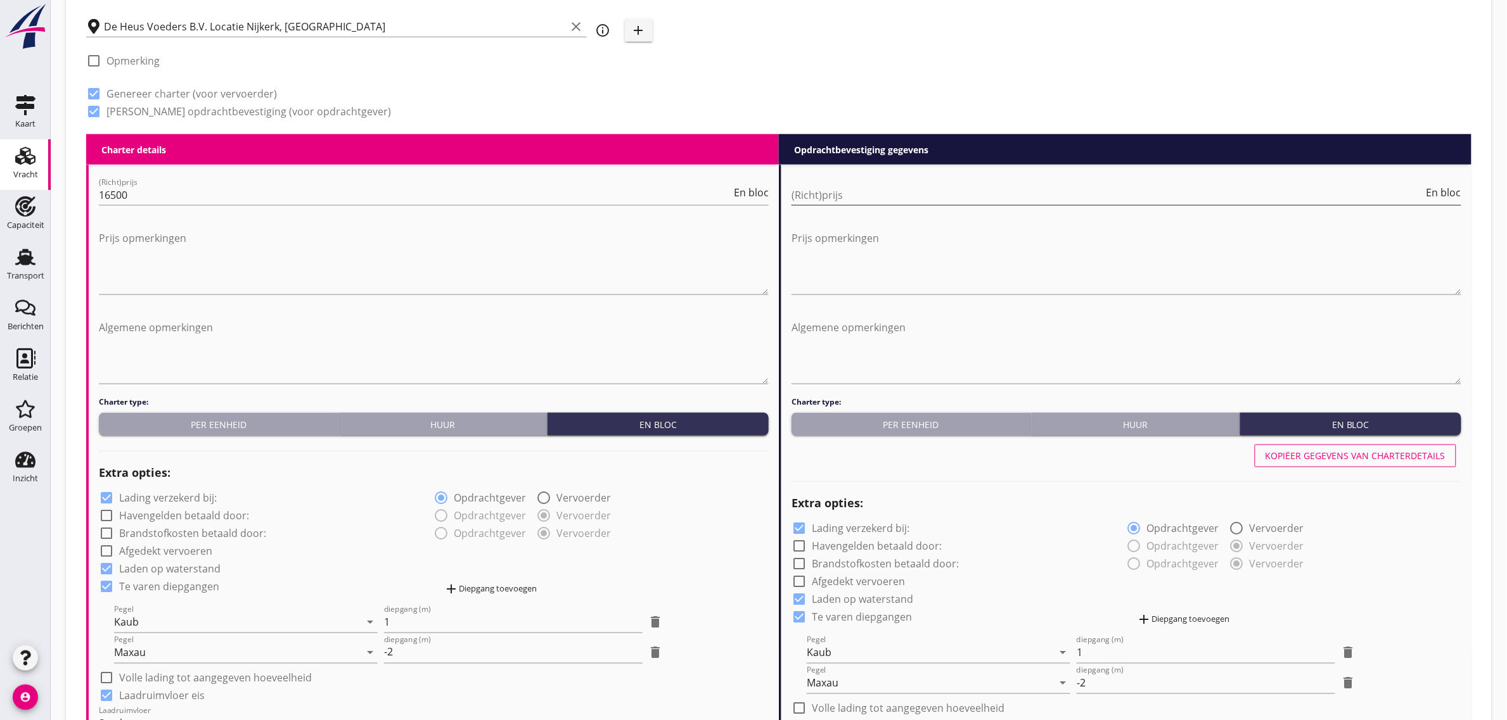
click at [850, 193] on input "(Richt)prijs" at bounding box center [1107, 195] width 632 height 20
type input "16500"
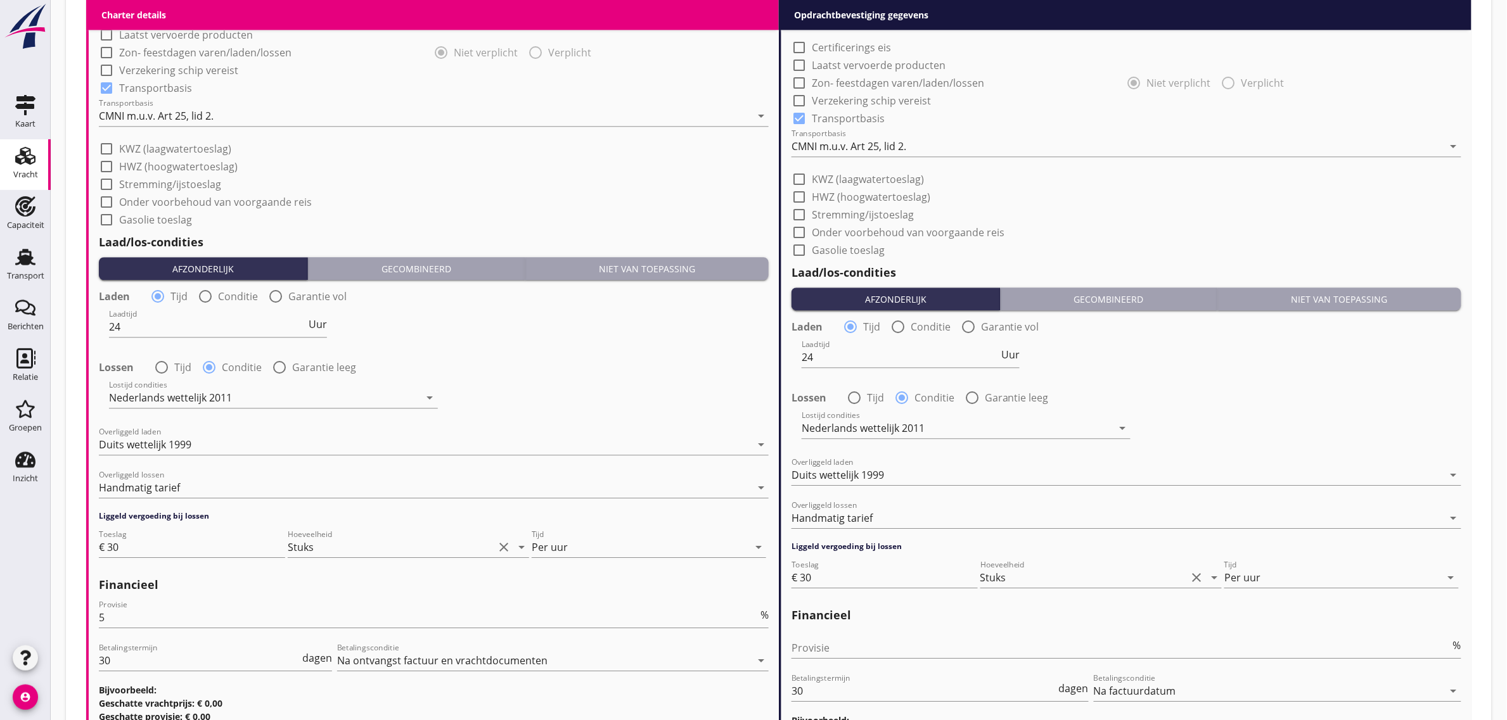
scroll to position [1432, 0]
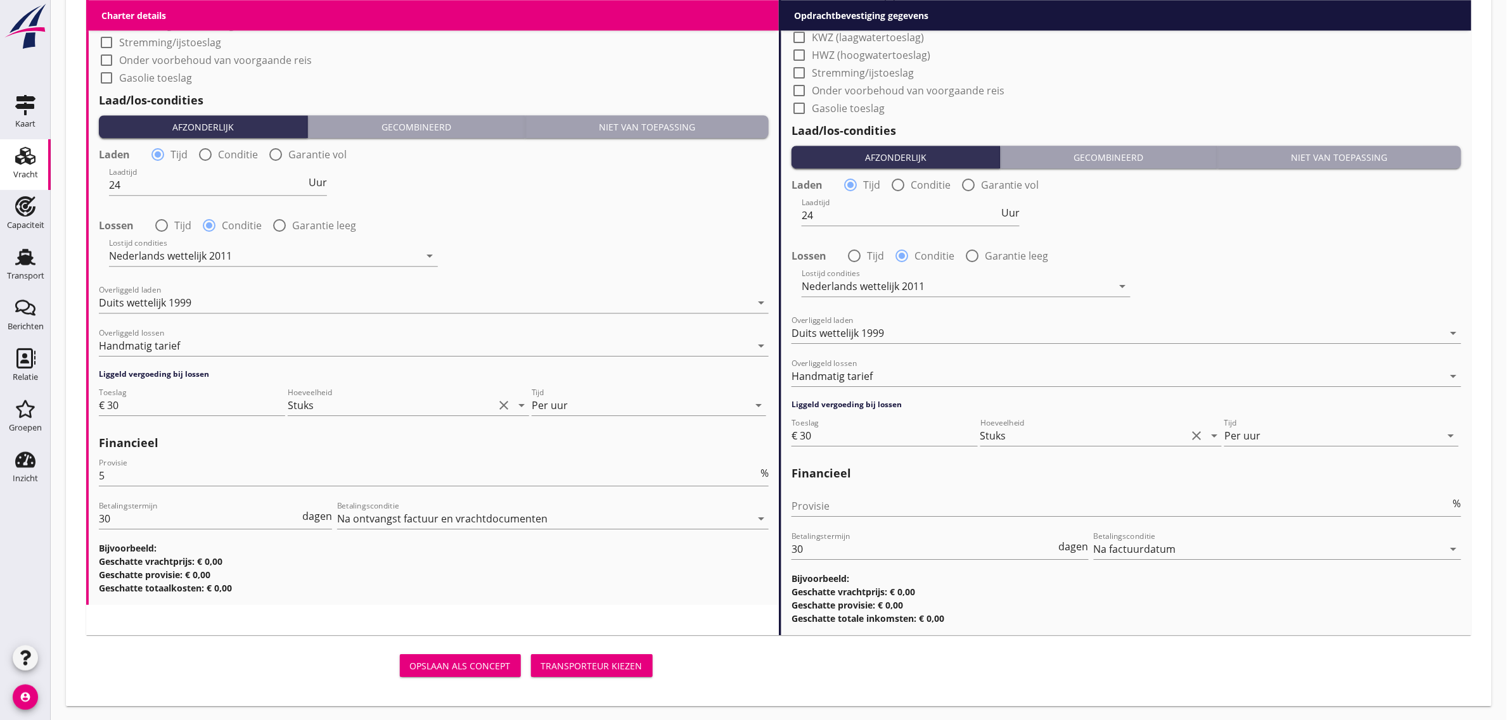
click at [824, 494] on div "Provisie %" at bounding box center [1126, 508] width 670 height 41
click at [825, 505] on input "Provisie" at bounding box center [1120, 506] width 659 height 20
type input "0"
click at [1261, 258] on div "Lossen radio_button_unchecked Tijd radio_button_checked Conditie radio_button_u…" at bounding box center [1126, 255] width 670 height 18
drag, startPoint x: 597, startPoint y: 667, endPoint x: 609, endPoint y: 369, distance: 298.6
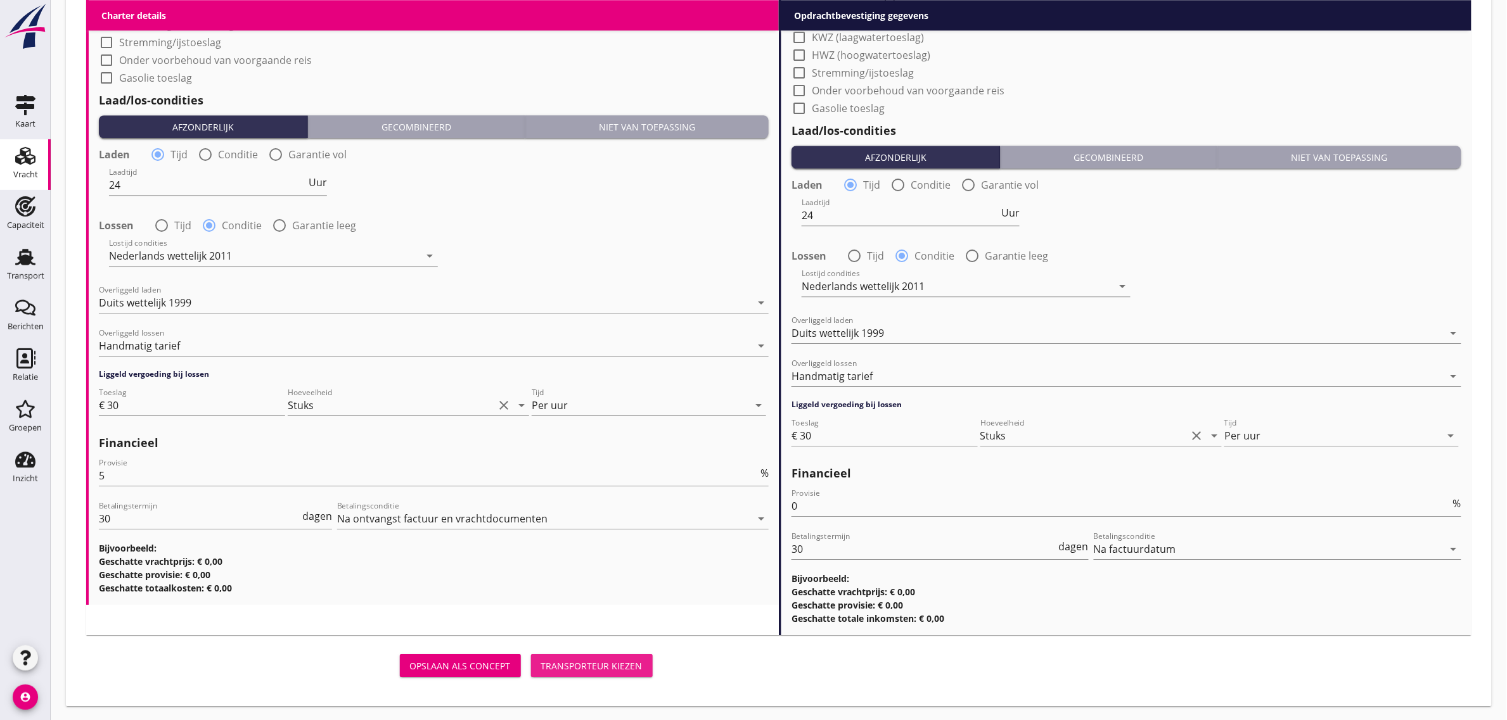
click at [597, 667] on div "Transporteur kiezen" at bounding box center [591, 666] width 101 height 13
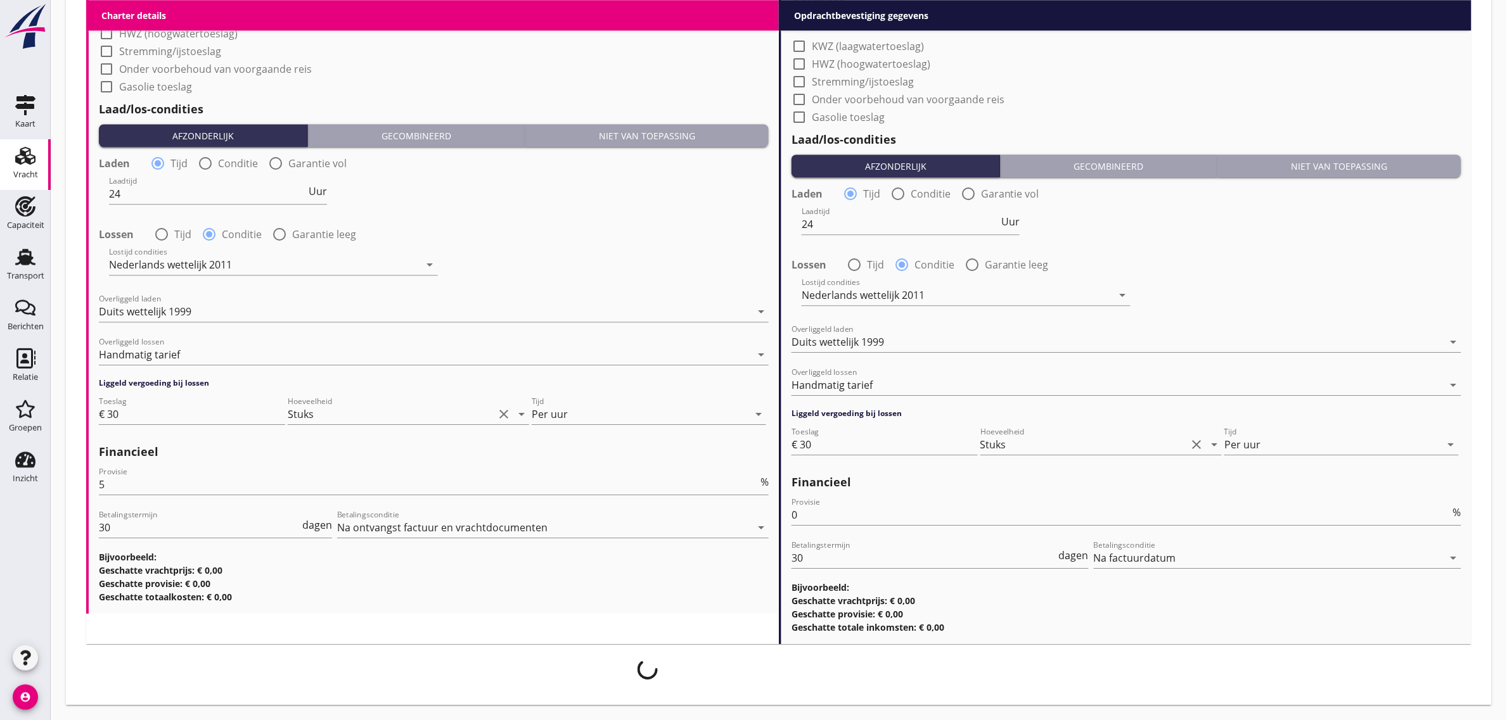
scroll to position [1421, 0]
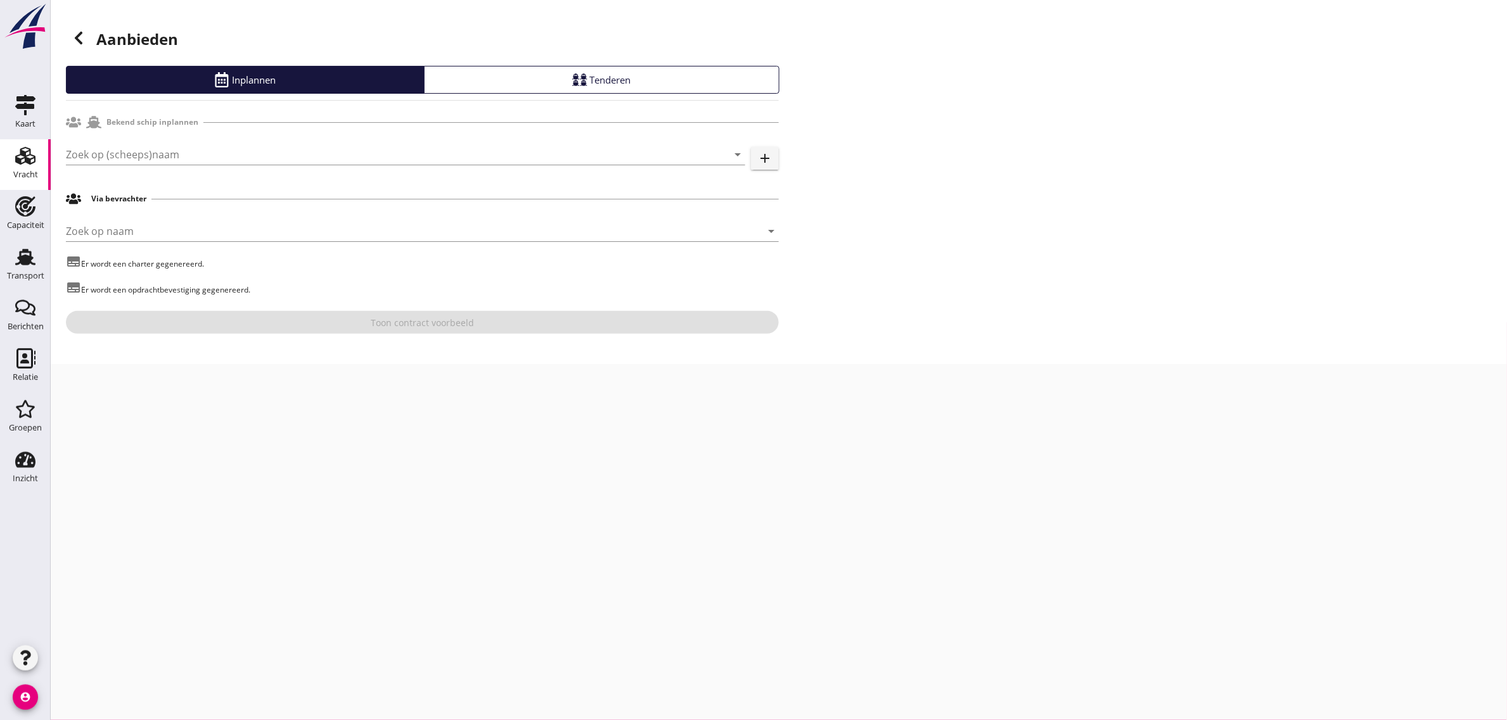
click at [115, 140] on div "Zoek op (scheeps)naam arrow_drop_down add" at bounding box center [422, 157] width 713 height 41
click at [110, 156] on input "Zoek op (scheeps)naam" at bounding box center [388, 154] width 644 height 20
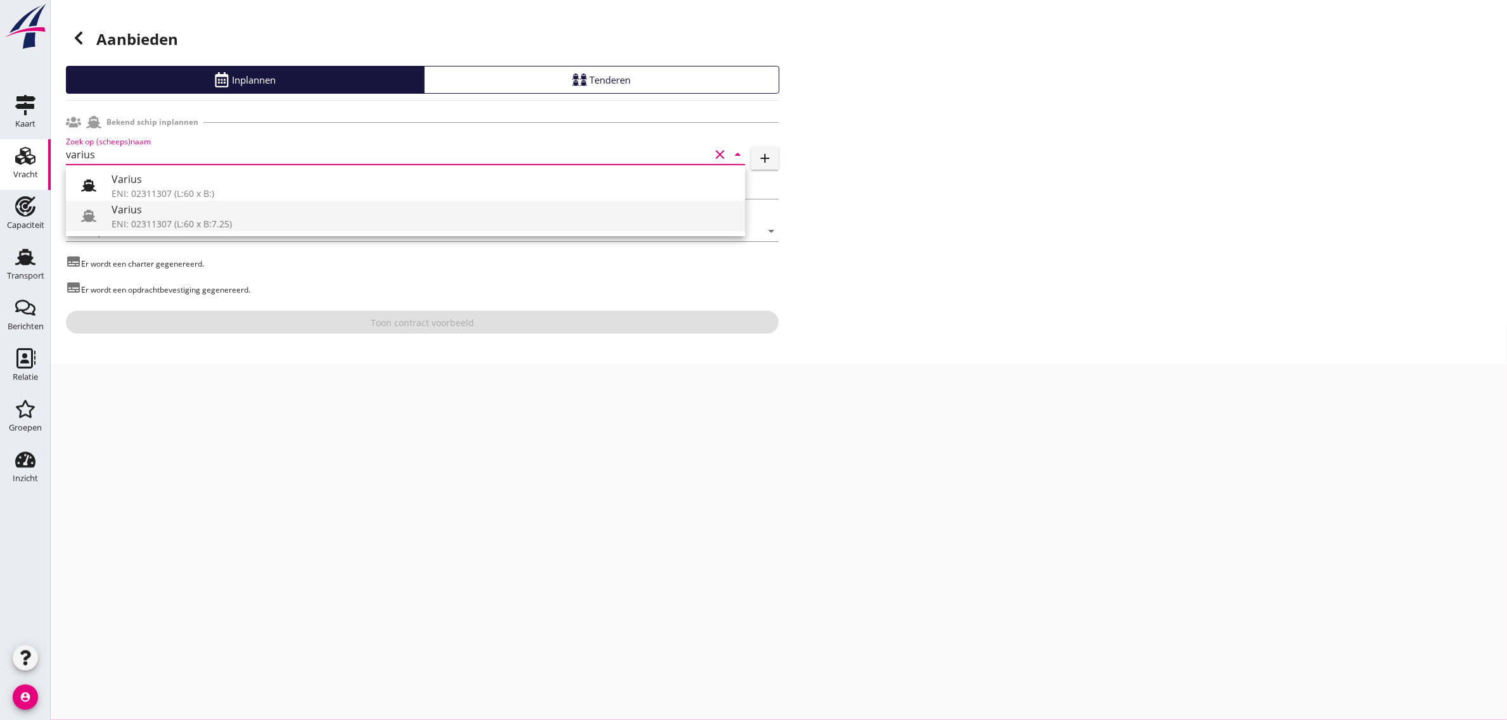
click at [140, 213] on div "Varius" at bounding box center [423, 209] width 623 height 15
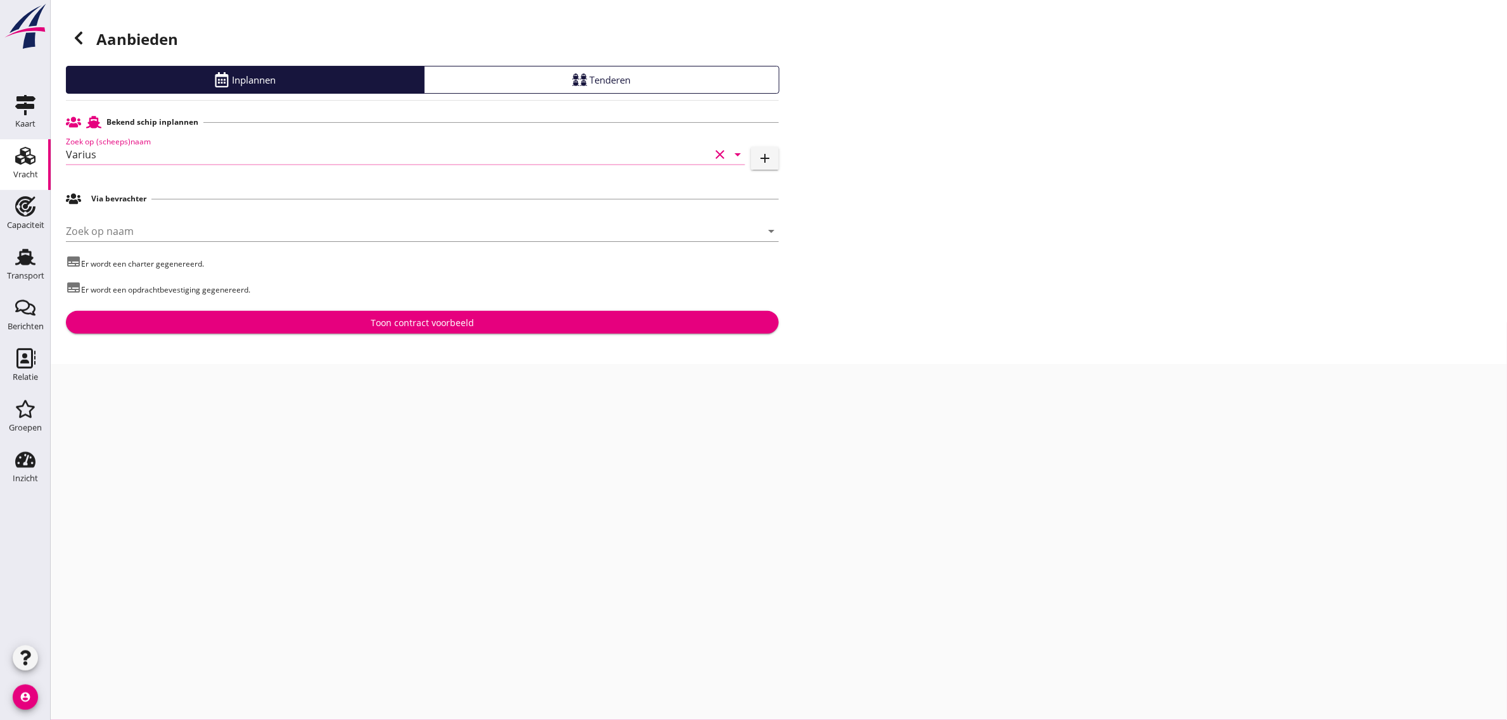
type input "Varius"
click at [385, 321] on div "Toon contract voorbeeld" at bounding box center [422, 322] width 103 height 13
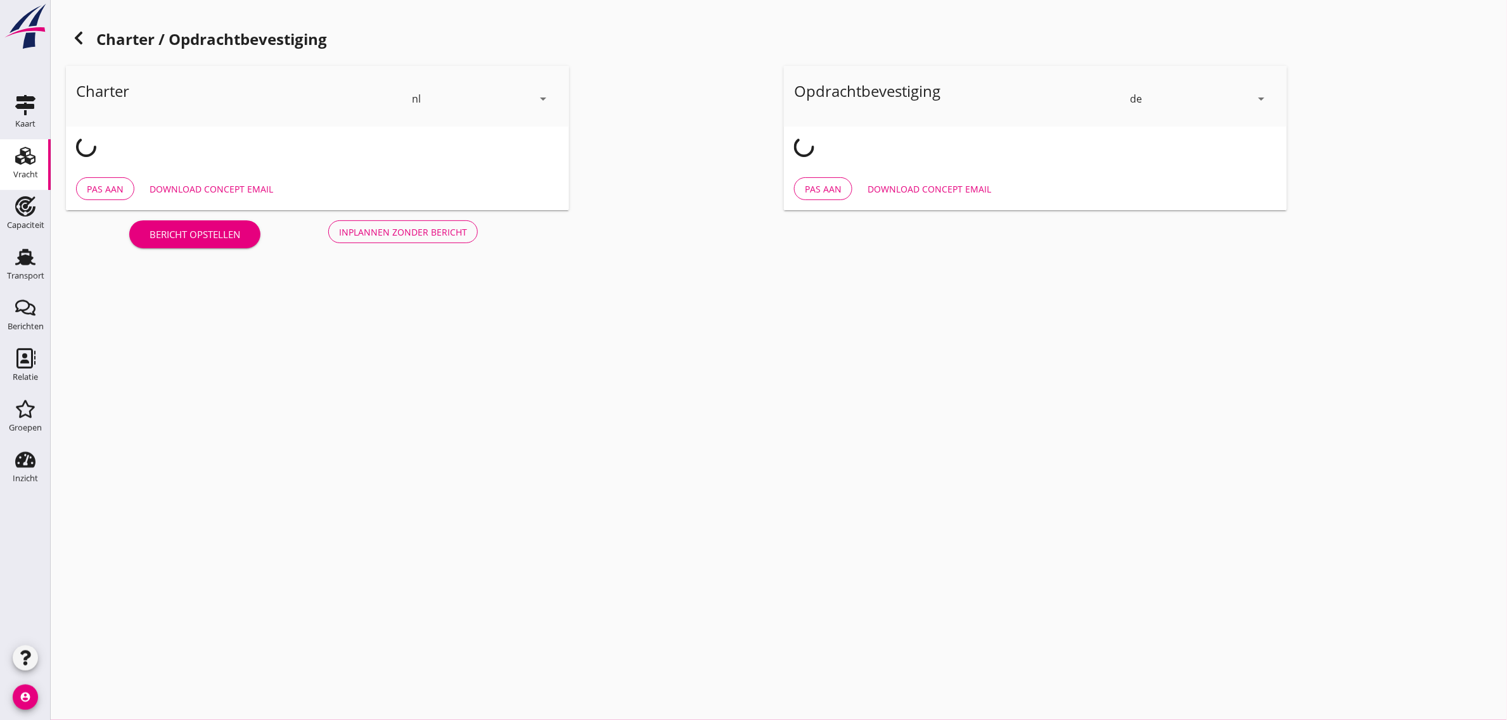
click at [1153, 95] on div "de" at bounding box center [1190, 99] width 121 height 20
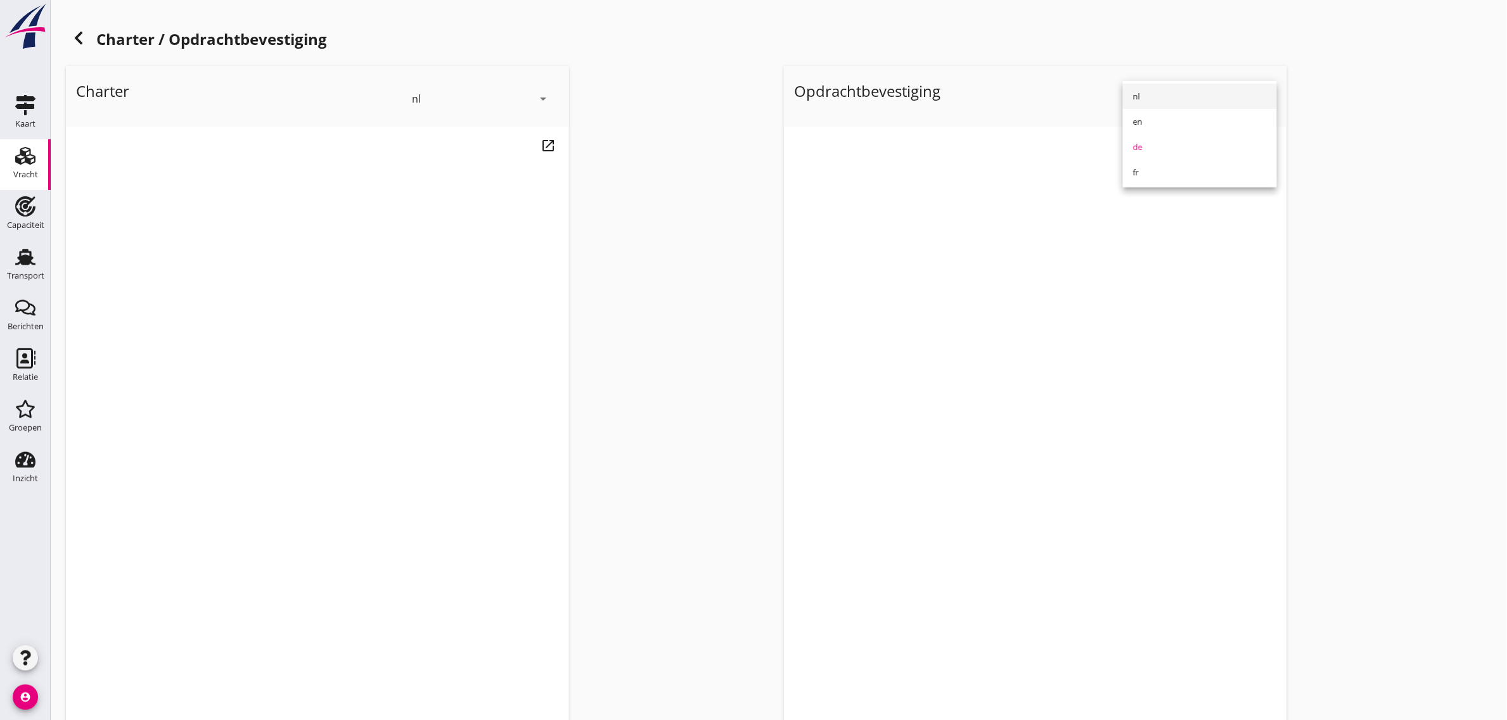
click at [1152, 95] on div "nl" at bounding box center [1200, 96] width 134 height 15
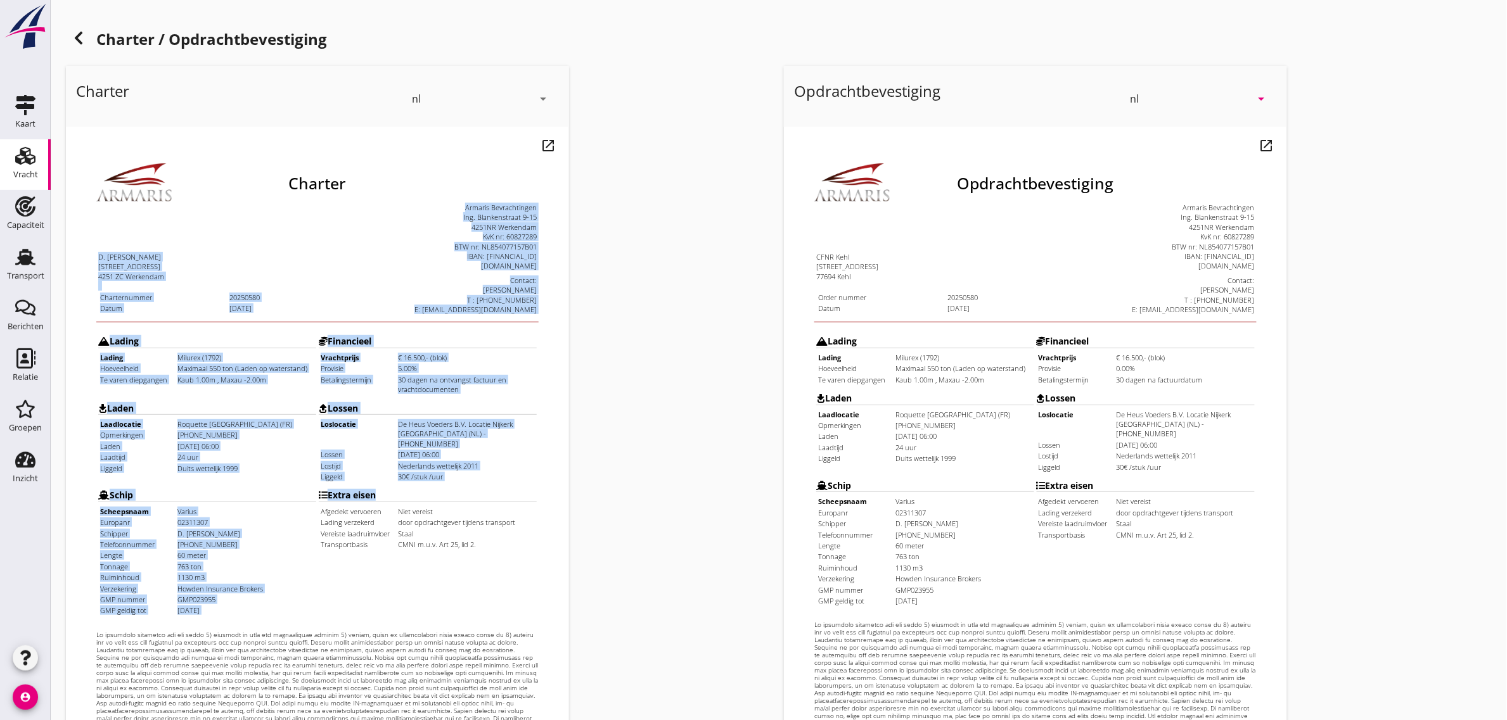
drag, startPoint x: 70, startPoint y: 225, endPoint x: 440, endPoint y: 502, distance: 462.1
click at [440, 502] on div "Charter D. [PERSON_NAME] [STREET_ADDRESS] Charternummer 20250580 Datum [DATE]" at bounding box center [291, 436] width 442 height 611
click at [440, 502] on td "Extra eisen Afgedekt vervoeren Niet vereist Lading verzekerd door opdrachtgever…" at bounding box center [401, 518] width 219 height 132
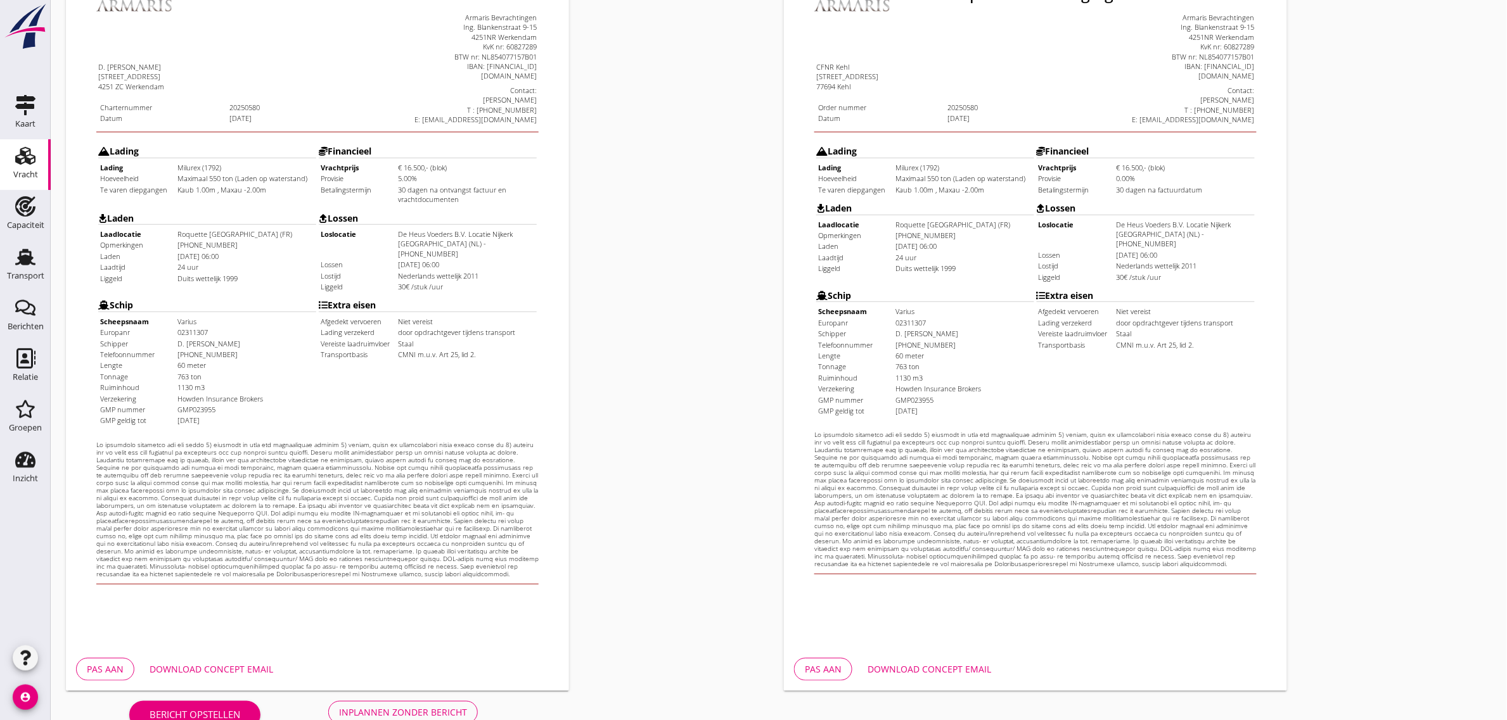
scroll to position [217, 0]
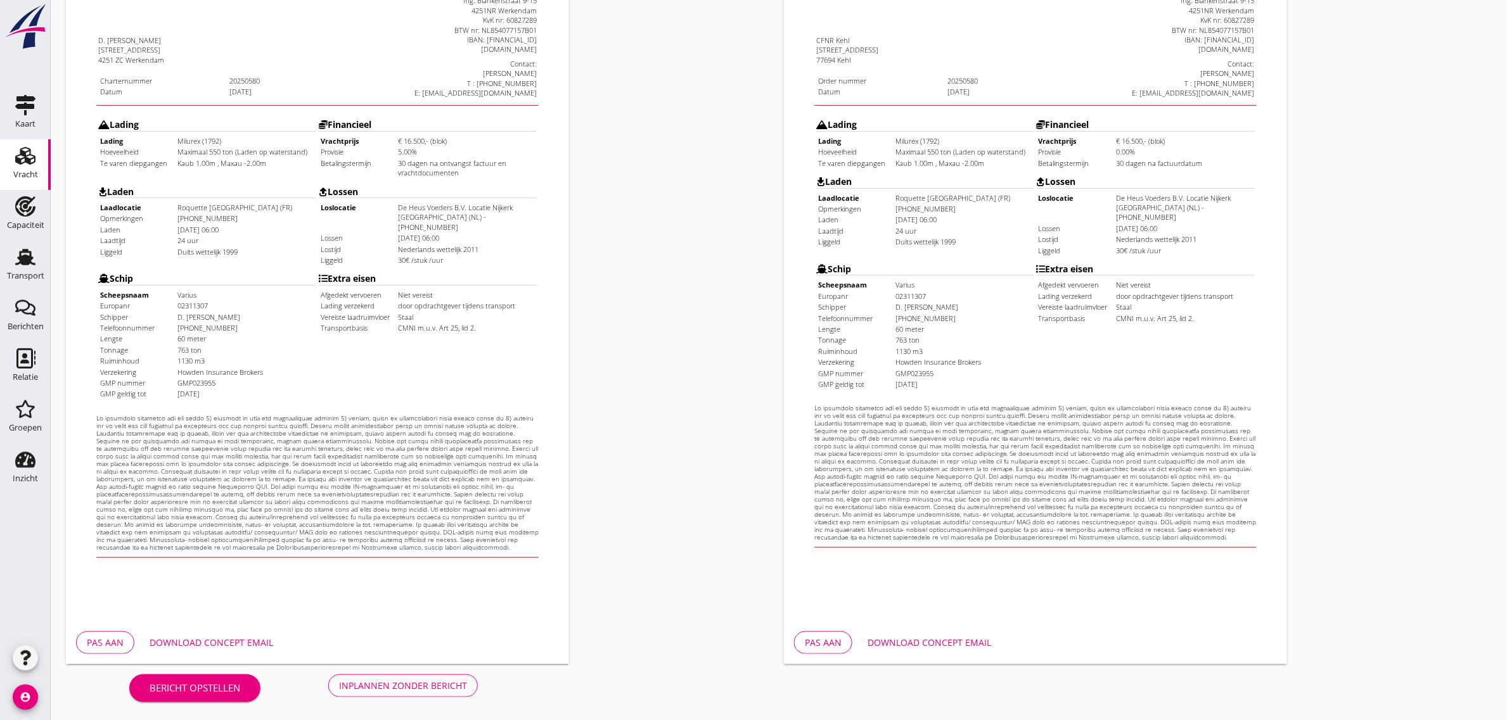
click at [445, 682] on div "Inplannen zonder bericht" at bounding box center [403, 685] width 128 height 13
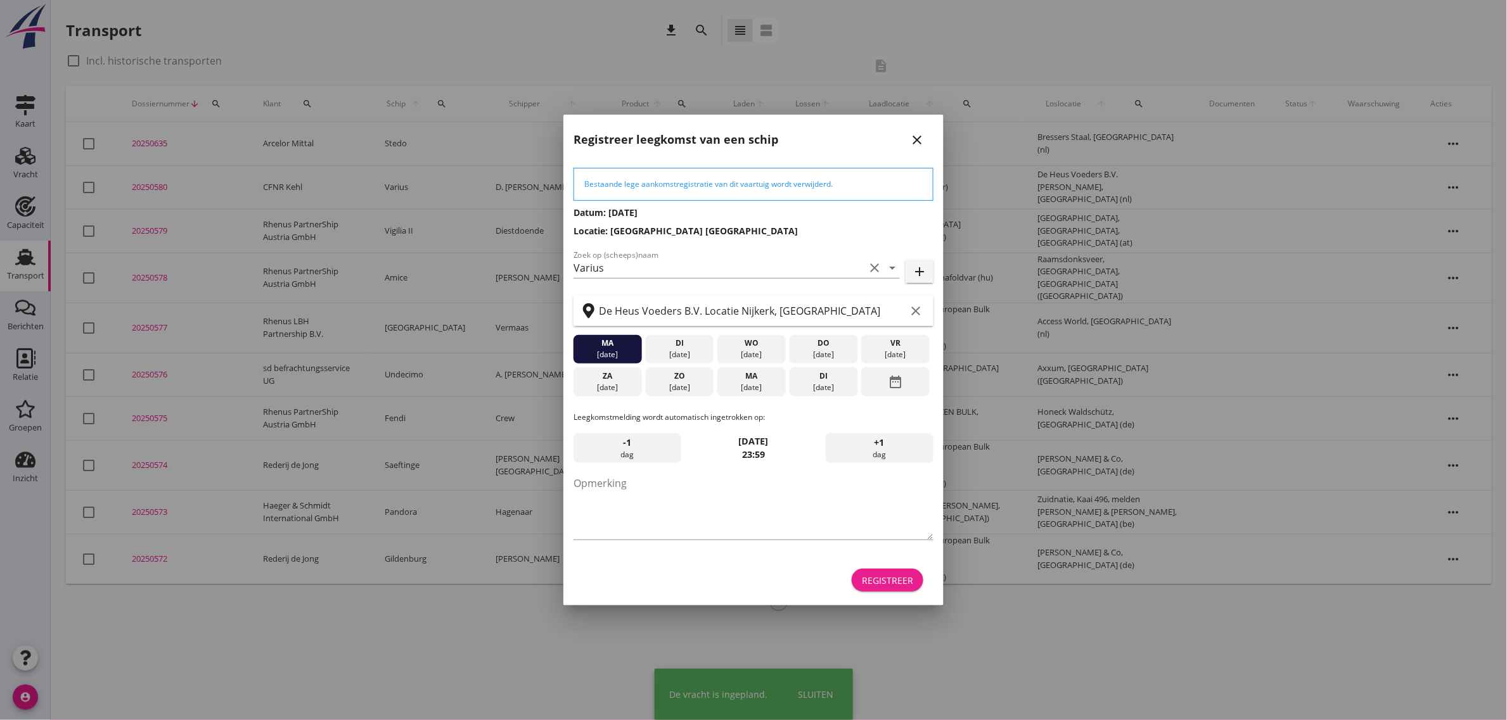
drag, startPoint x: 890, startPoint y: 583, endPoint x: 165, endPoint y: 715, distance: 736.5
click at [890, 583] on div "Registreer" at bounding box center [887, 580] width 51 height 13
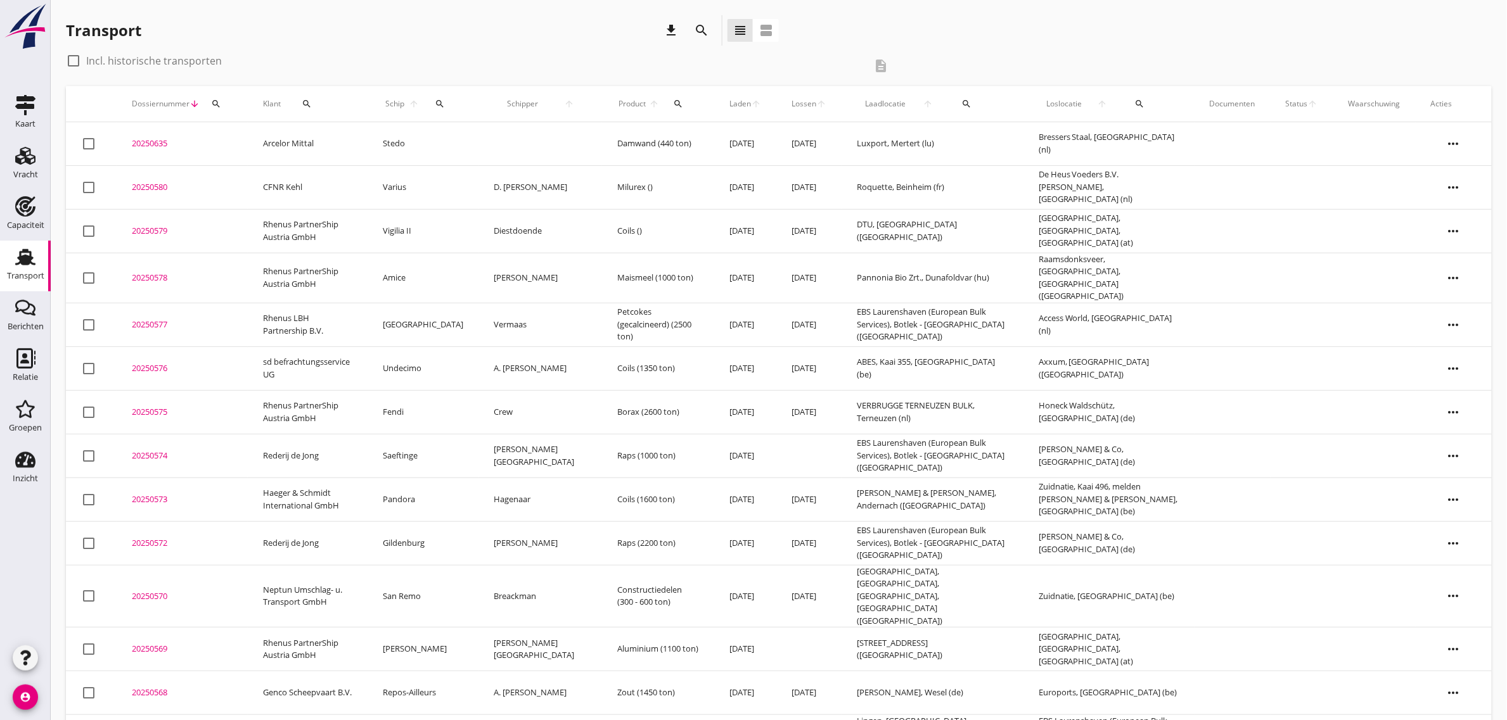
click at [286, 185] on td "CFNR Kehl" at bounding box center [308, 187] width 120 height 44
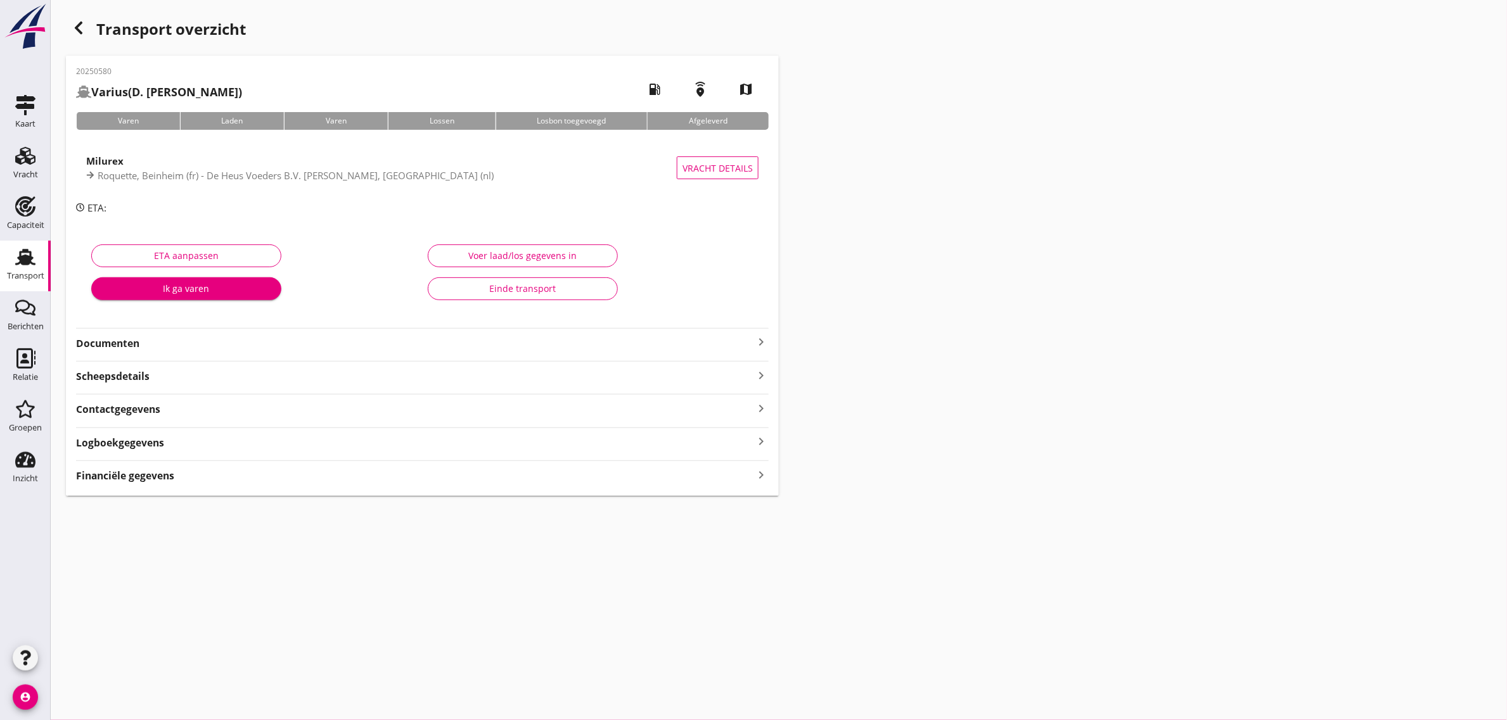
click at [112, 346] on strong "Documenten" at bounding box center [414, 343] width 677 height 15
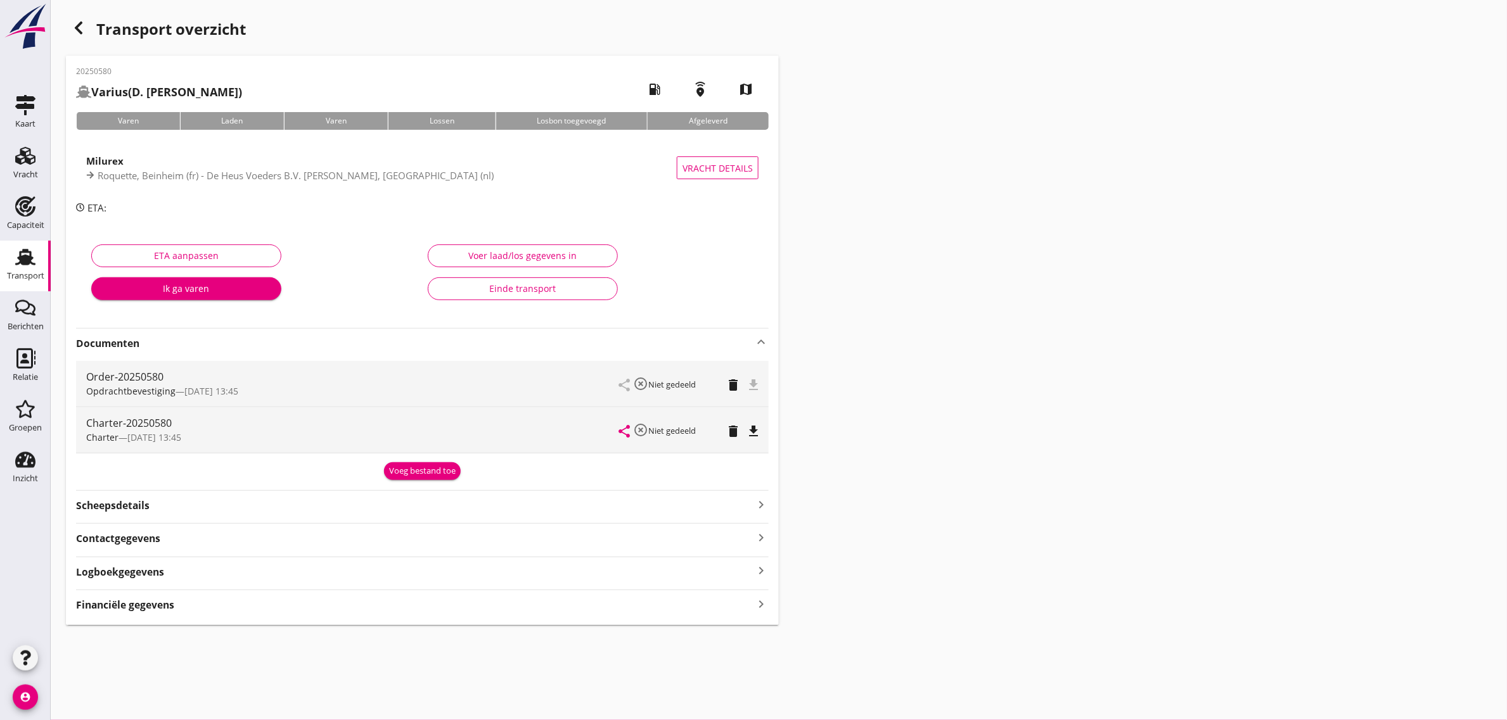
click at [751, 432] on icon "file_download" at bounding box center [753, 431] width 15 height 15
click at [26, 255] on use at bounding box center [25, 257] width 20 height 16
